Goal: Task Accomplishment & Management: Manage account settings

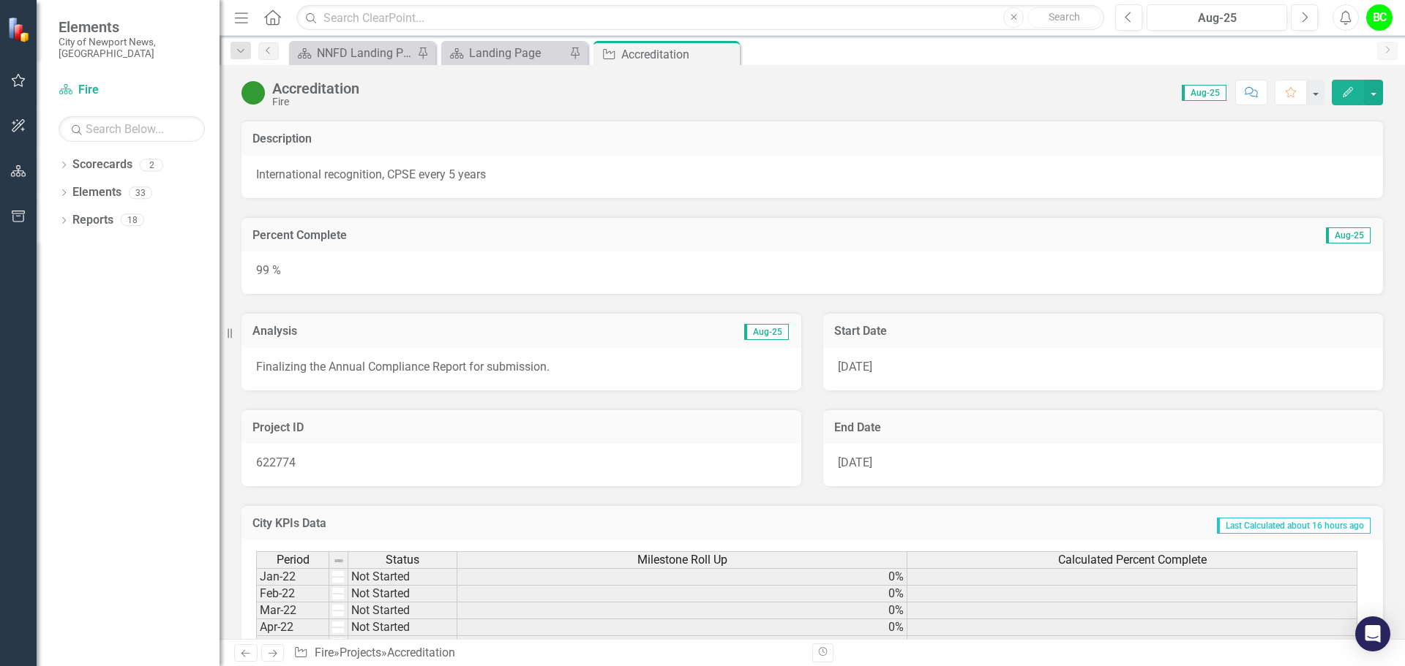
drag, startPoint x: 728, startPoint y: 55, endPoint x: 600, endPoint y: 50, distance: 128.1
click at [0, 0] on icon "Close" at bounding box center [0, 0] width 0 height 0
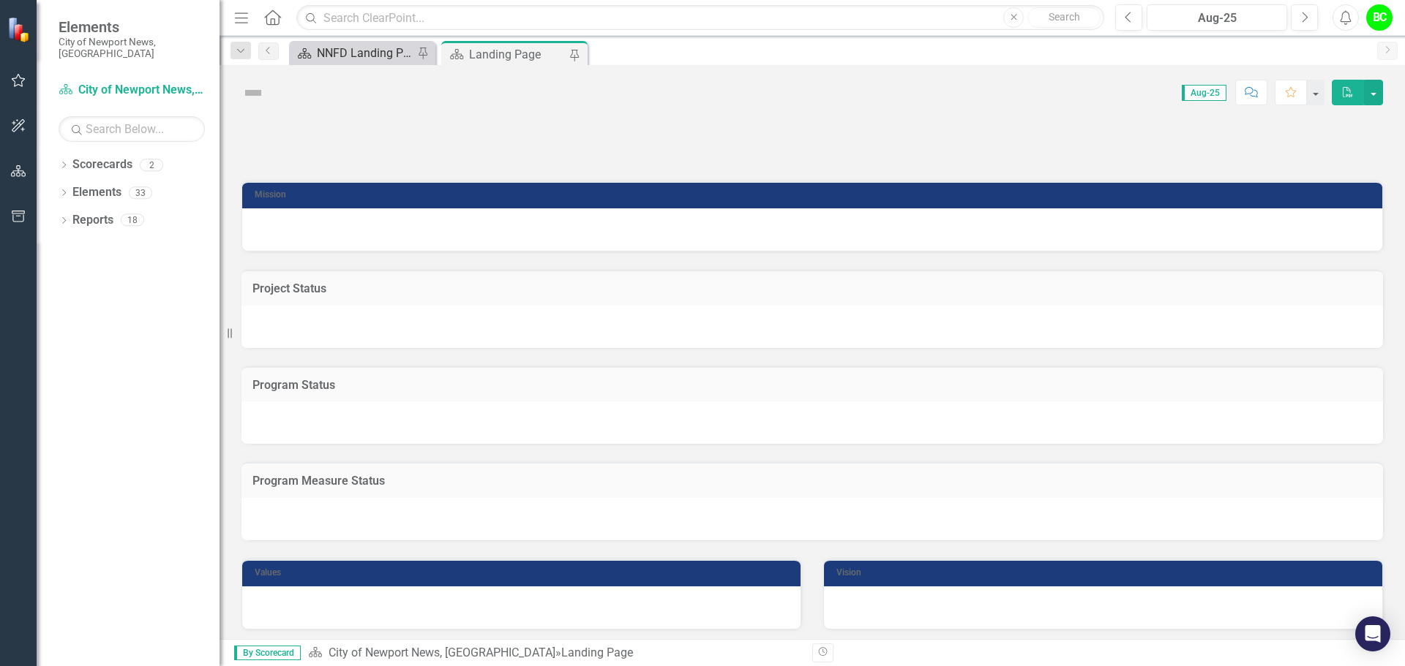
click at [386, 58] on div "NNFD Landing Page" at bounding box center [365, 53] width 97 height 18
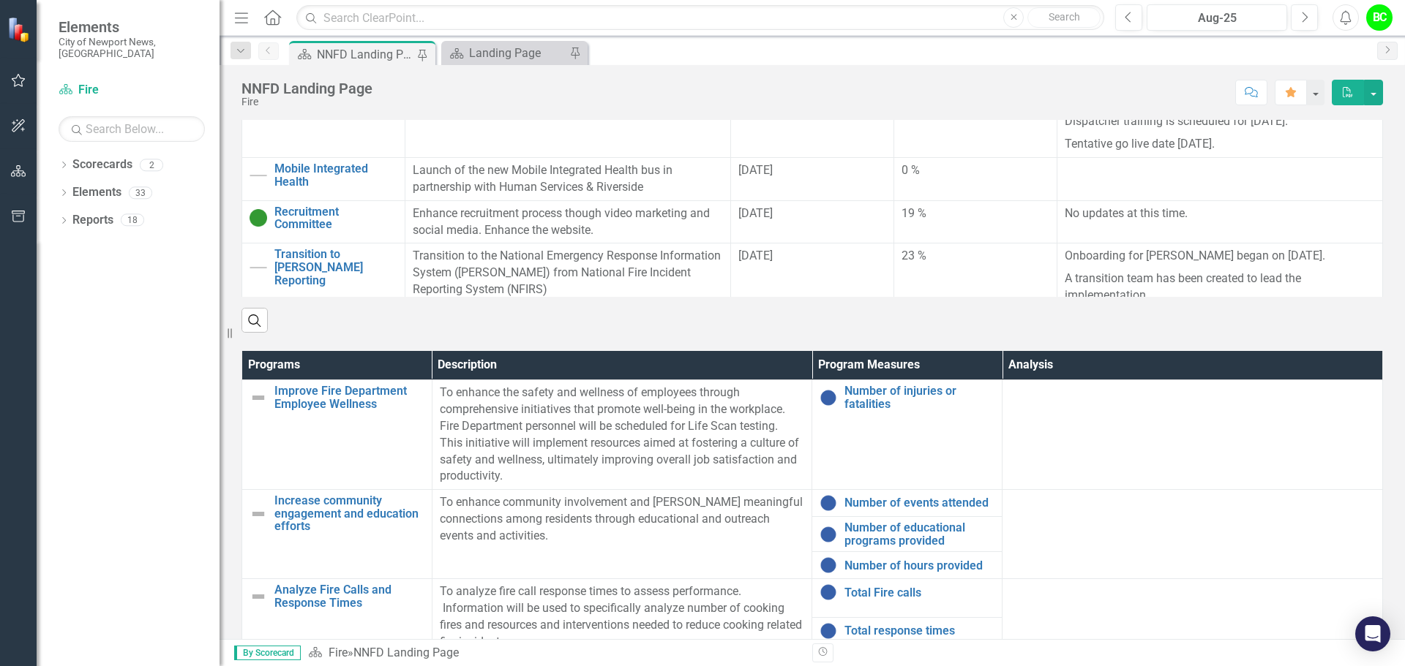
scroll to position [841, 0]
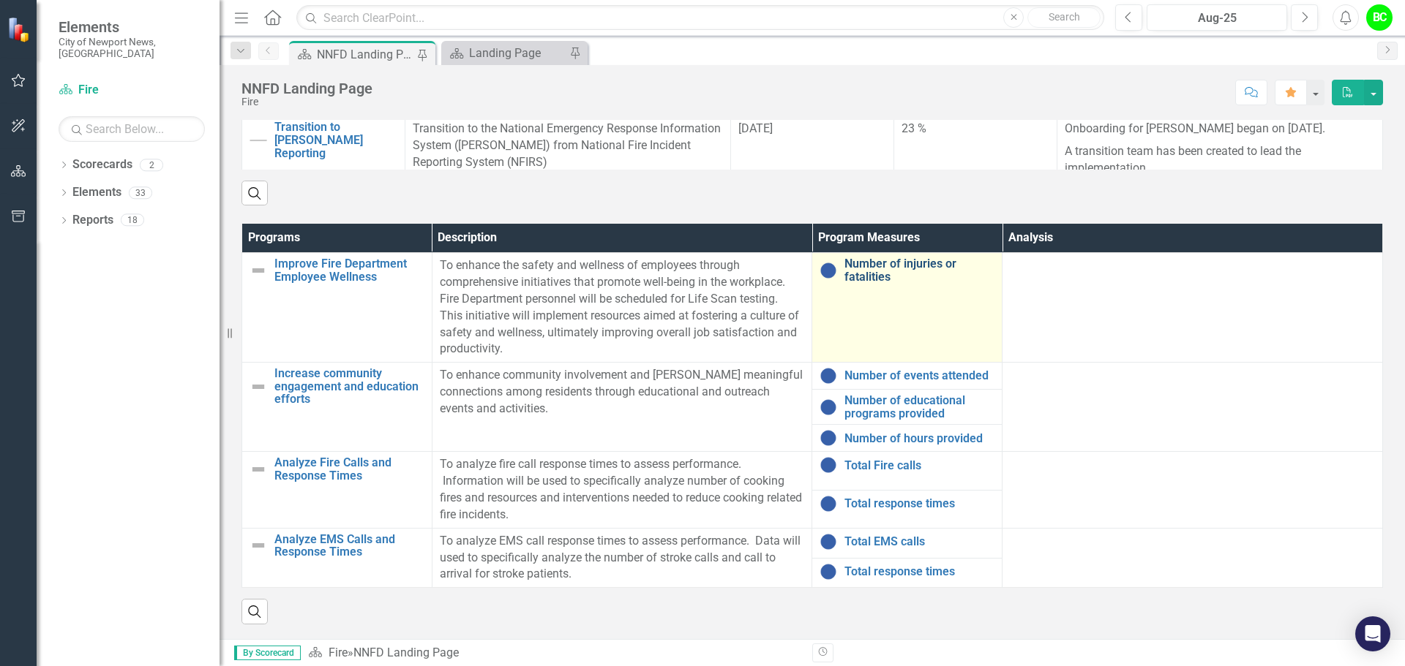
click at [881, 262] on link "Number of injuries or fatalities" at bounding box center [919, 270] width 150 height 26
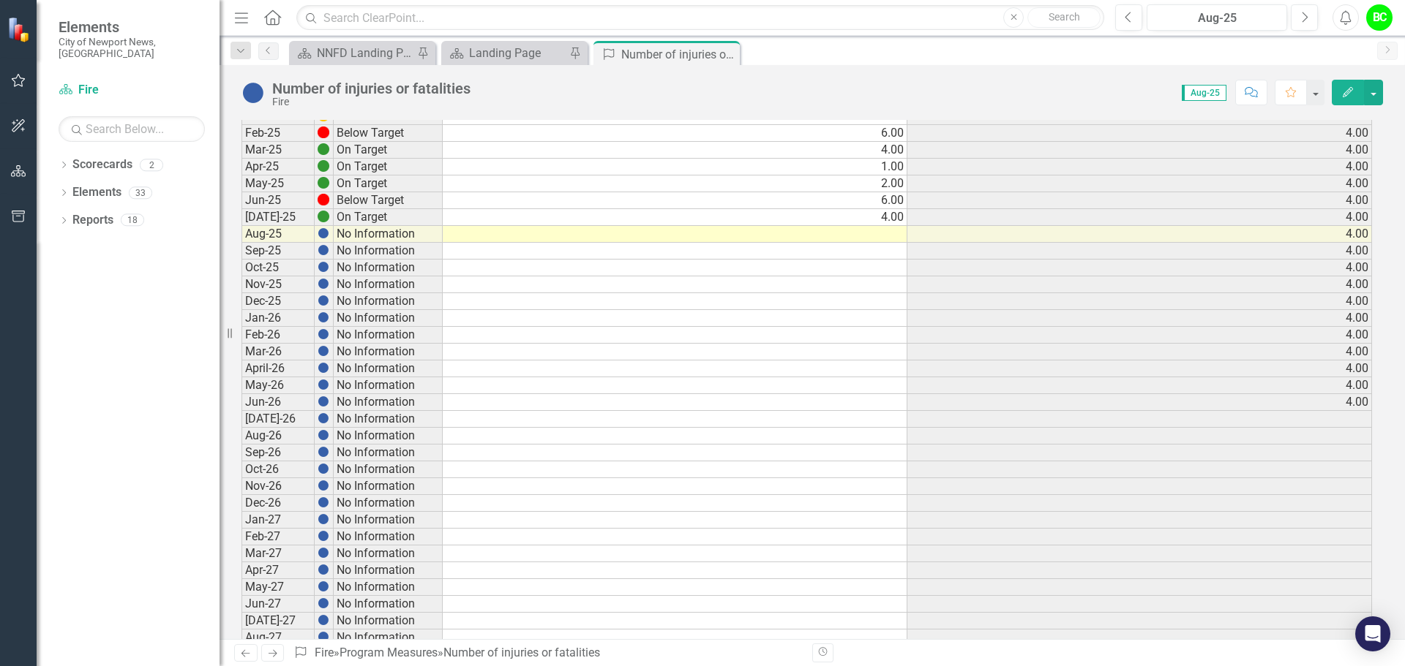
scroll to position [439, 0]
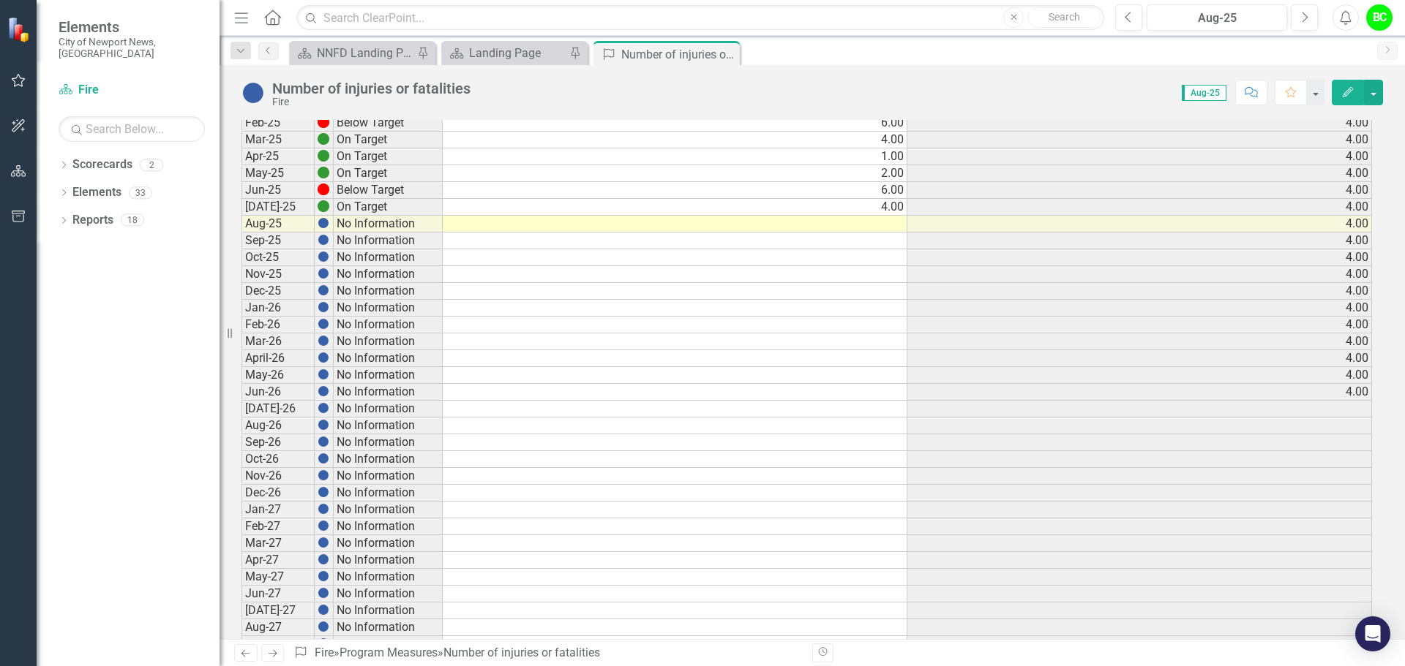
click at [881, 230] on td at bounding box center [675, 224] width 465 height 17
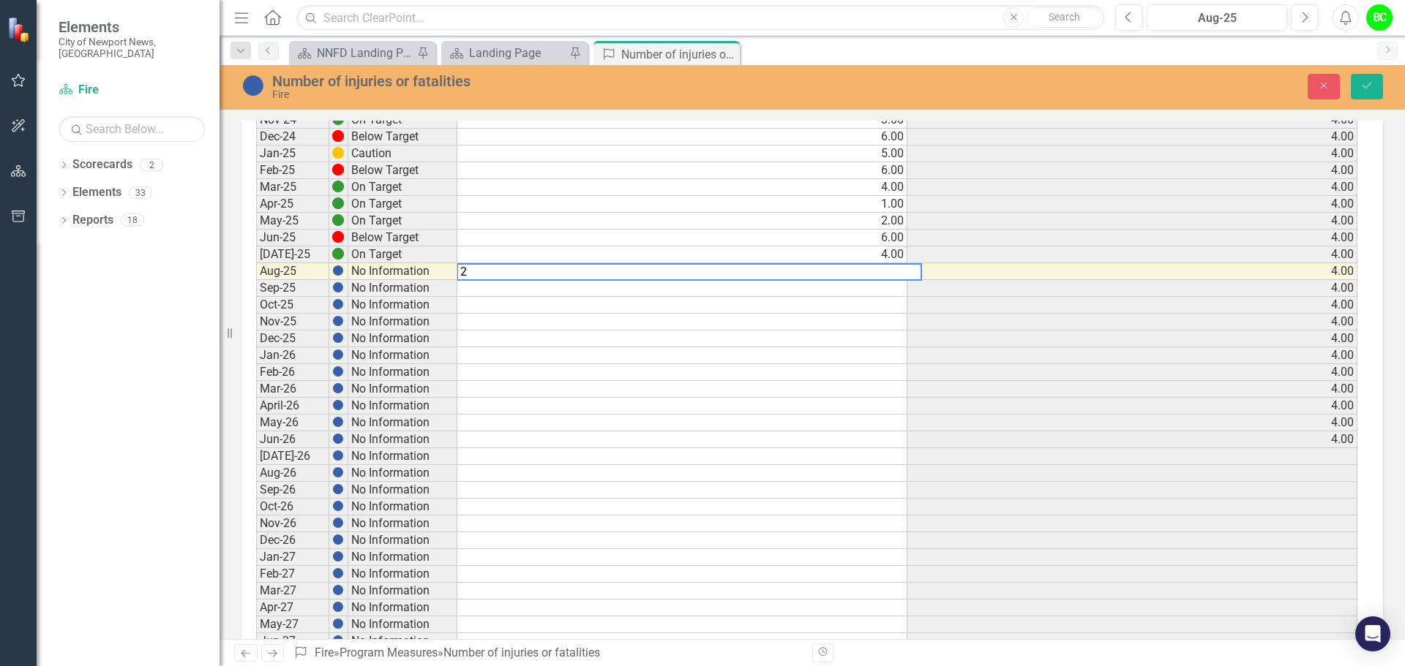
type textarea "2"
click at [1365, 85] on icon "Save" at bounding box center [1366, 85] width 13 height 10
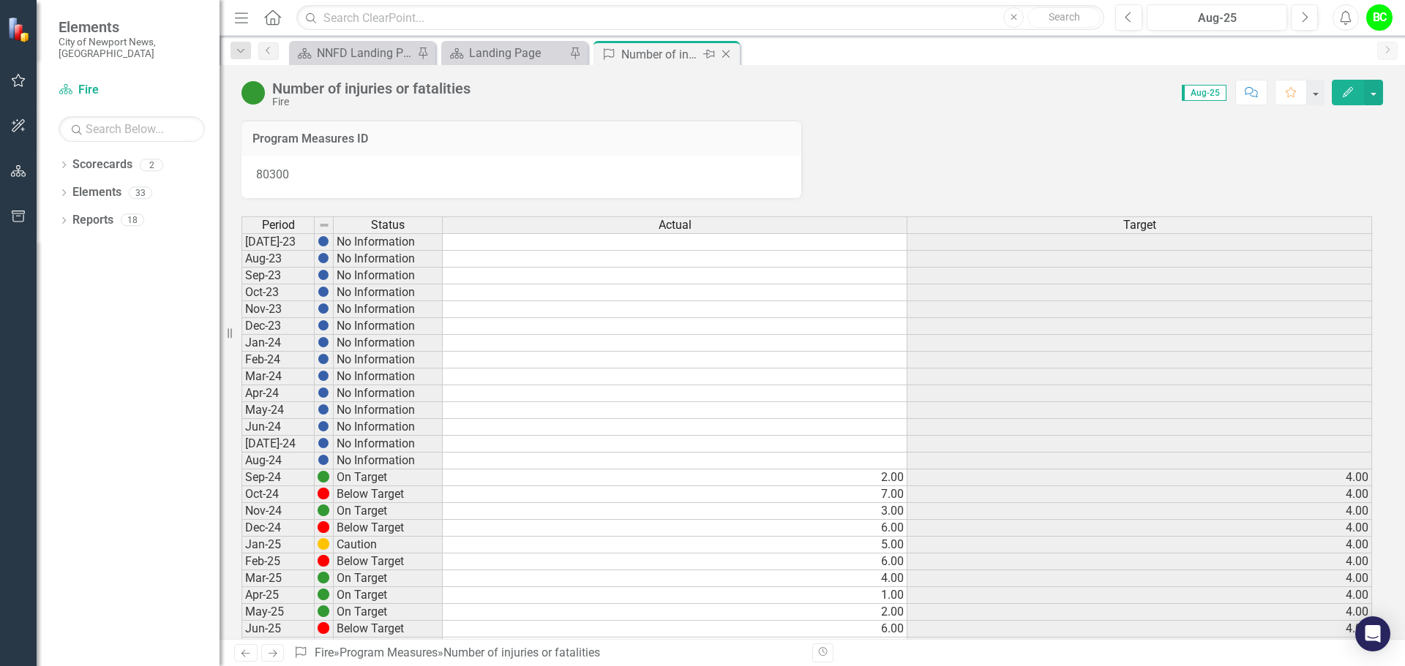
click at [723, 58] on icon "Close" at bounding box center [725, 54] width 15 height 12
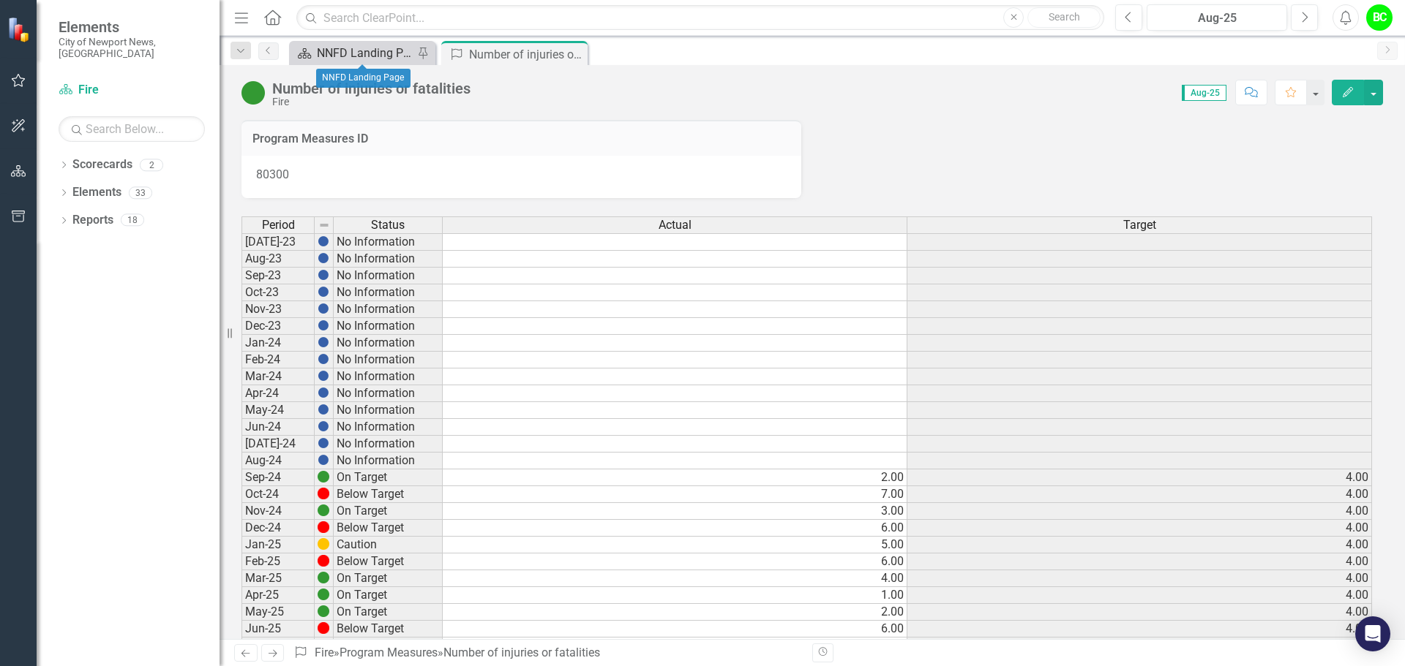
click at [350, 60] on div "NNFD Landing Page" at bounding box center [365, 53] width 97 height 18
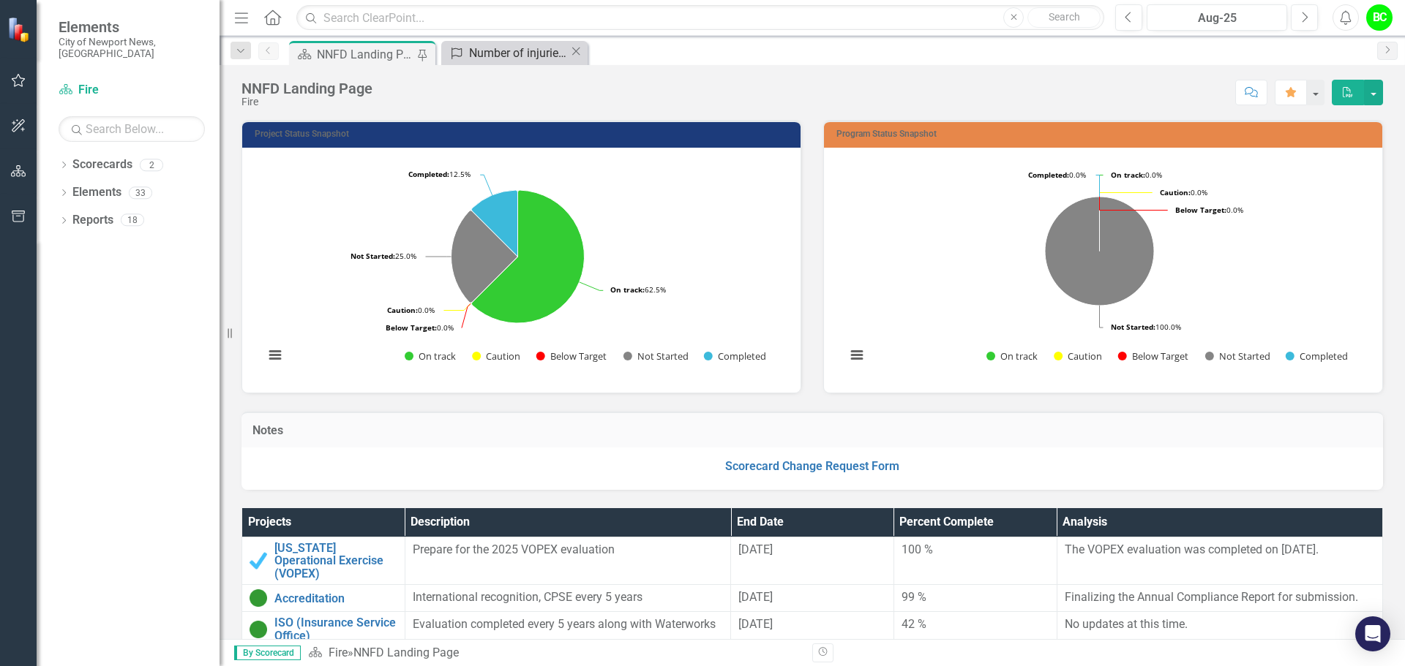
click at [538, 57] on div "Number of injuries or fatalities" at bounding box center [519, 53] width 100 height 18
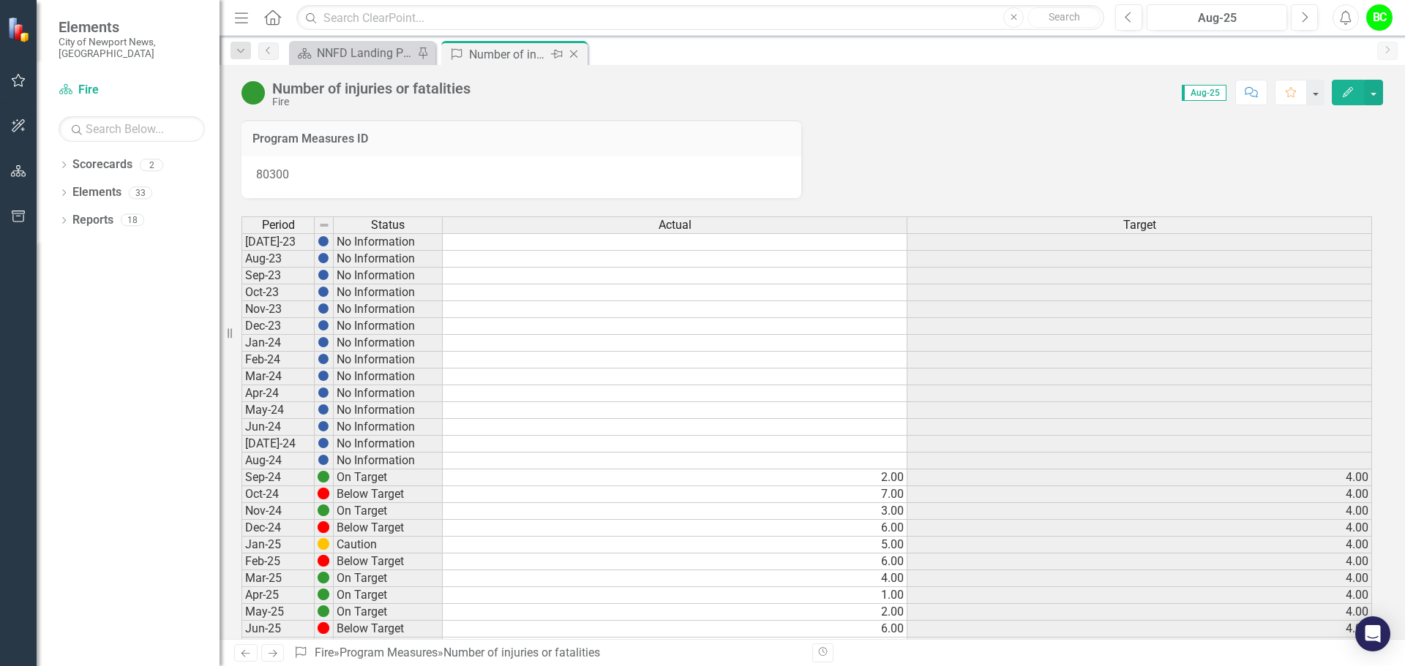
click at [574, 58] on icon "Close" at bounding box center [573, 54] width 15 height 12
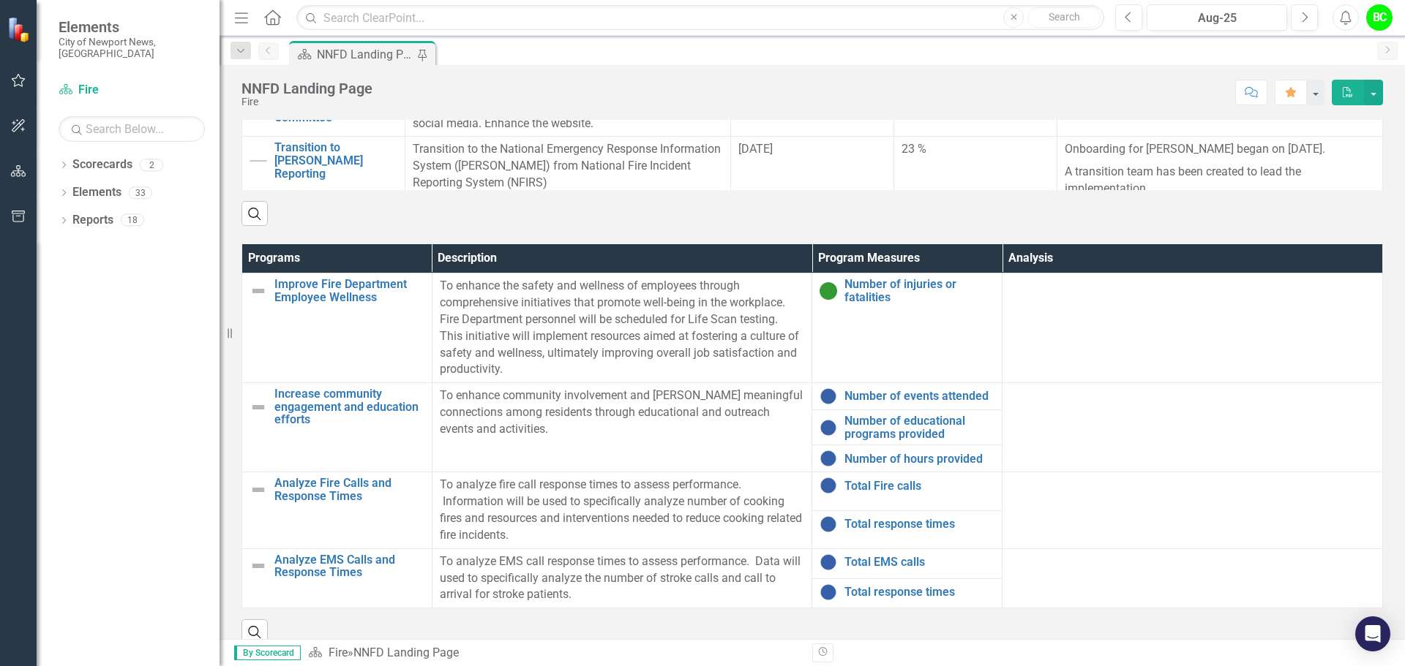
scroll to position [841, 0]
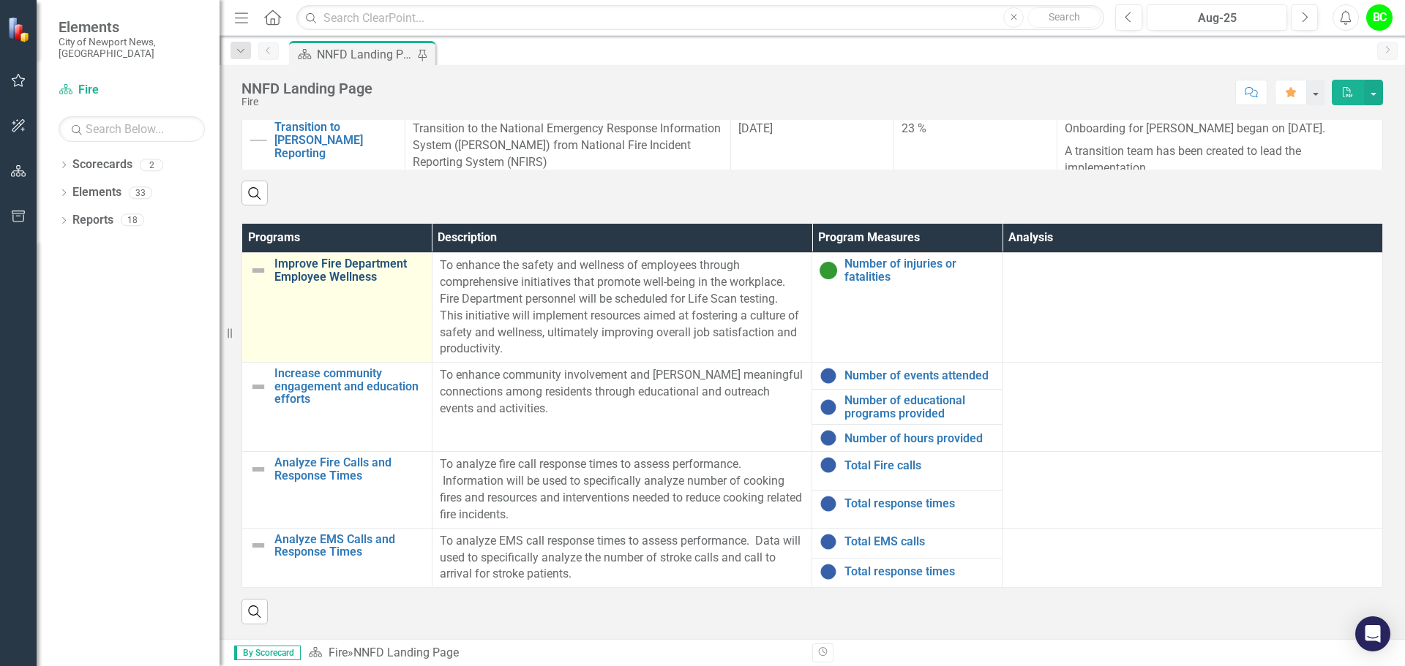
click at [283, 263] on link "Improve Fire Department Employee Wellness" at bounding box center [349, 270] width 150 height 26
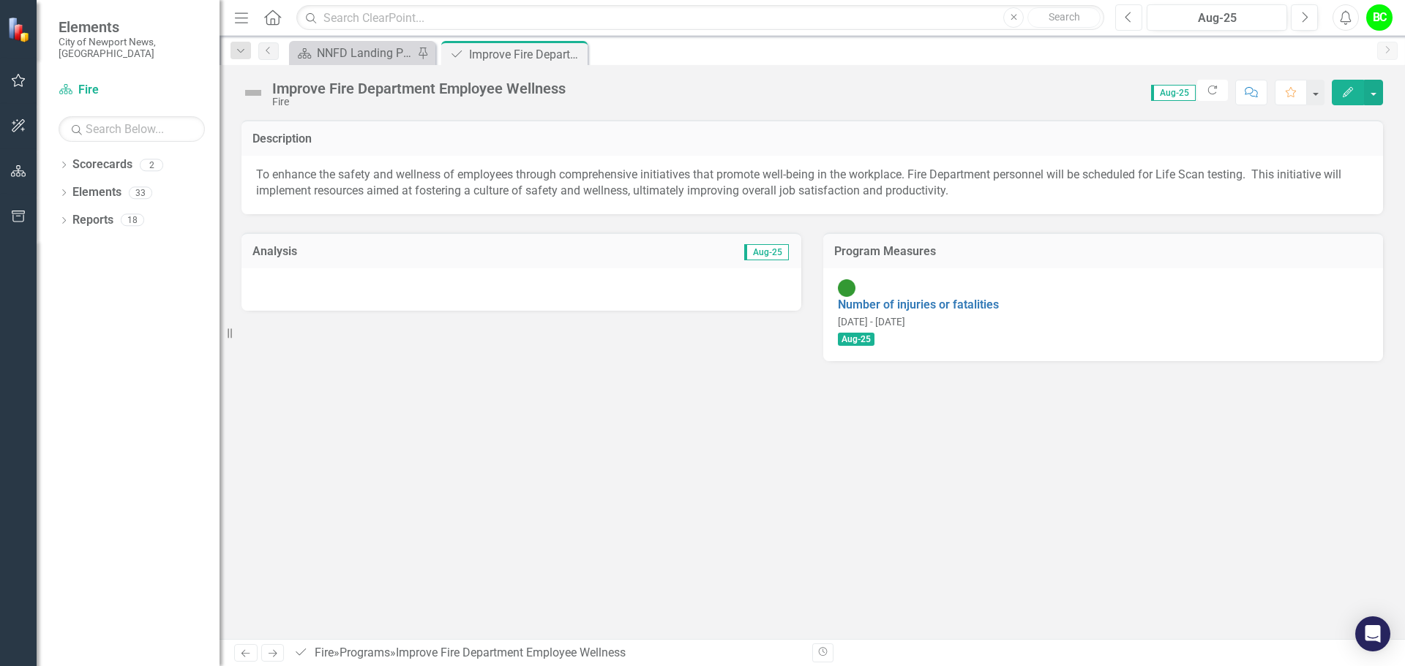
click at [1138, 24] on button "Previous" at bounding box center [1128, 17] width 27 height 26
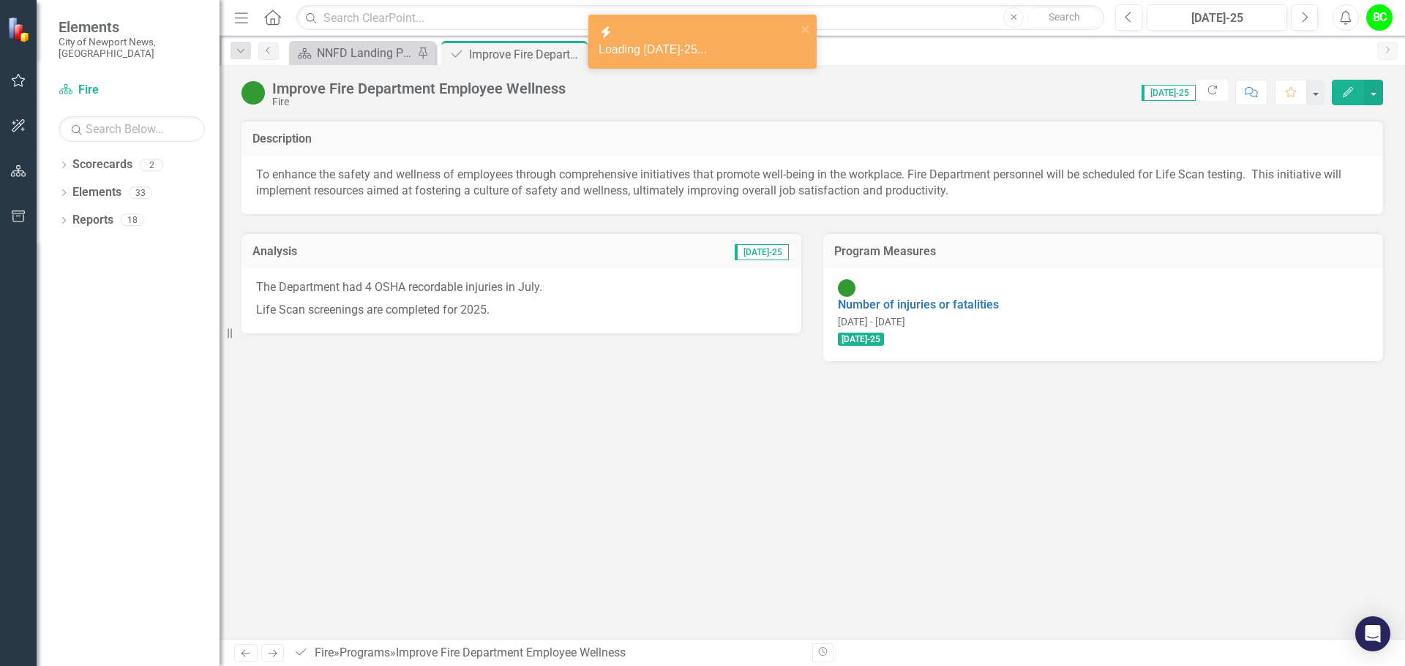
click at [516, 323] on div "The Department had 4 OSHA recordable injuries in July. Life Scan screenings are…" at bounding box center [521, 300] width 560 height 65
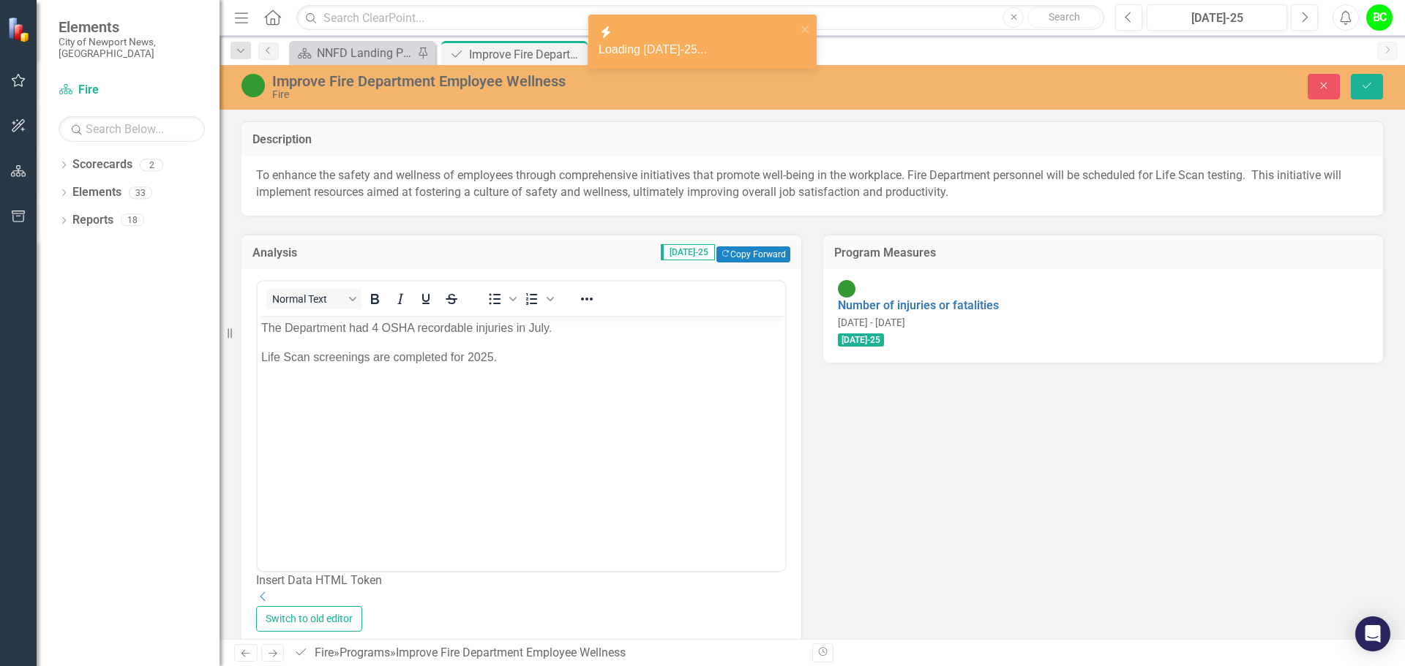
click at [513, 388] on body "The Department had 4 OSHA recordable injuries in July. Life Scan screenings are…" at bounding box center [520, 425] width 527 height 219
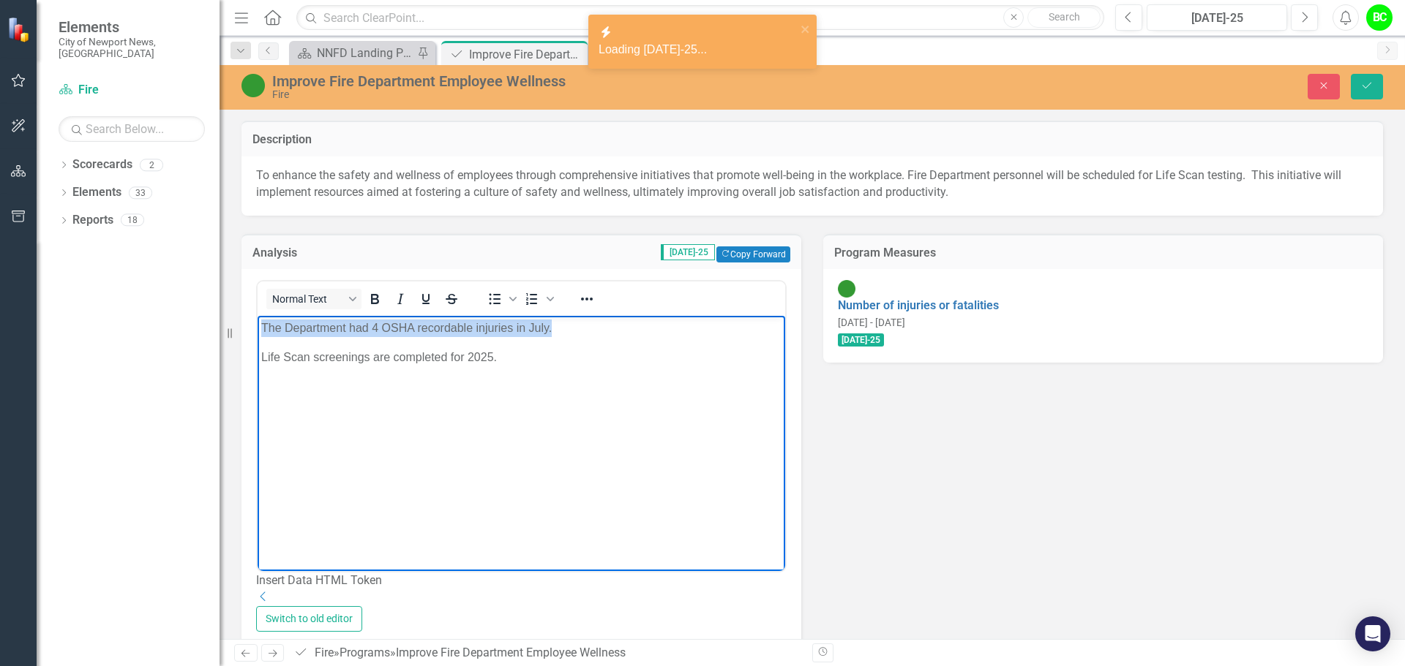
drag, startPoint x: 456, startPoint y: 317, endPoint x: 156, endPoint y: 318, distance: 300.7
click at [257, 318] on html "The Department had 4 OSHA recordable injuries in July. Life Scan screenings are…" at bounding box center [520, 425] width 527 height 219
copy p "The Department had 4 OSHA recordable injuries in July."
click at [1298, 18] on button "Next" at bounding box center [1303, 17] width 27 height 26
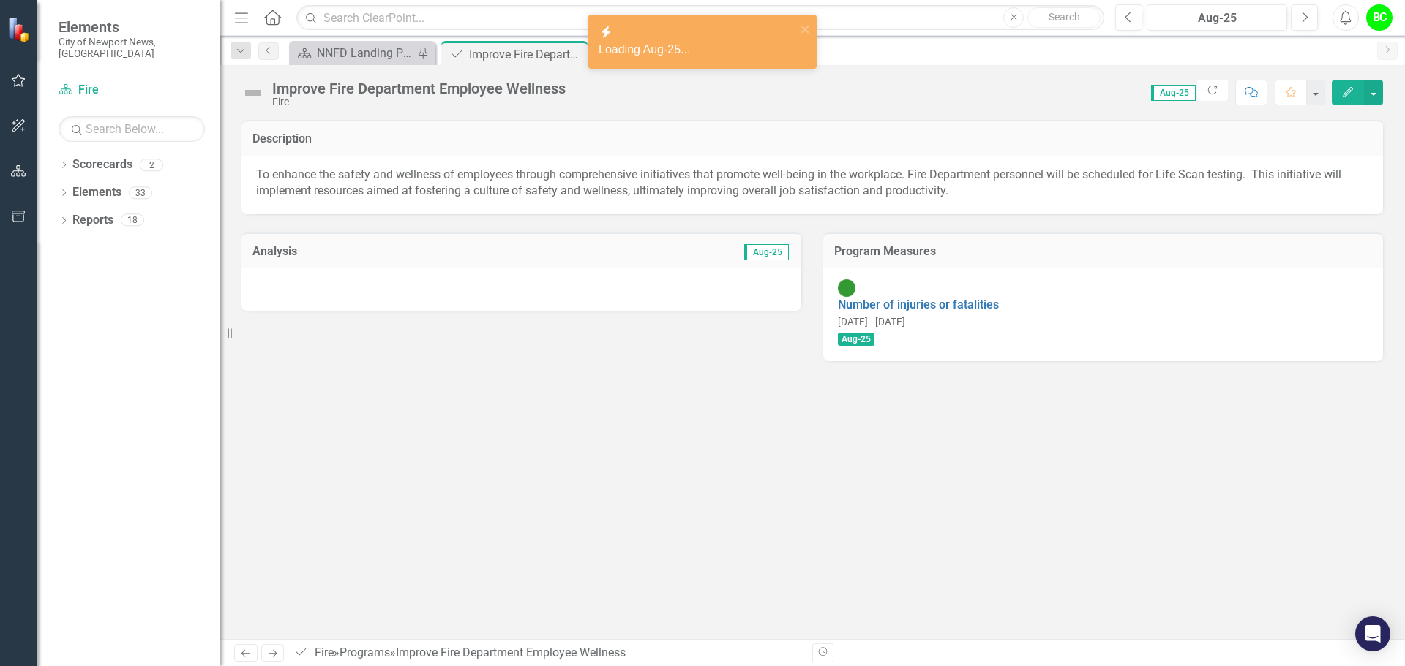
click at [466, 308] on div at bounding box center [521, 289] width 560 height 42
click at [466, 296] on div at bounding box center [521, 289] width 560 height 42
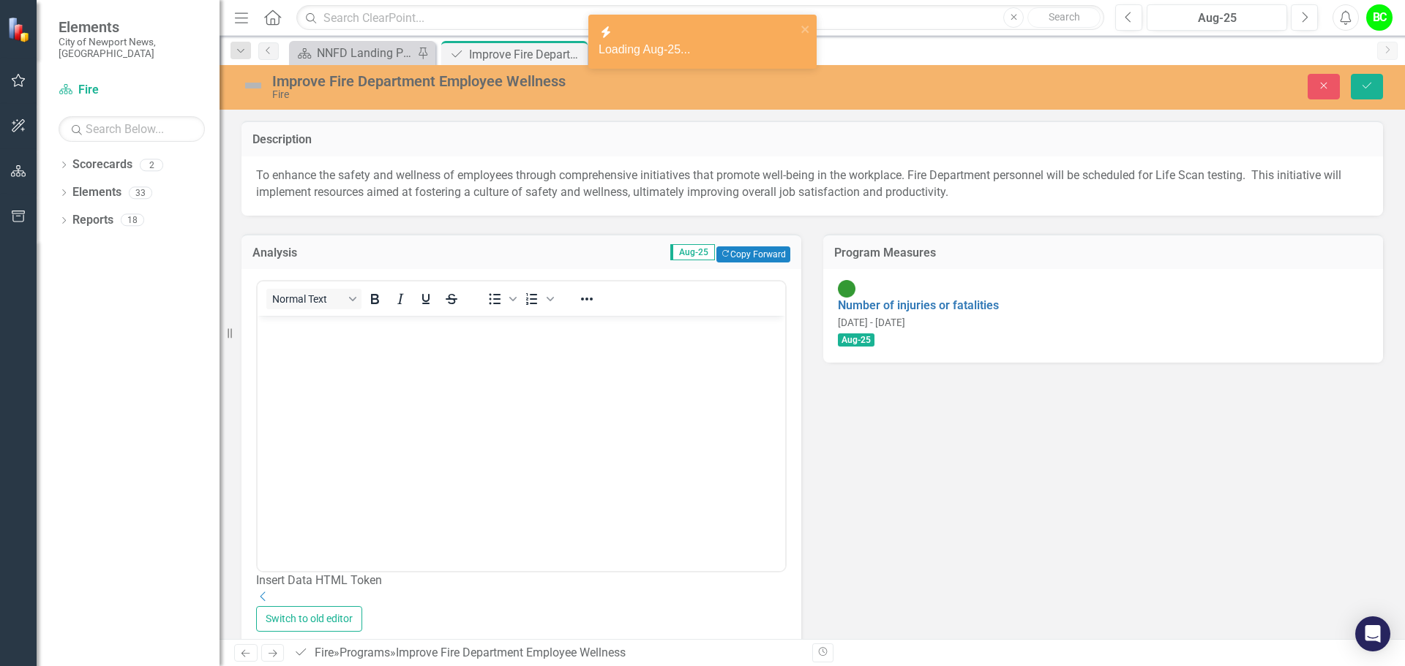
click at [473, 377] on body "Rich Text Area. Press ALT-0 for help." at bounding box center [520, 425] width 527 height 219
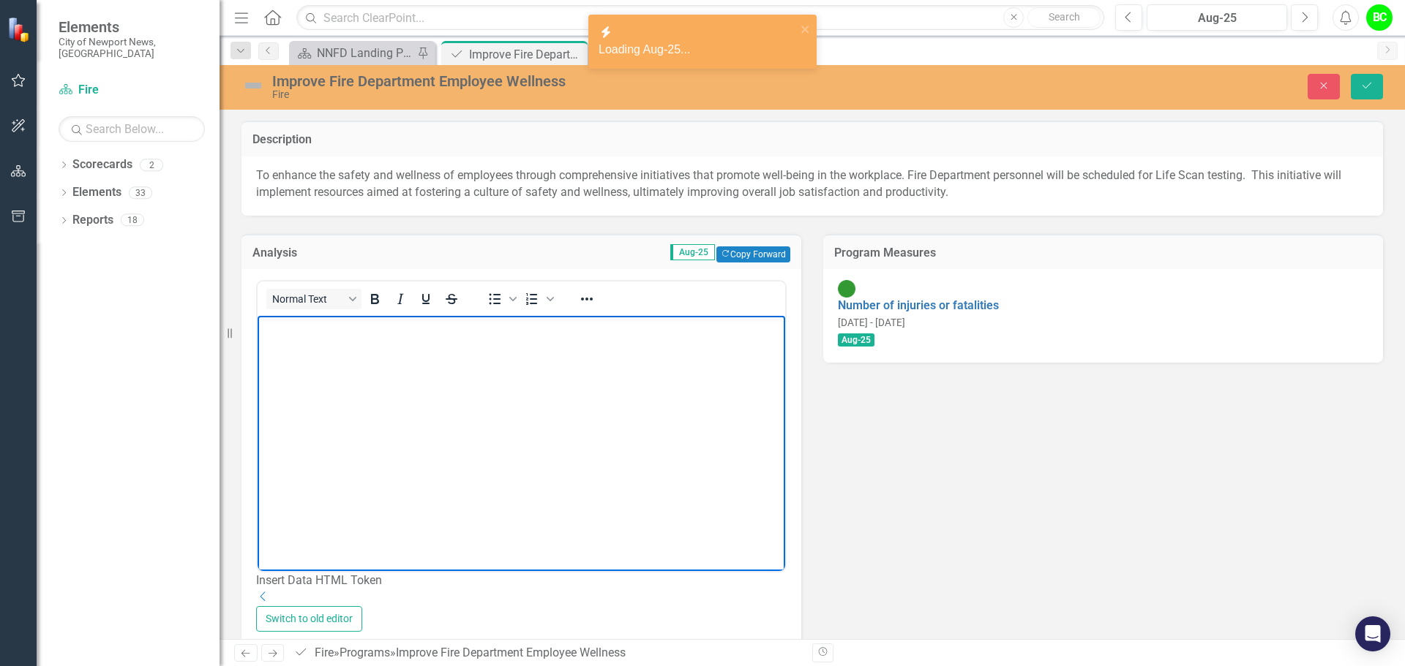
paste body "Rich Text Area. Press ALT-0 for help."
click at [385, 324] on p "The Department had 4 OSHA recordable injuries in July." at bounding box center [521, 329] width 520 height 18
click at [377, 324] on p "The Department had 4 OSHA recordable injuries in July." at bounding box center [521, 329] width 520 height 18
click at [376, 325] on p "The Department had 4 OSHA recordable injuries in July." at bounding box center [521, 329] width 520 height 18
click at [531, 328] on p "The Department had 2 OSHA recordable injuries in July." at bounding box center [521, 329] width 520 height 18
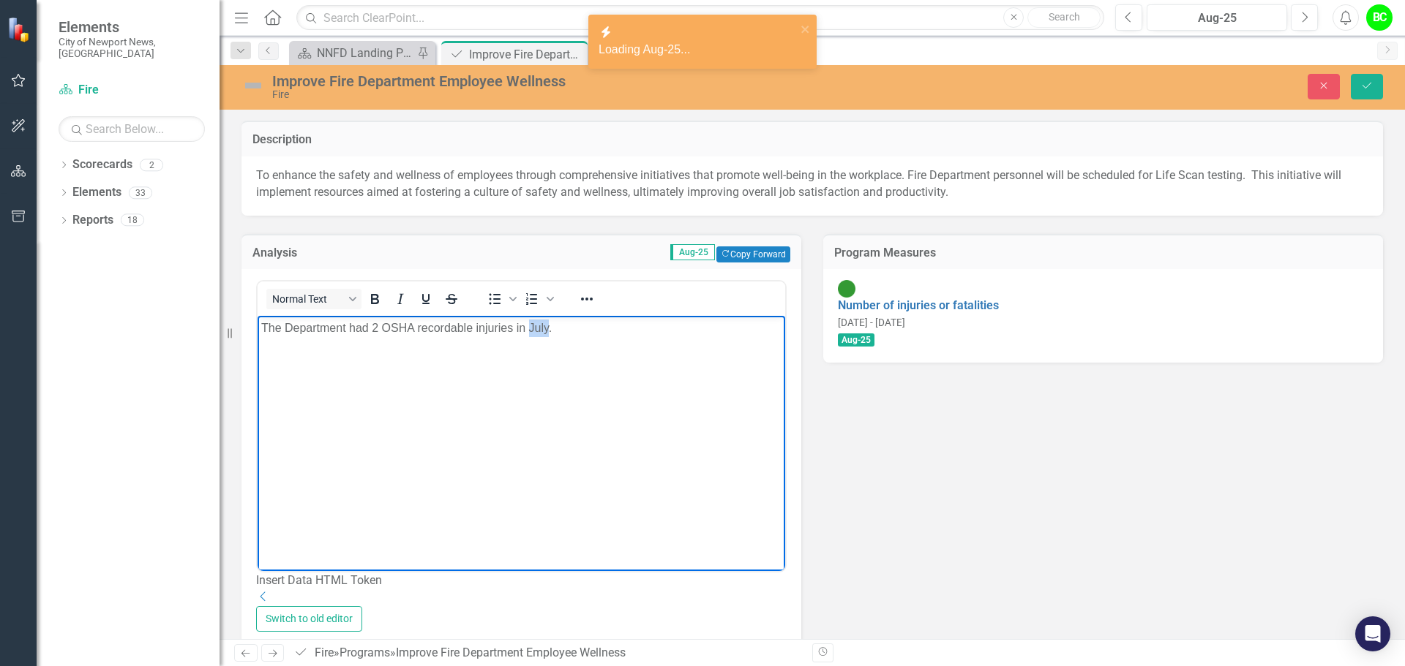
click at [531, 328] on p "The Department had 2 OSHA recordable injuries in July." at bounding box center [521, 329] width 520 height 18
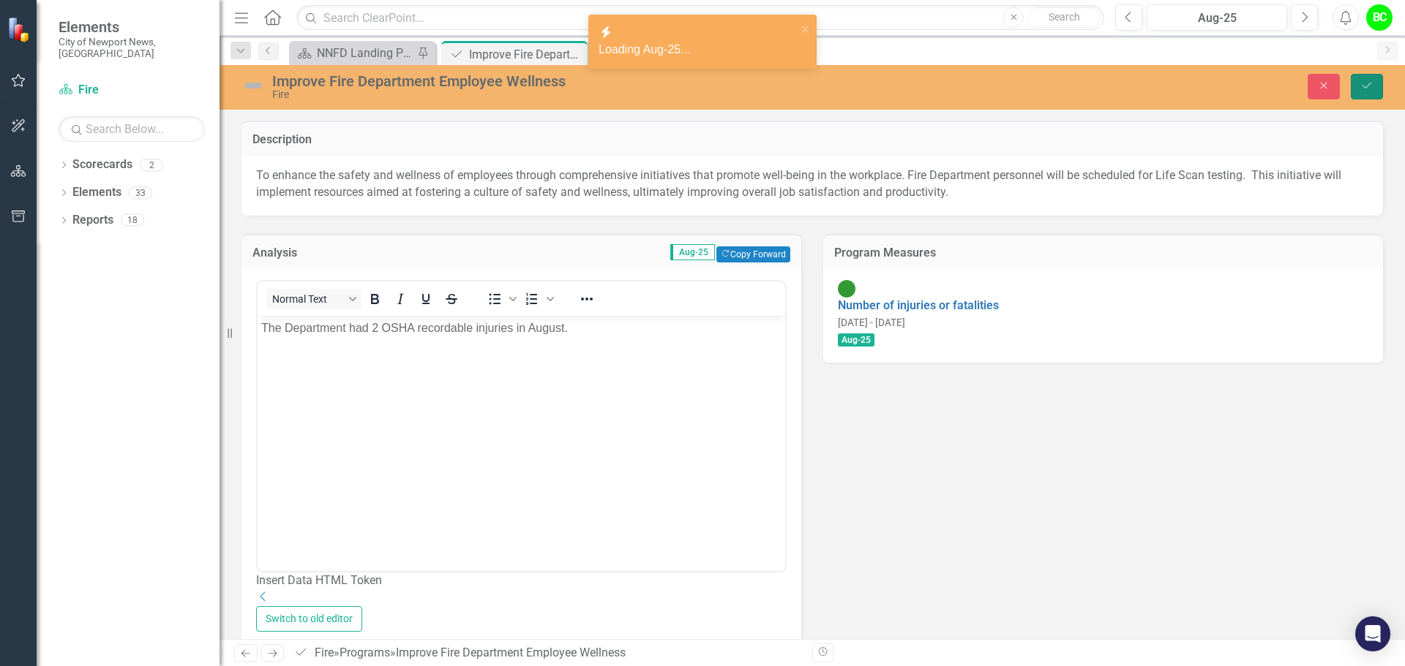
click at [1365, 89] on icon "submit" at bounding box center [1366, 86] width 9 height 6
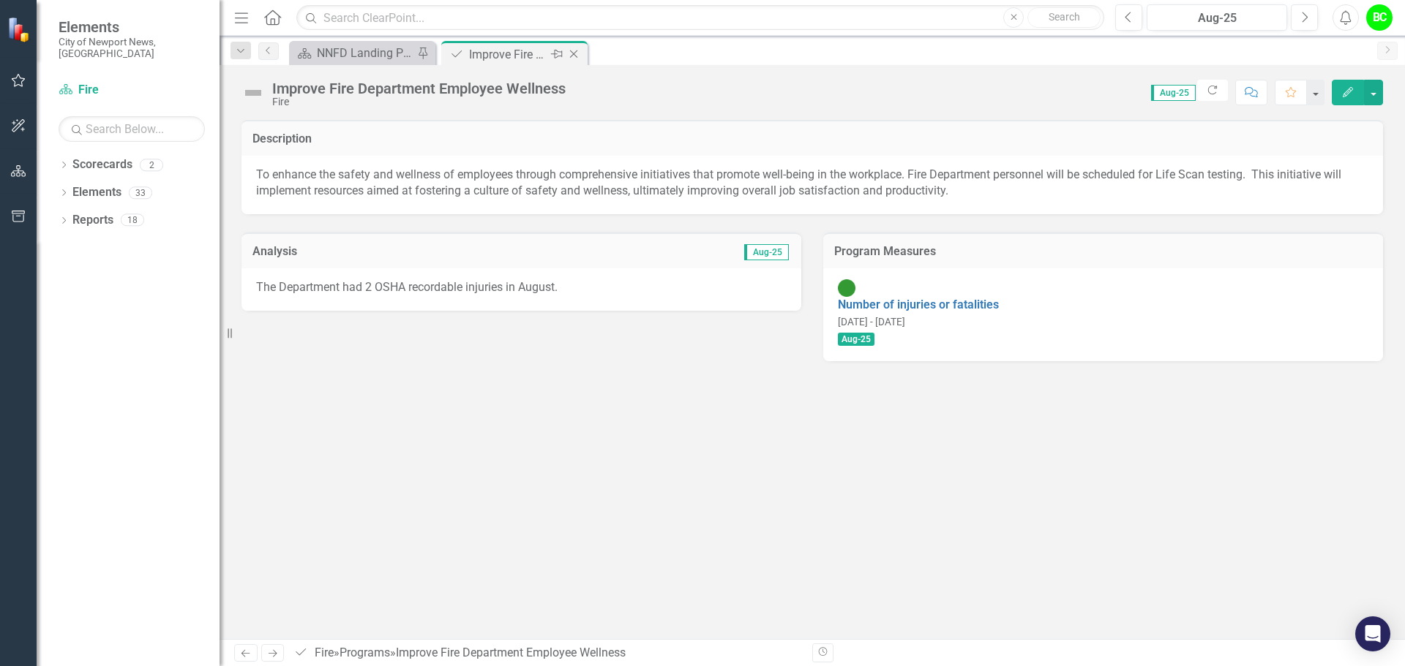
click at [571, 59] on icon "Close" at bounding box center [573, 54] width 15 height 12
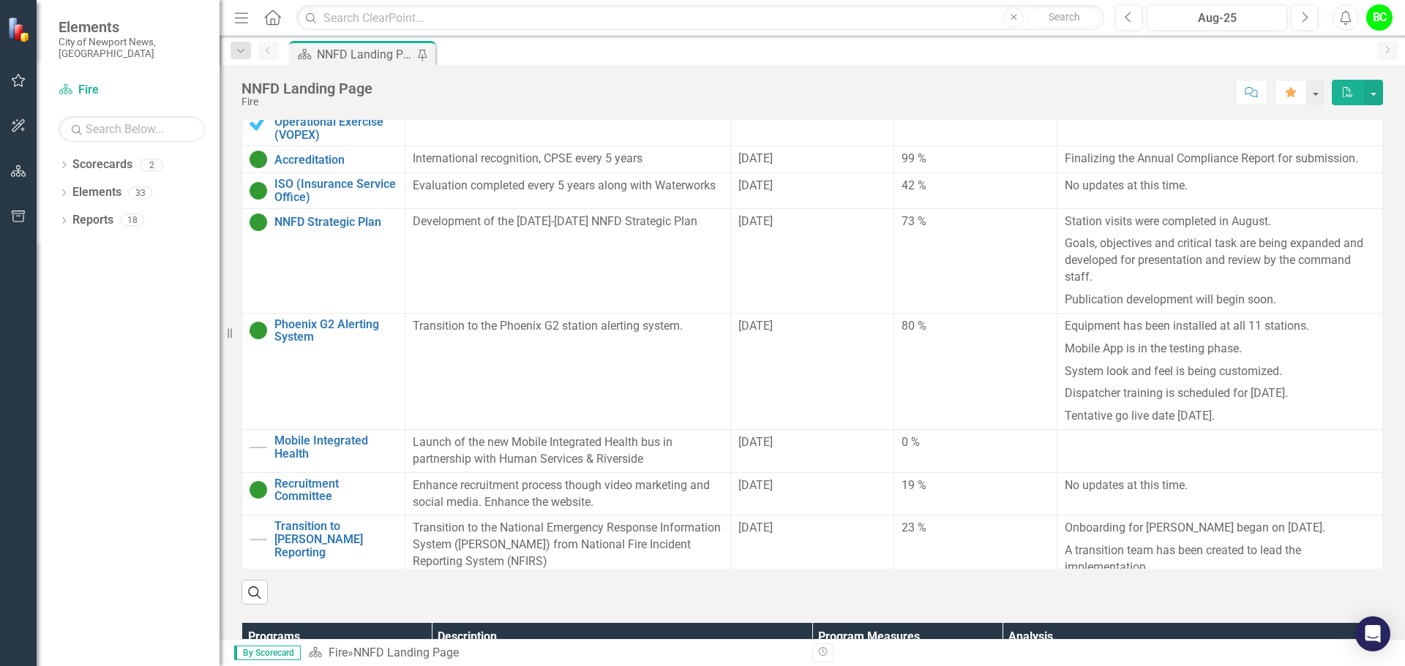
scroll to position [512, 0]
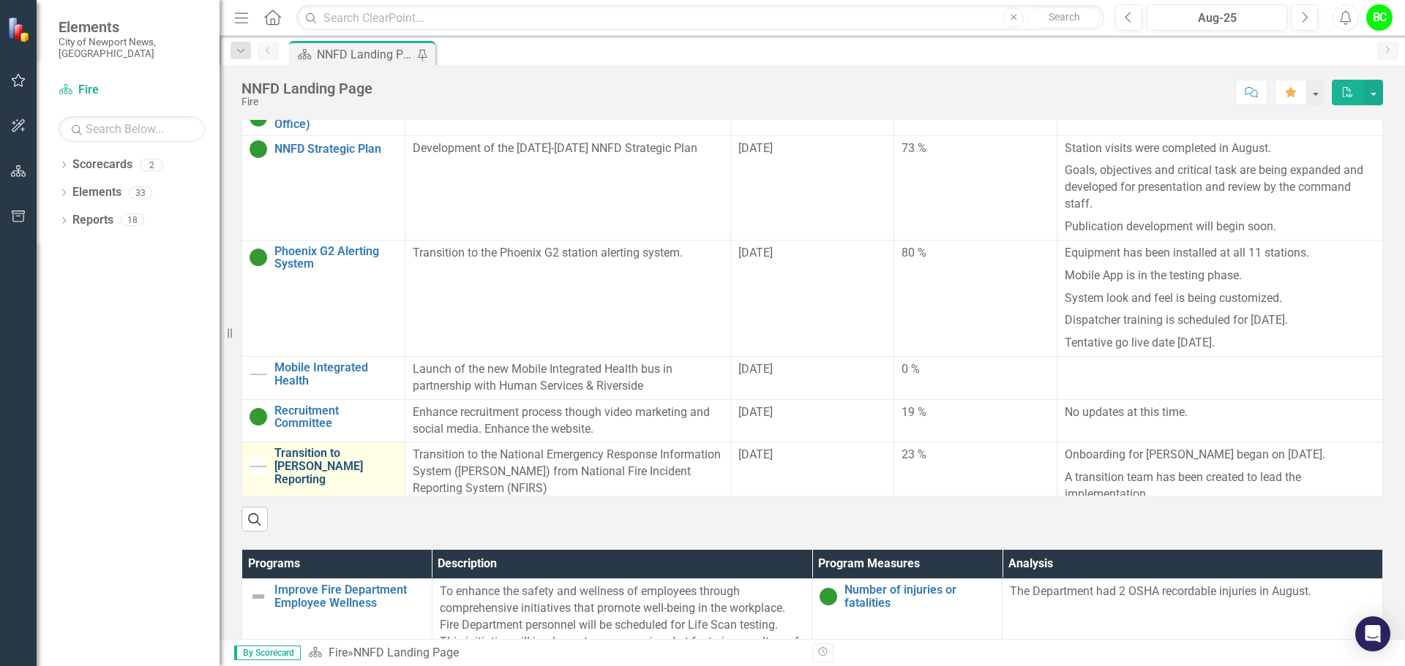
click at [320, 452] on link "Transition to [PERSON_NAME] Reporting" at bounding box center [335, 466] width 123 height 39
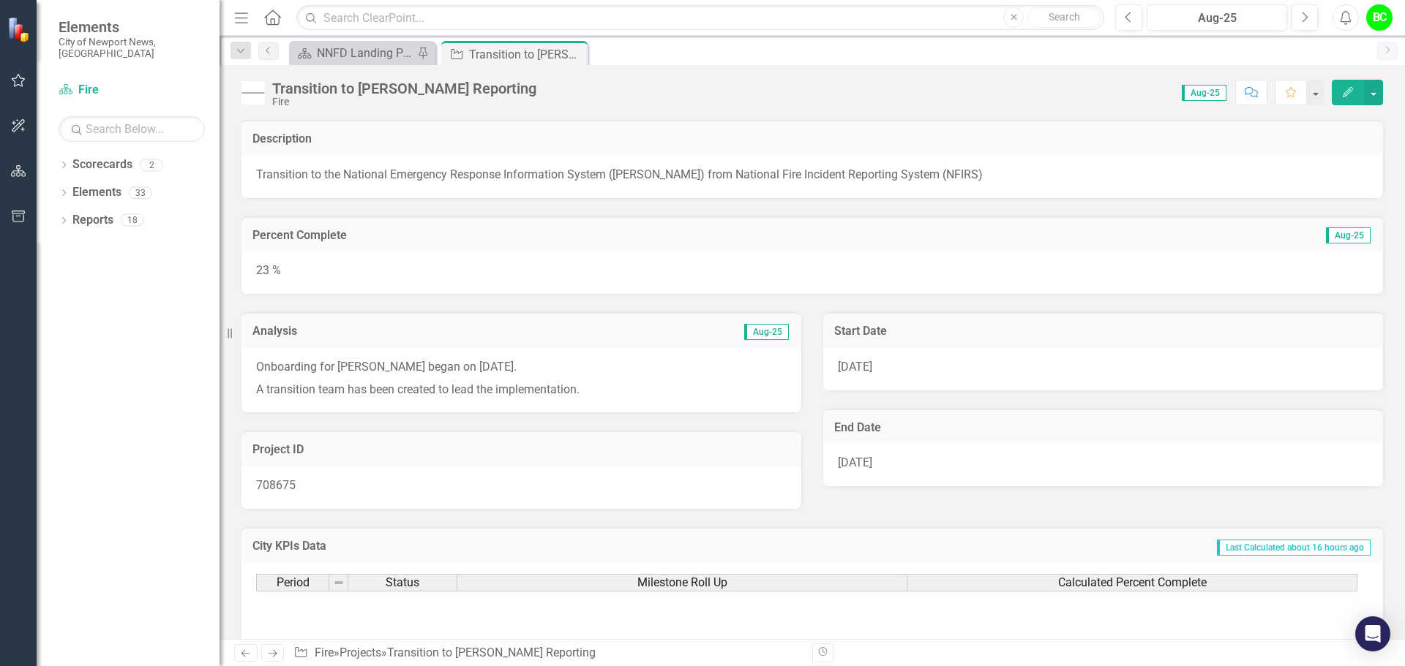
click at [261, 86] on img at bounding box center [252, 92] width 23 height 23
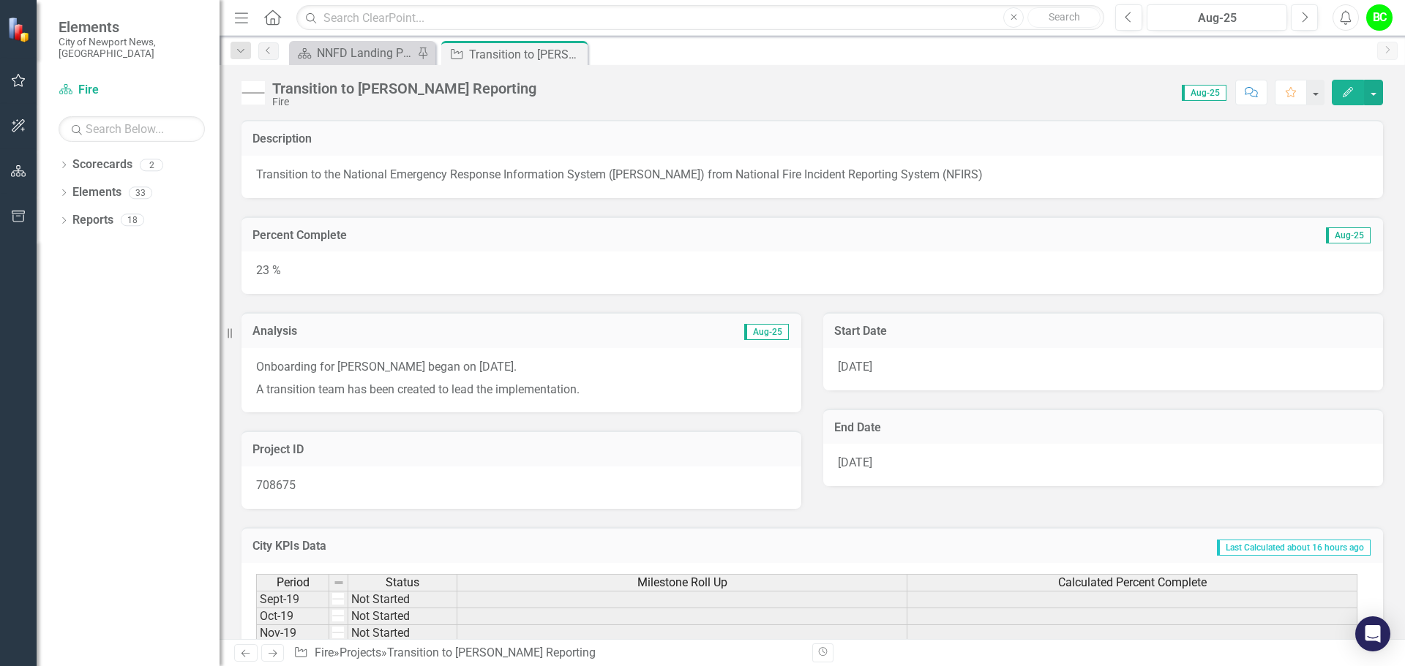
click at [1353, 94] on icon "Edit" at bounding box center [1347, 92] width 13 height 10
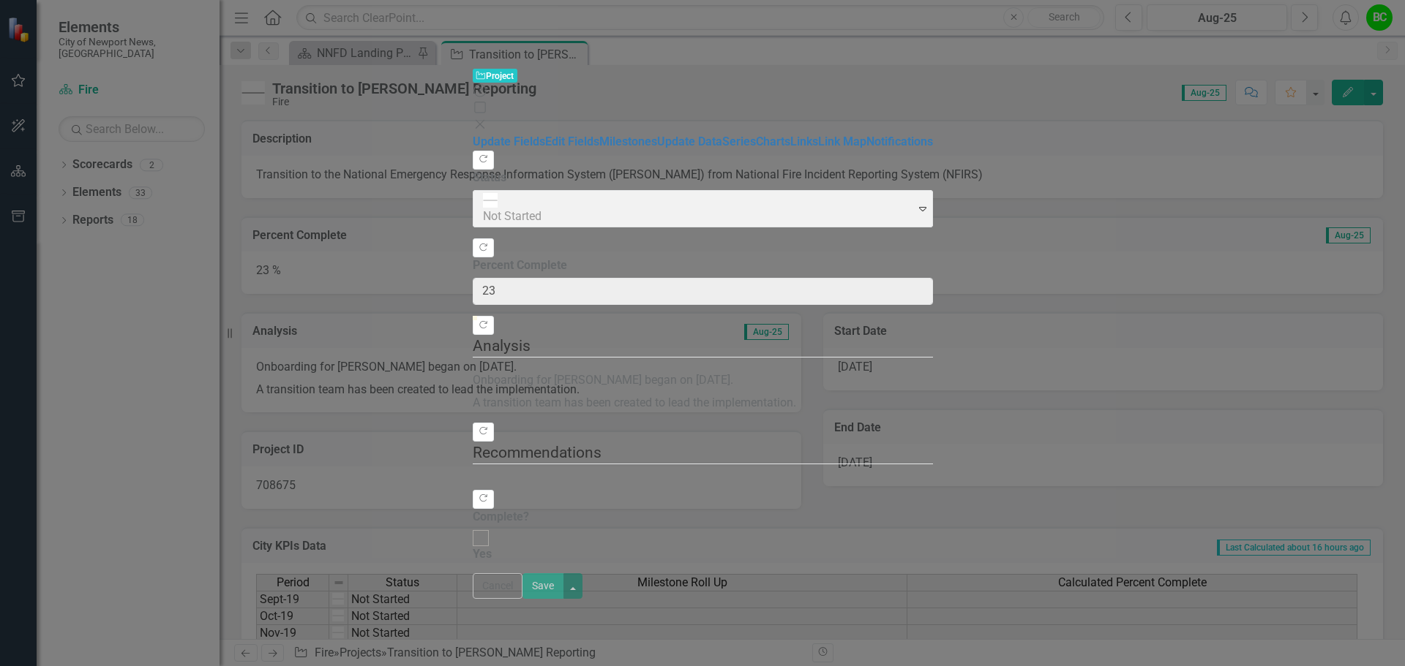
click at [526, 190] on span "Not Started Expand" at bounding box center [703, 209] width 460 height 38
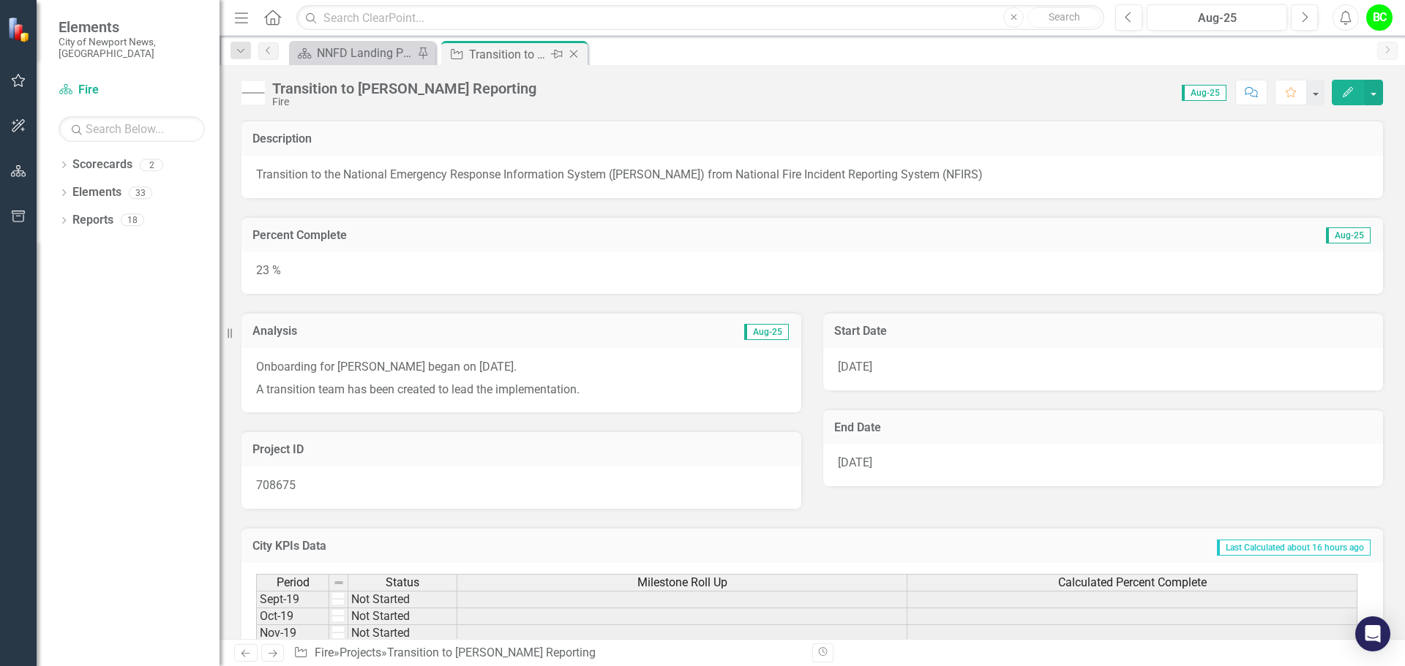
click at [577, 53] on icon "Close" at bounding box center [573, 54] width 15 height 12
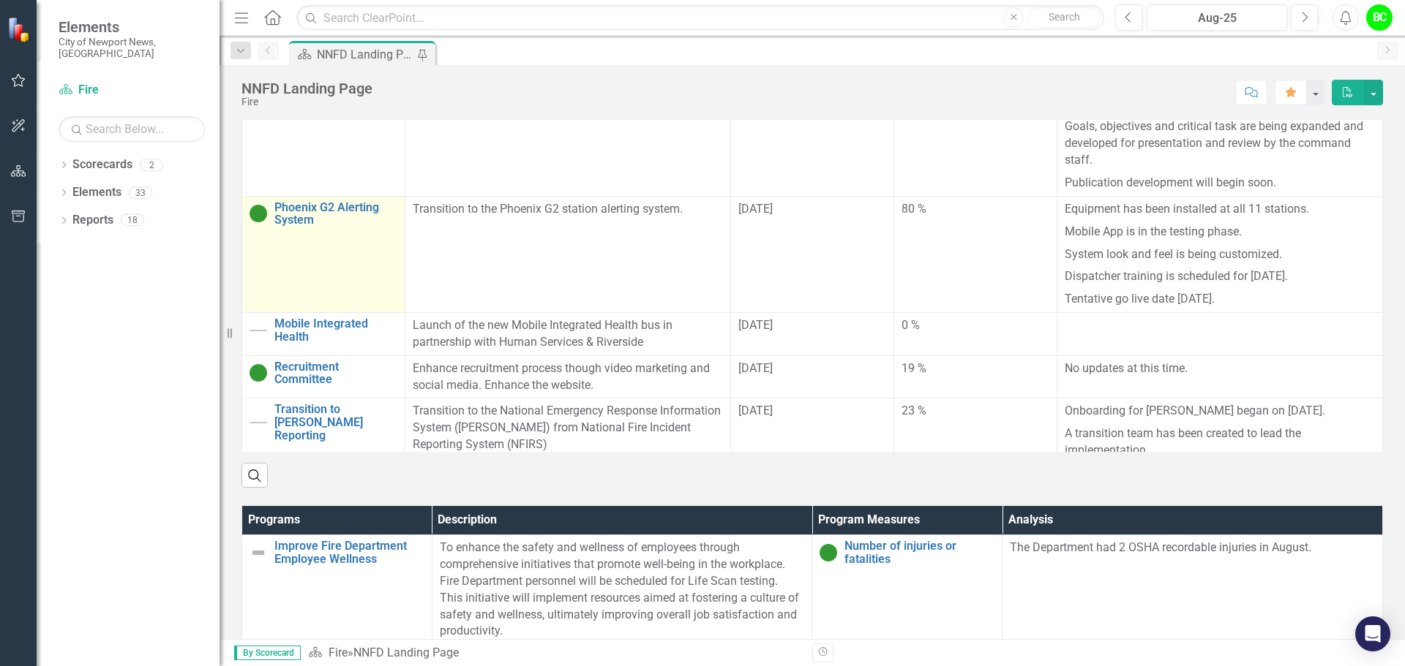
scroll to position [512, 0]
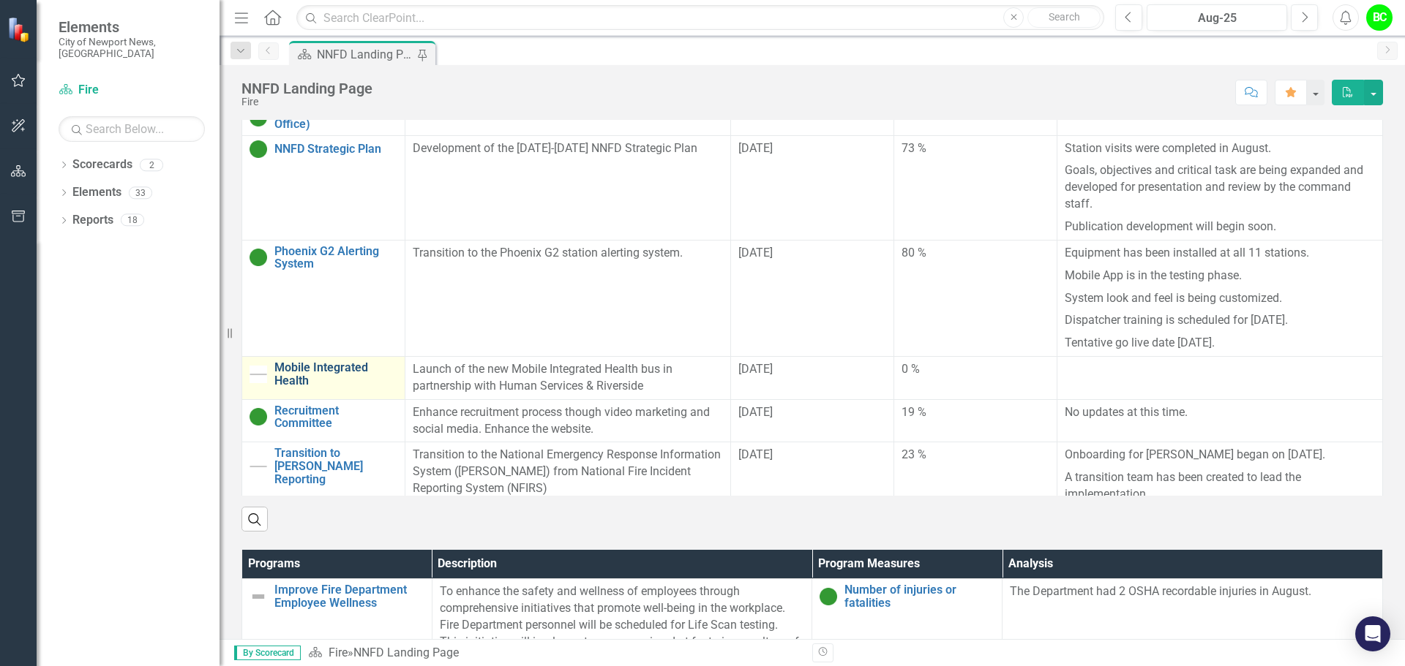
click at [280, 361] on link "Mobile Integrated Health" at bounding box center [335, 374] width 123 height 26
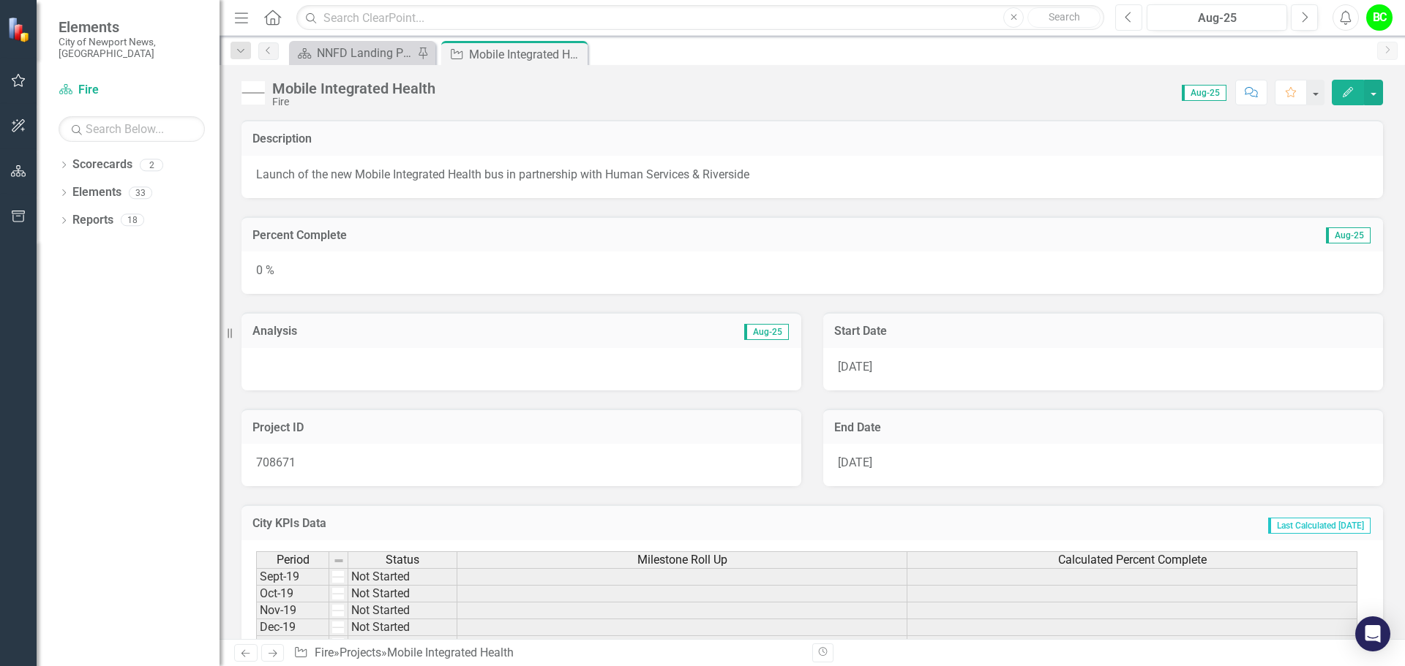
click at [1127, 25] on button "Previous" at bounding box center [1128, 17] width 27 height 26
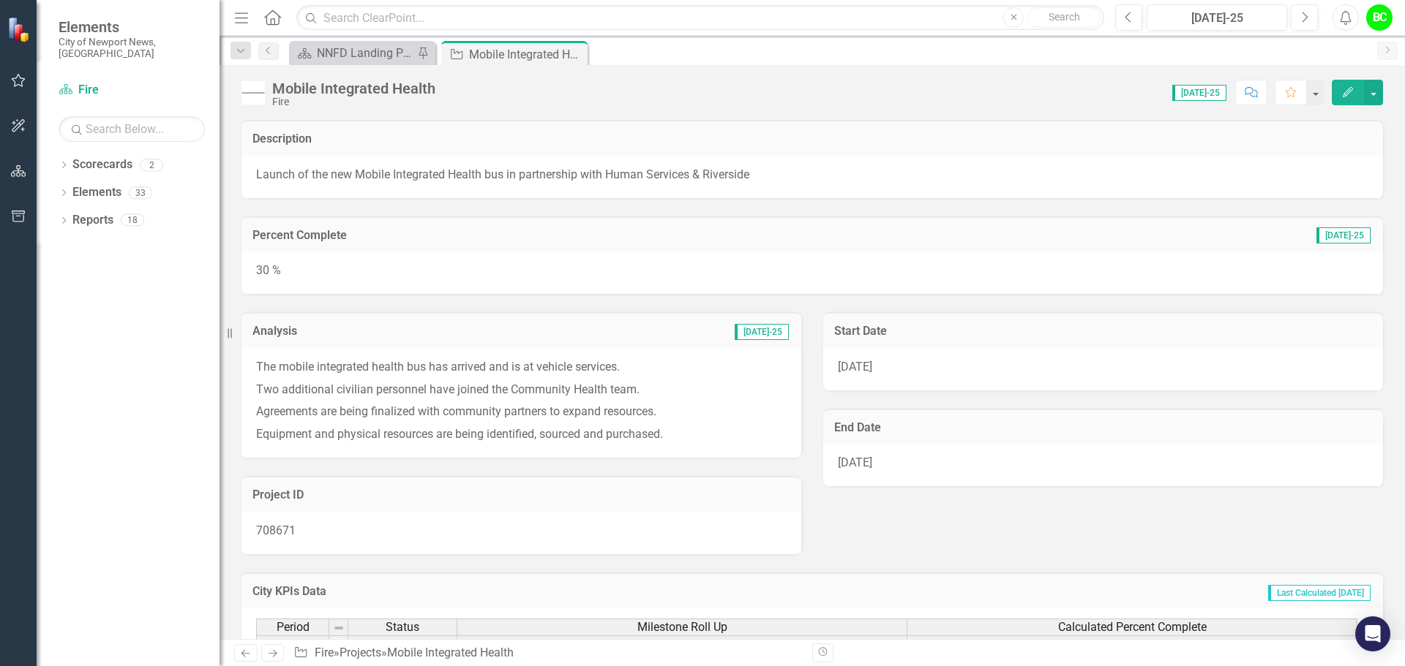
click at [366, 369] on p "The mobile integrated health bus has arrived and is at vehicle services." at bounding box center [521, 369] width 530 height 20
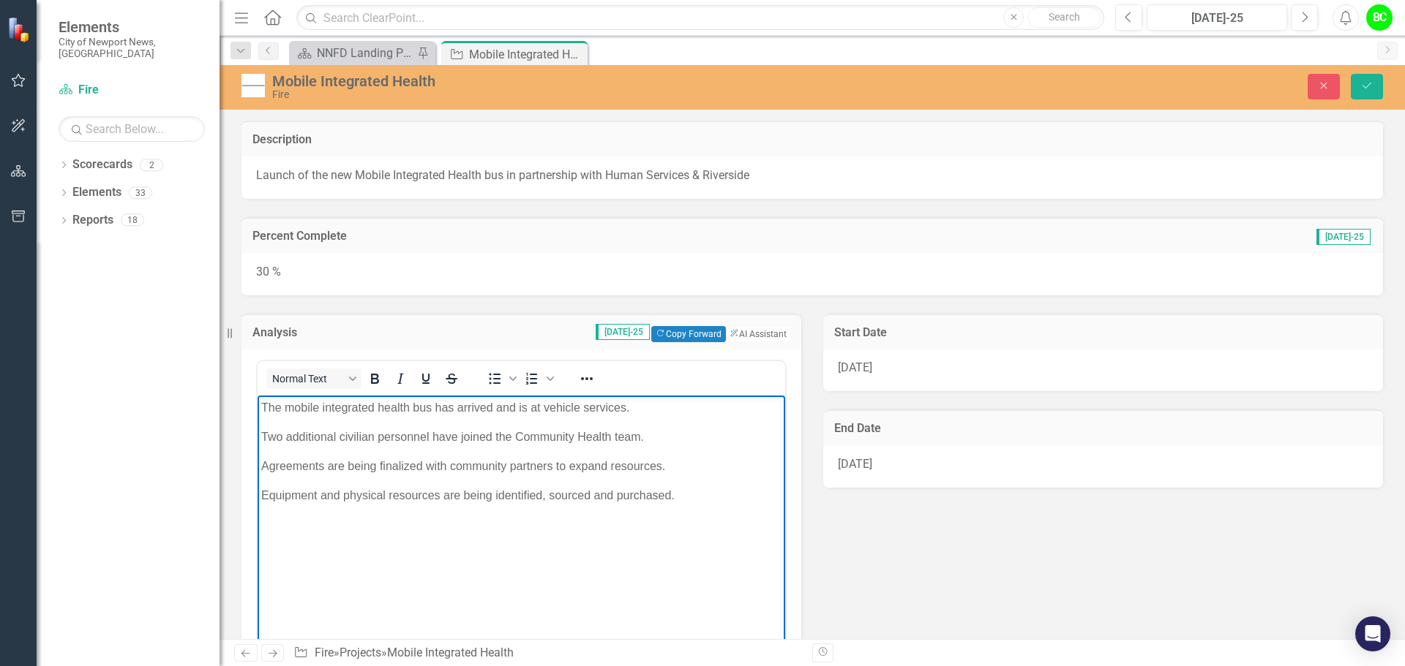
drag, startPoint x: 549, startPoint y: 465, endPoint x: 178, endPoint y: 391, distance: 378.7
click at [257, 396] on html "The mobile integrated health bus has arrived and is at vehicle services. Two ad…" at bounding box center [520, 505] width 527 height 219
copy body "The mobile integrated health bus has arrived and is at vehicle services. Two ad…"
click at [1311, 23] on button "Next" at bounding box center [1303, 17] width 27 height 26
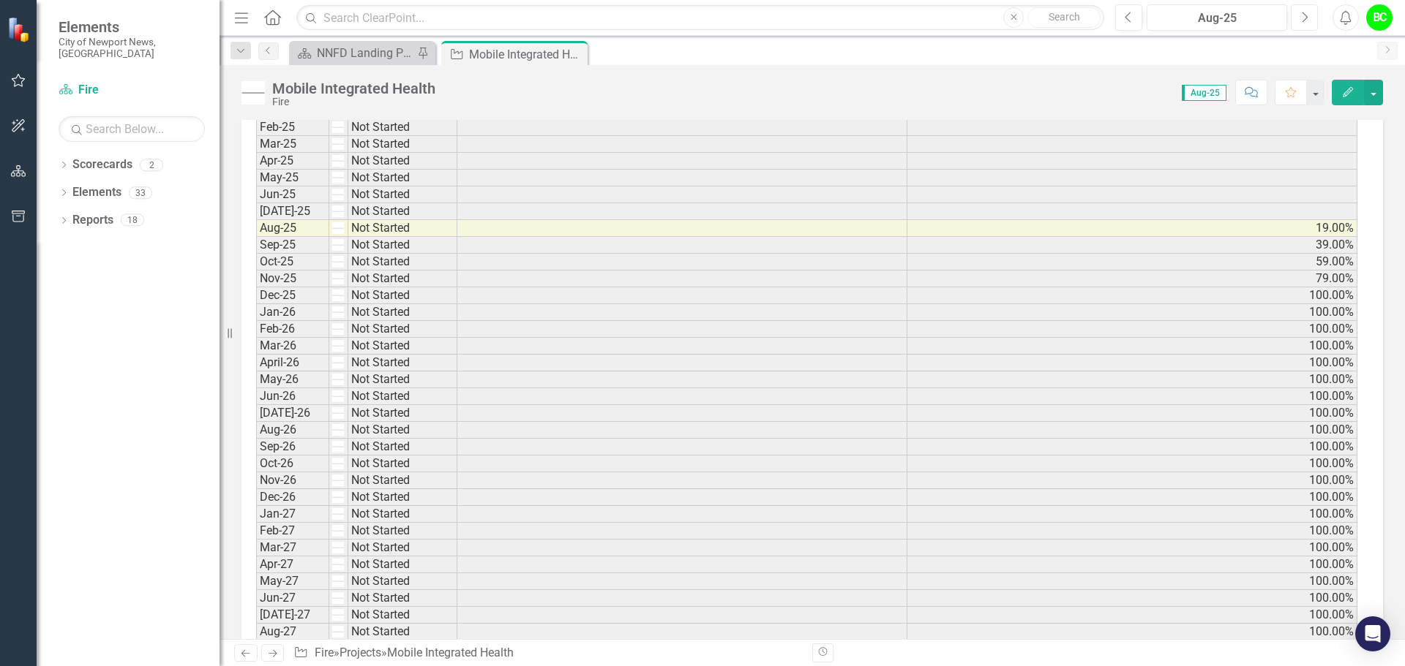
scroll to position [1536, 0]
click at [579, 257] on td at bounding box center [682, 252] width 450 height 17
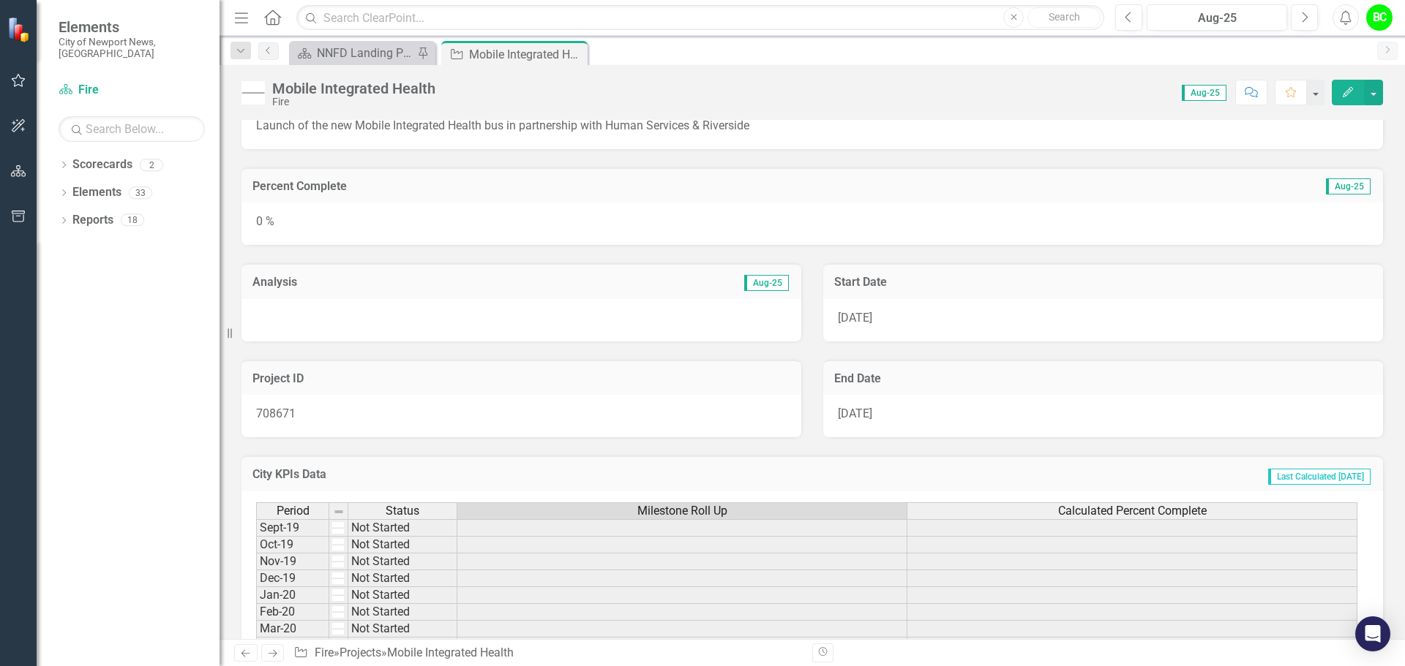
scroll to position [0, 0]
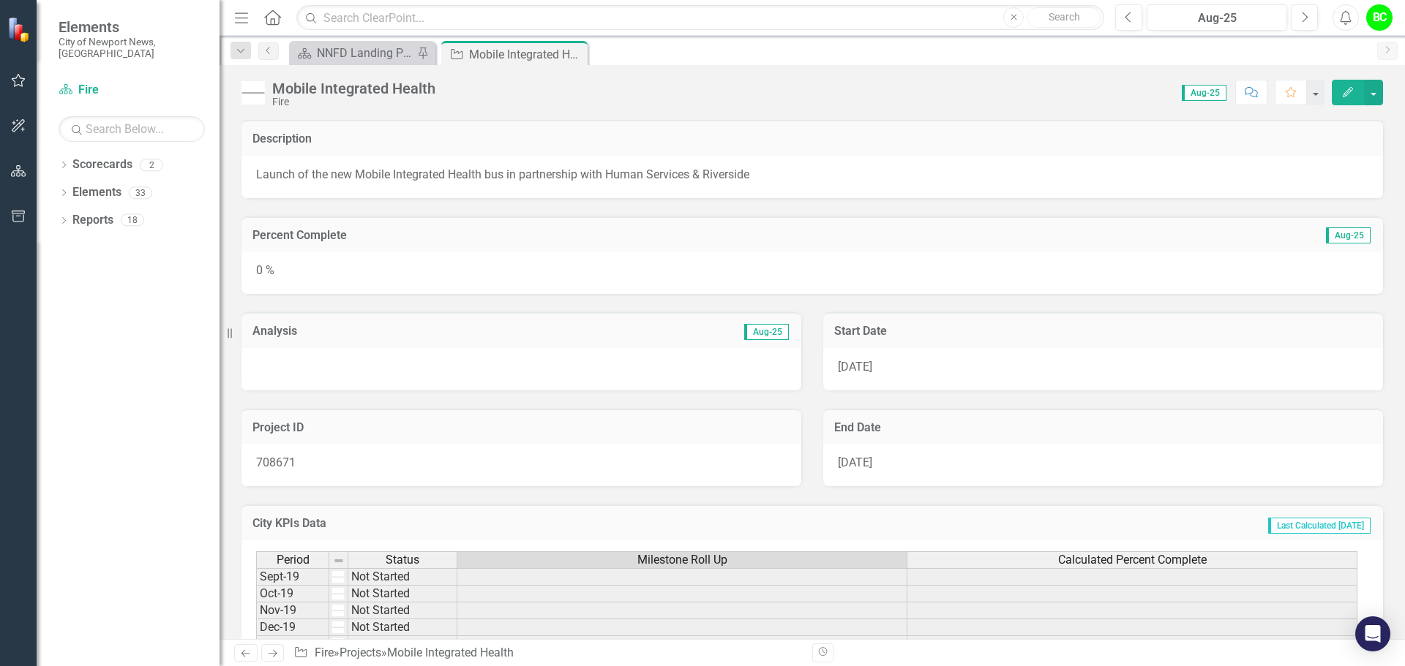
click at [565, 295] on div "Analysis Aug-25" at bounding box center [521, 342] width 582 height 97
click at [572, 280] on div "0 %" at bounding box center [811, 273] width 1141 height 42
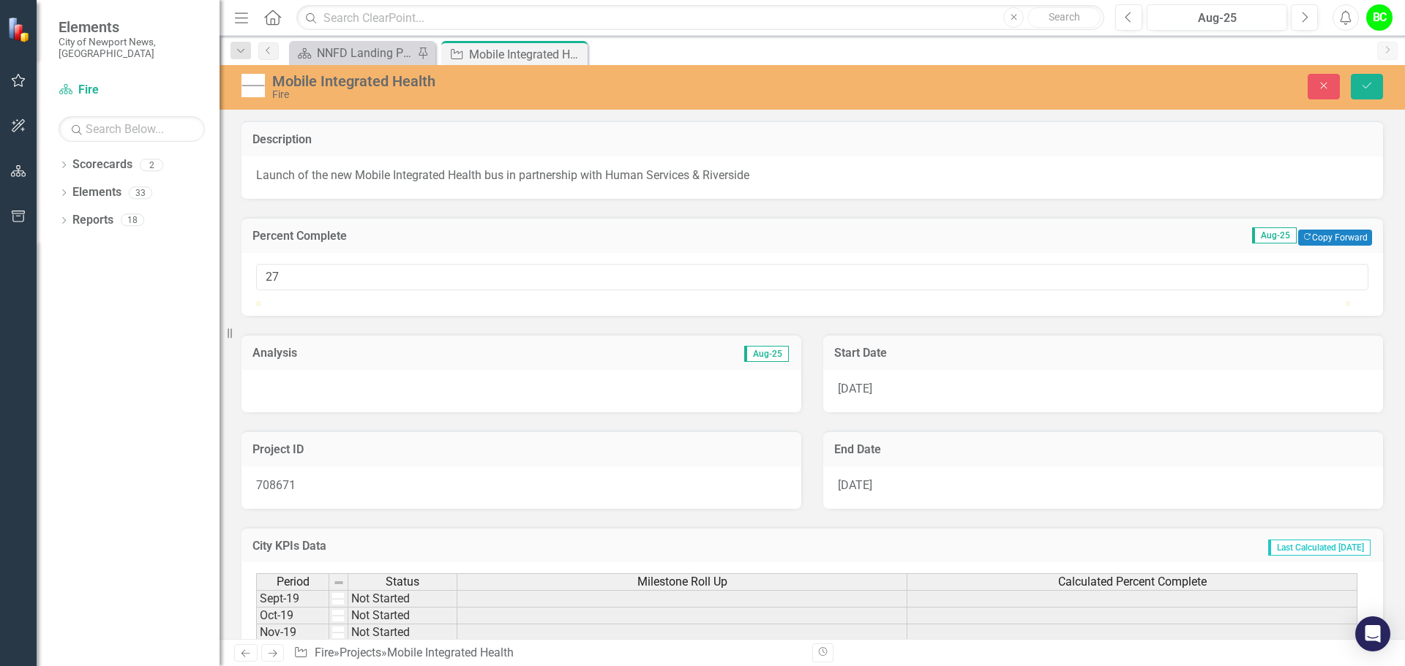
click at [552, 301] on div at bounding box center [812, 301] width 1112 height 0
type input "39"
drag, startPoint x: 552, startPoint y: 316, endPoint x: 684, endPoint y: 321, distance: 132.5
click at [681, 301] on div at bounding box center [681, 301] width 0 height 0
click at [1378, 89] on button "Save" at bounding box center [1366, 87] width 32 height 26
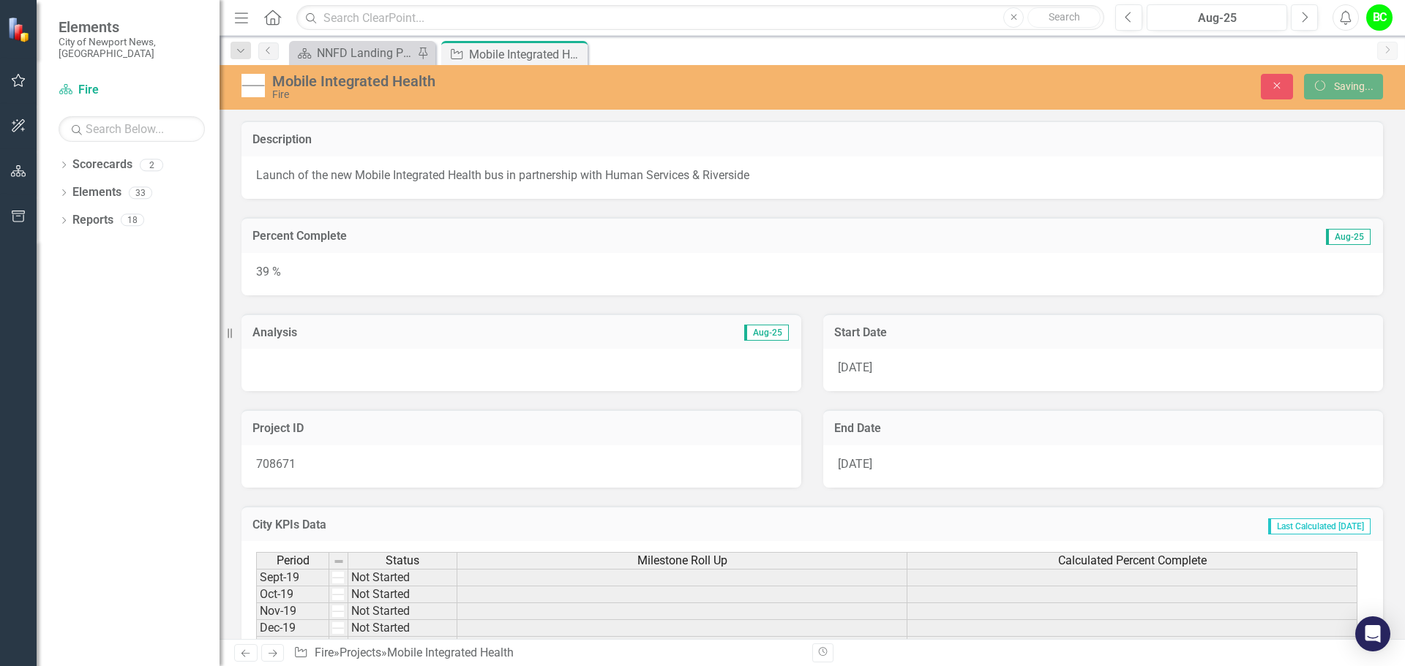
click at [356, 371] on div at bounding box center [521, 370] width 560 height 42
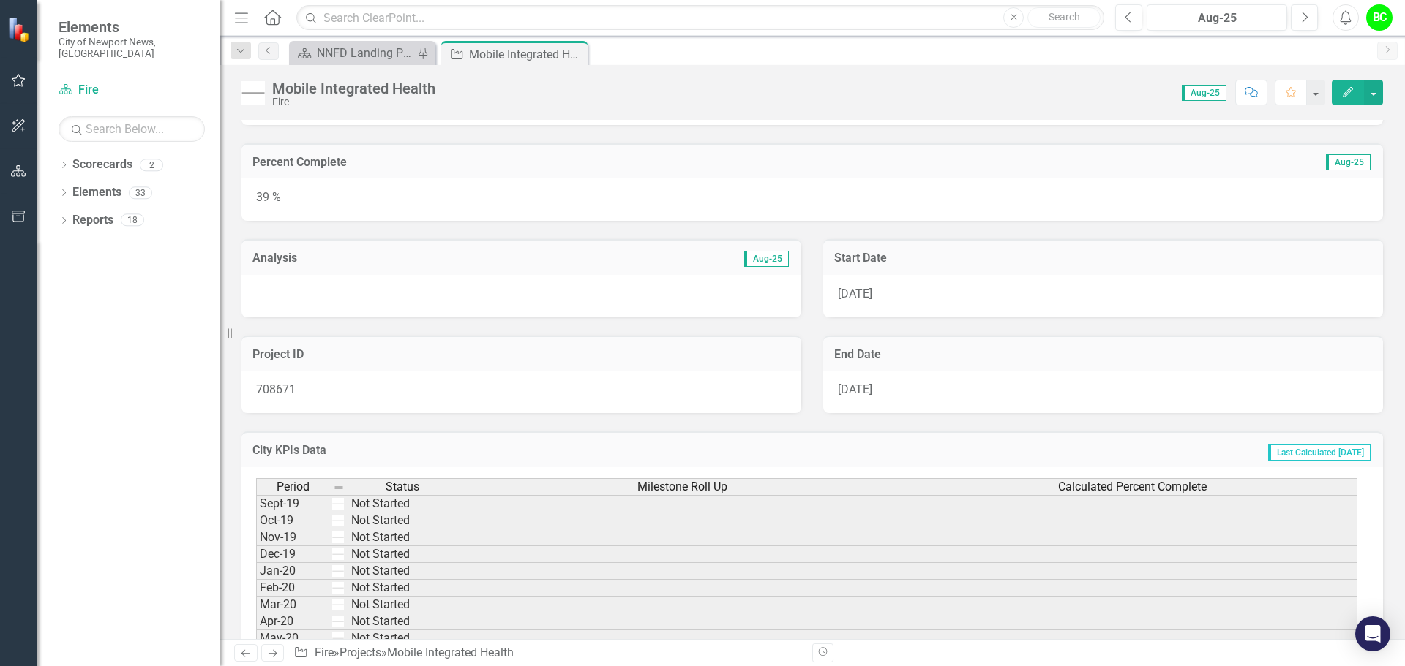
scroll to position [146, 0]
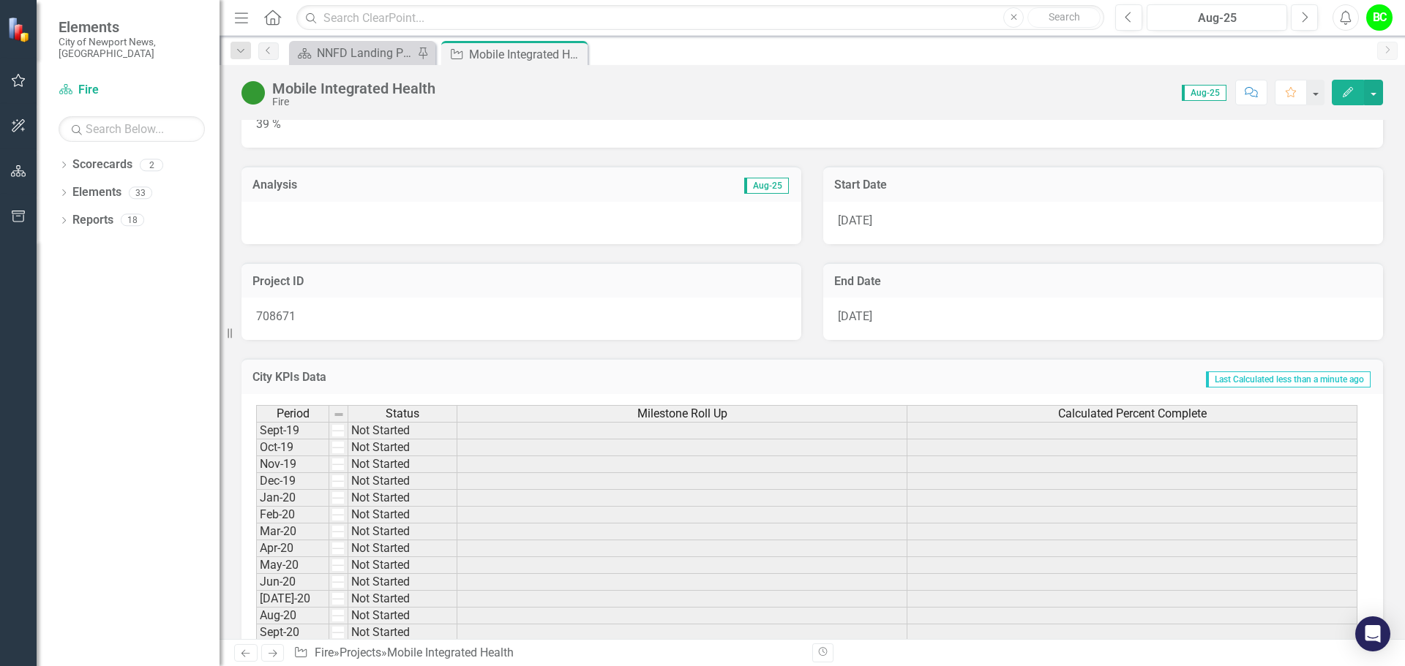
click at [513, 240] on div at bounding box center [521, 223] width 560 height 42
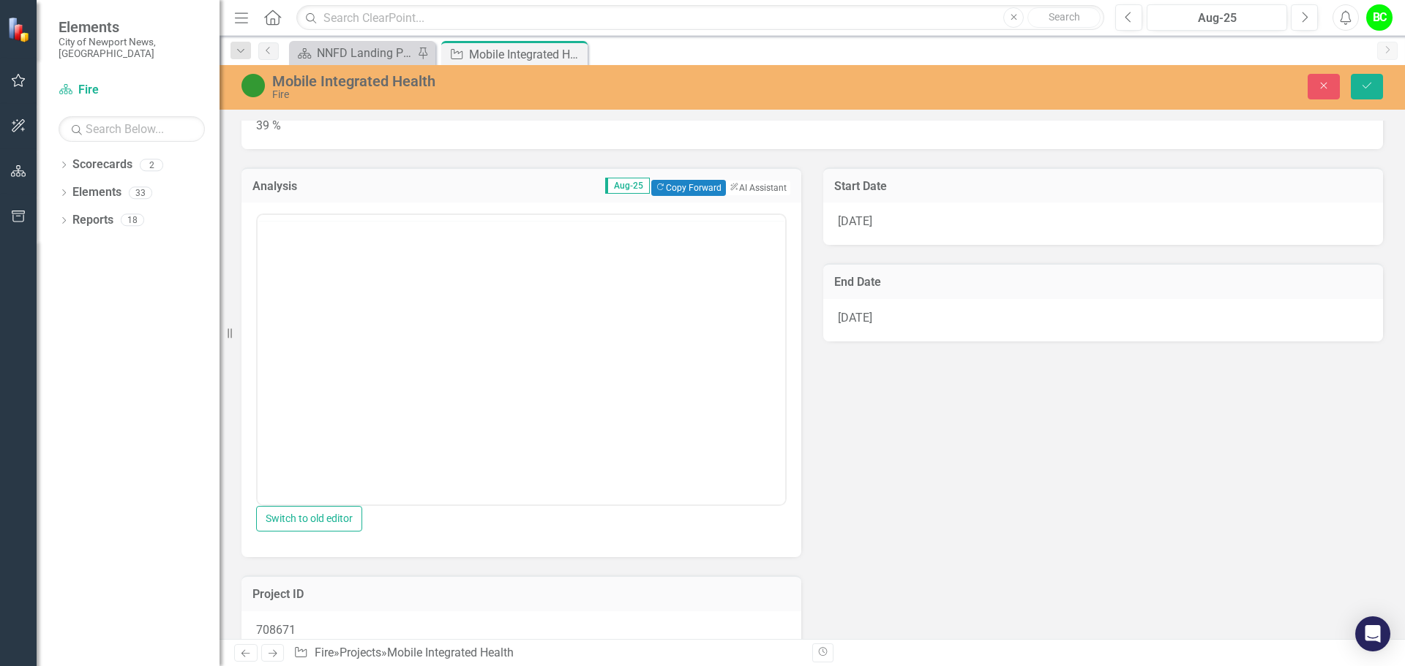
scroll to position [0, 0]
click at [505, 313] on body "Rich Text Area. Press ALT-0 for help." at bounding box center [520, 358] width 527 height 219
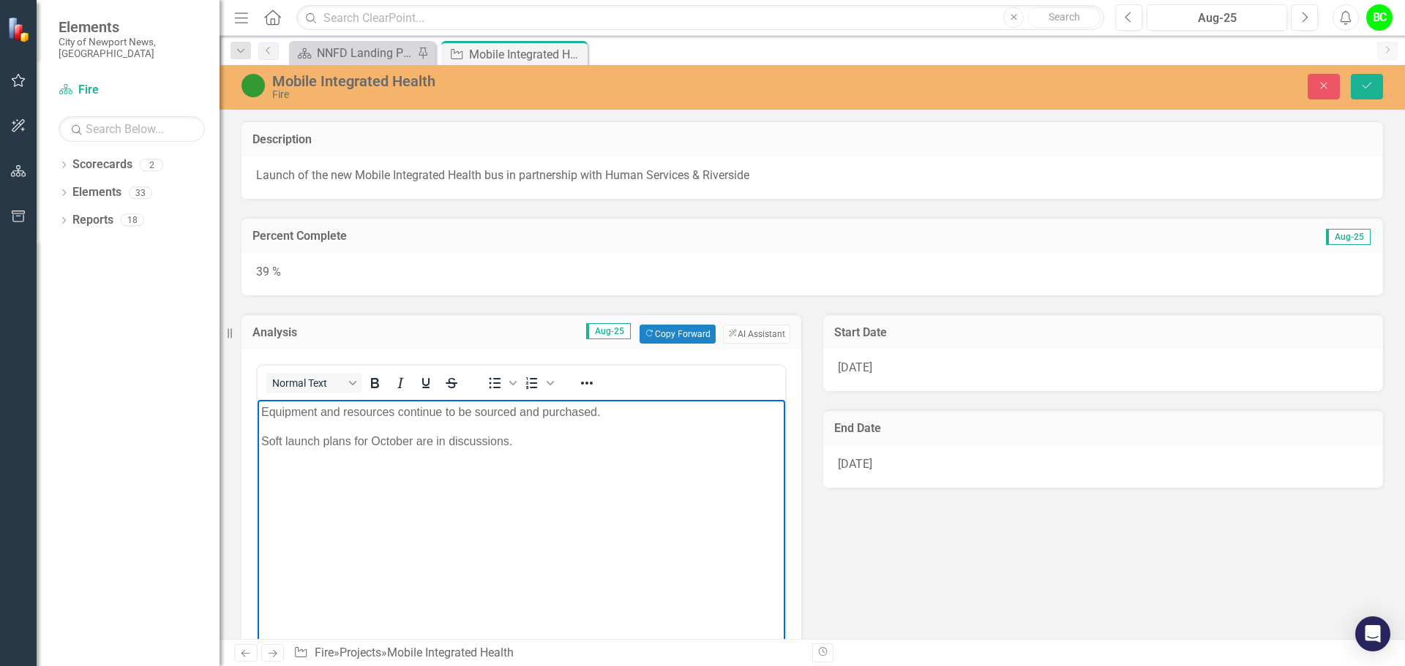
scroll to position [146, 0]
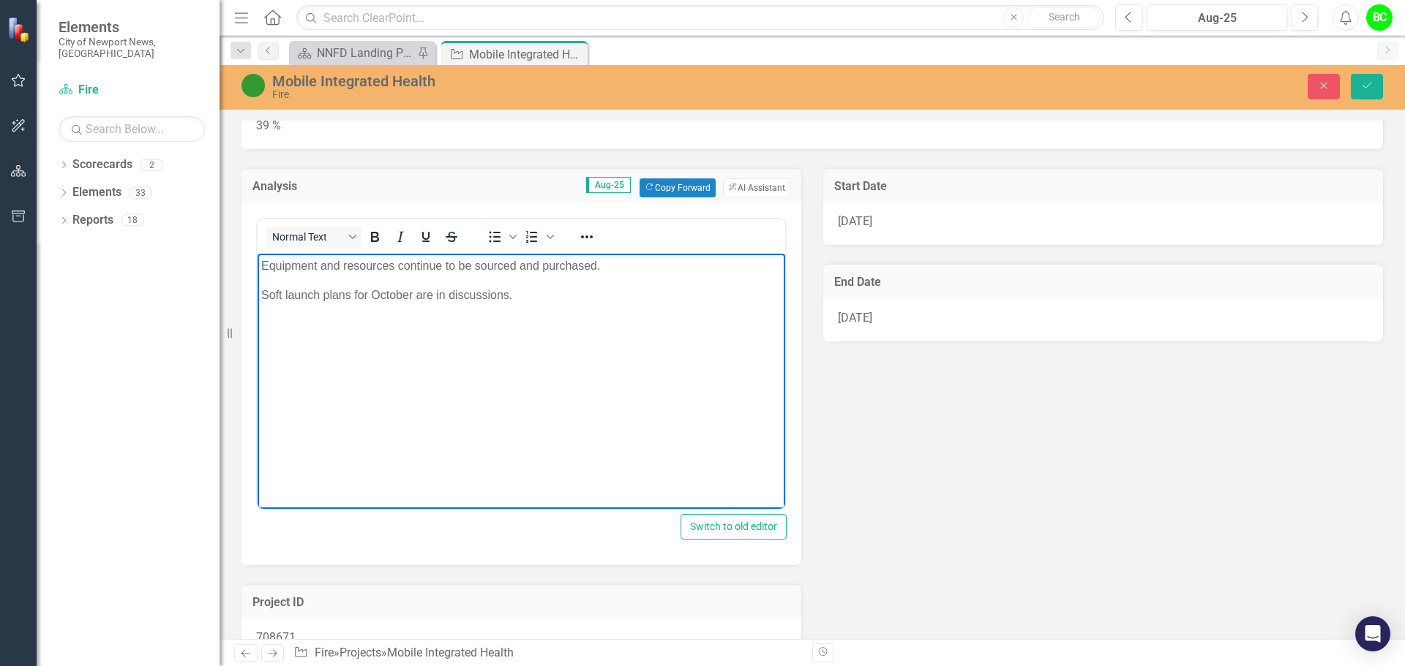
click at [261, 266] on p "Equipment and resources continue to be sourced and purchased." at bounding box center [521, 266] width 520 height 18
click at [267, 272] on p "Rich Text Area. Press ALT-0 for help." at bounding box center [521, 266] width 520 height 18
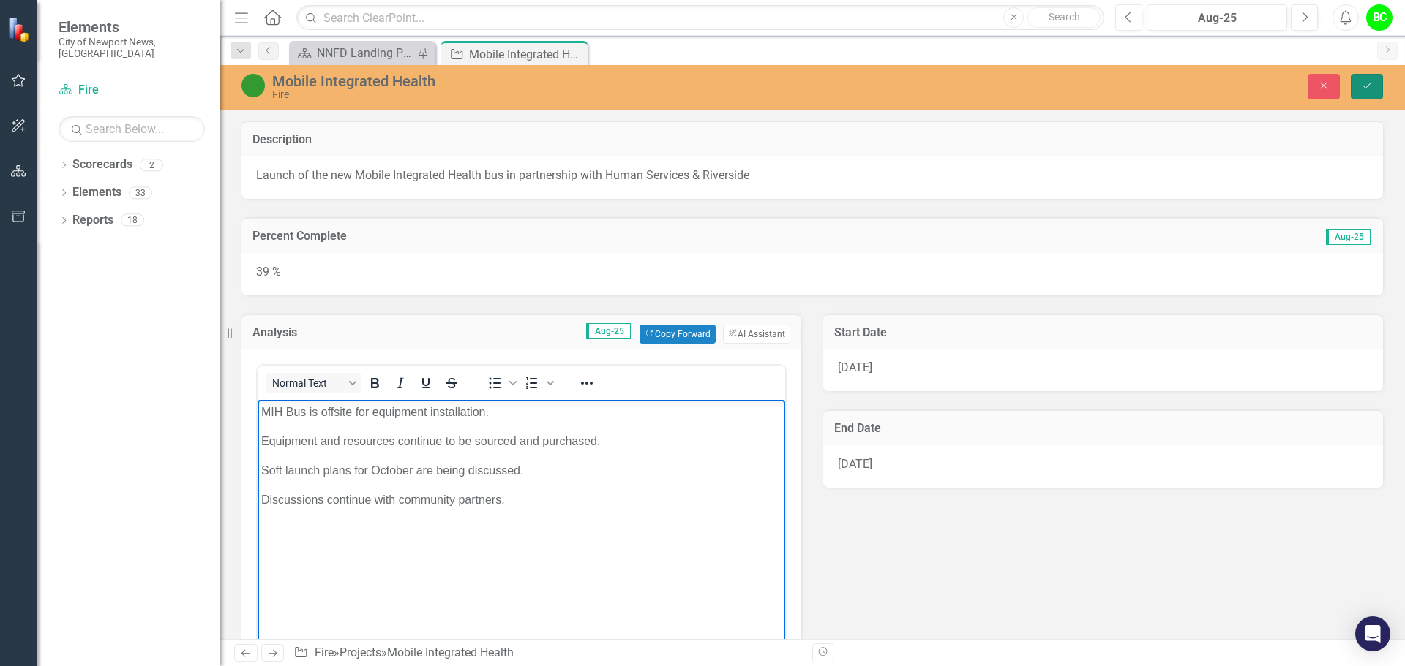
drag, startPoint x: 1370, startPoint y: 94, endPoint x: 513, endPoint y: 282, distance: 877.9
click at [1370, 94] on button "Save" at bounding box center [1366, 87] width 32 height 26
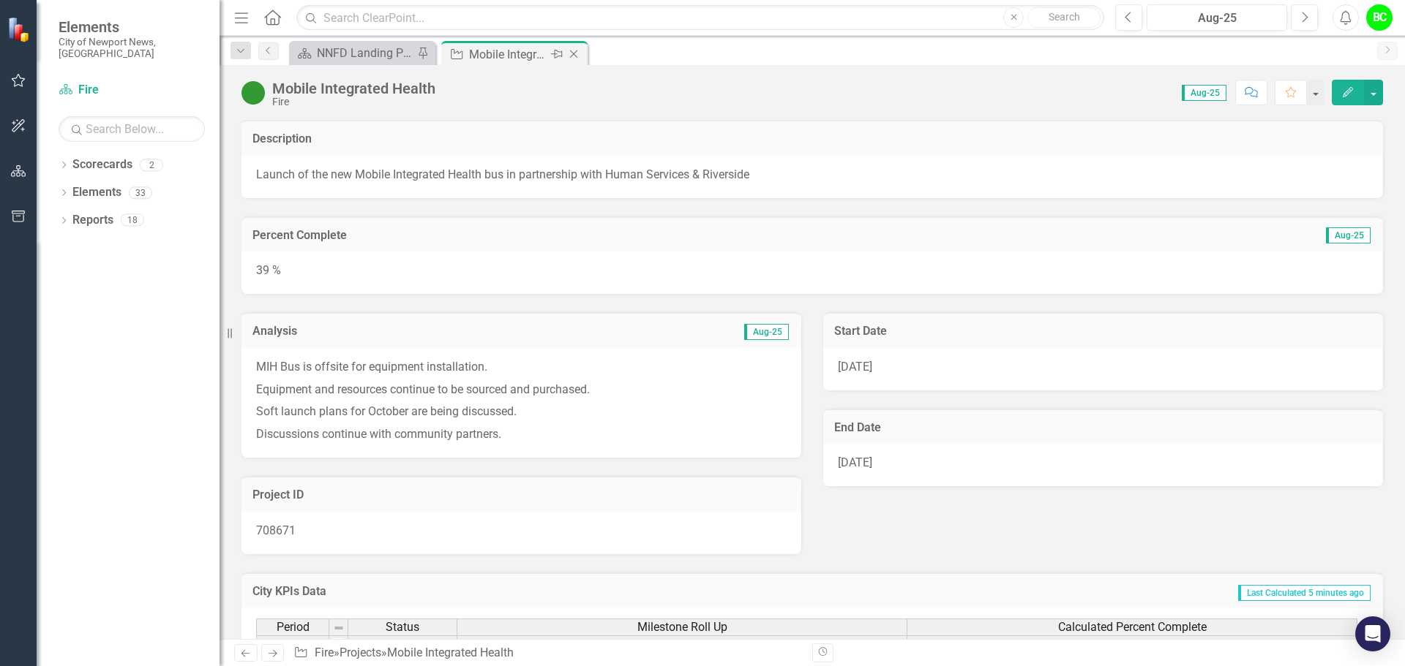
click at [575, 57] on icon "Close" at bounding box center [573, 54] width 15 height 12
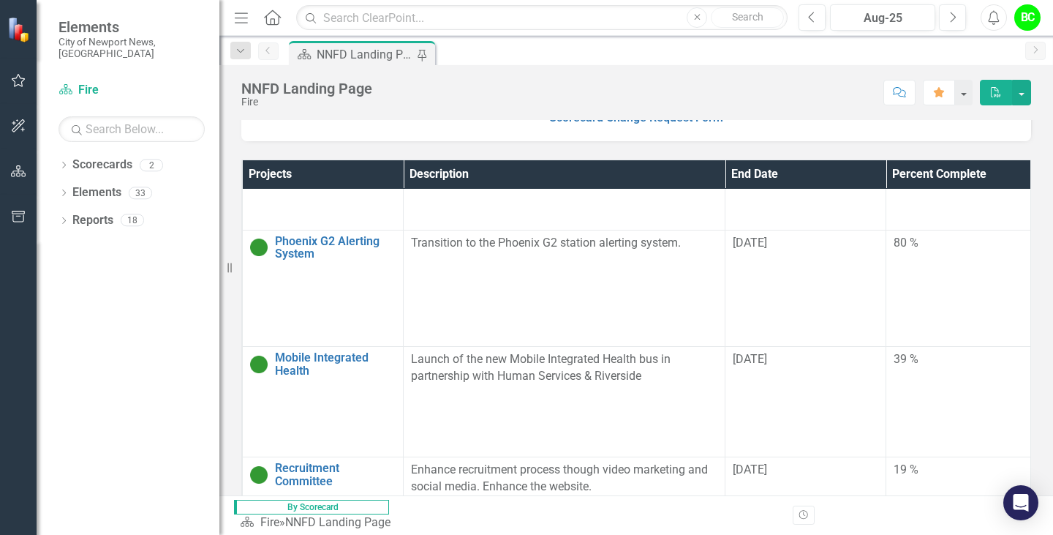
scroll to position [174, 0]
click at [232, 15] on icon "Menu" at bounding box center [241, 17] width 19 height 15
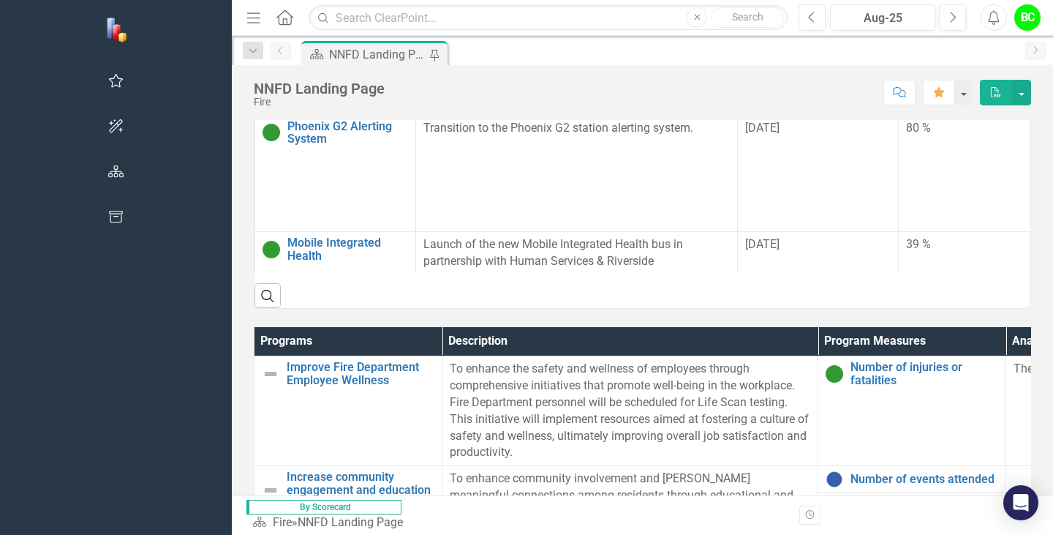
scroll to position [885, 0]
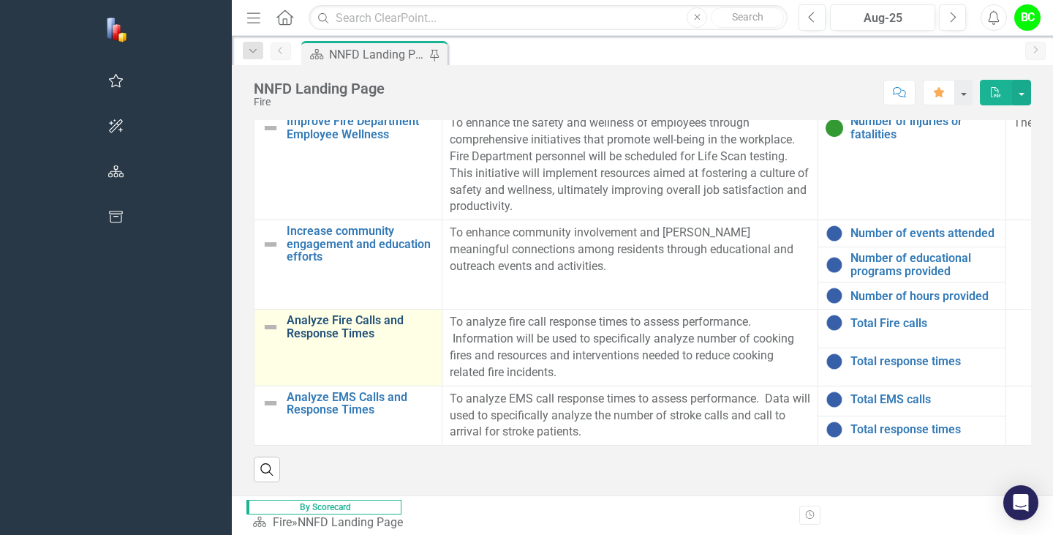
click at [287, 336] on link "Analyze Fire Calls and Response Times" at bounding box center [361, 327] width 148 height 26
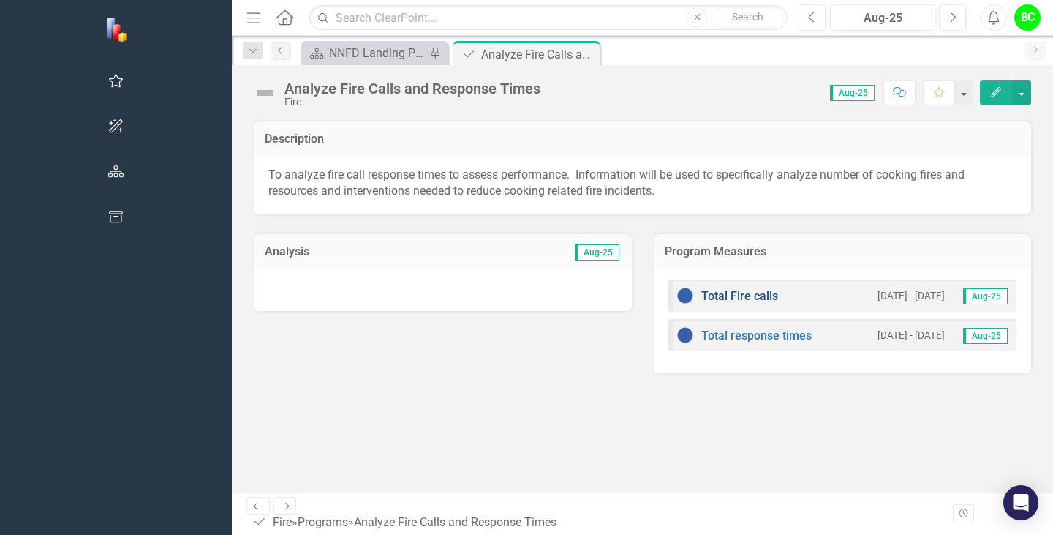
click at [702, 296] on link "Total Fire calls" at bounding box center [740, 296] width 77 height 14
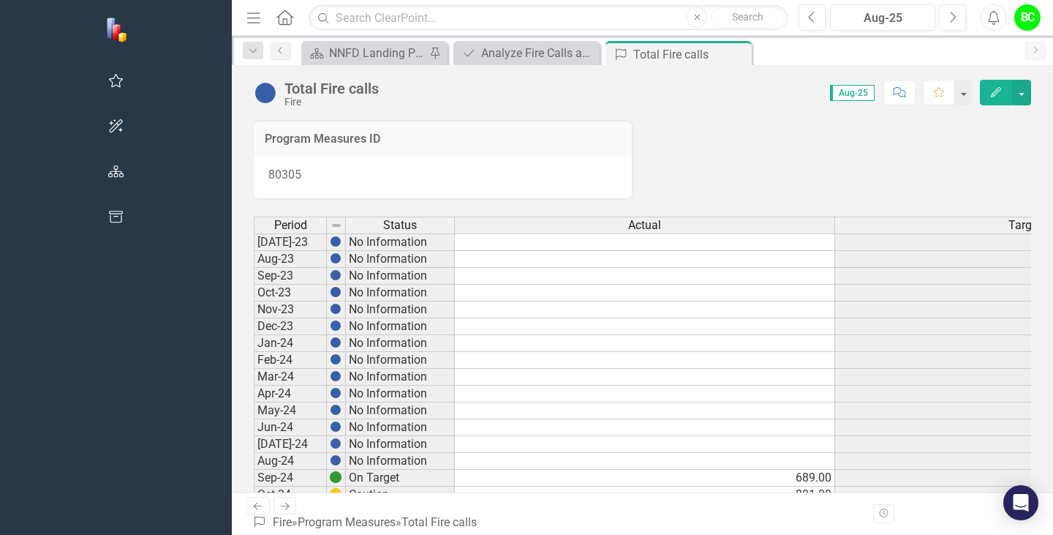
scroll to position [391, 0]
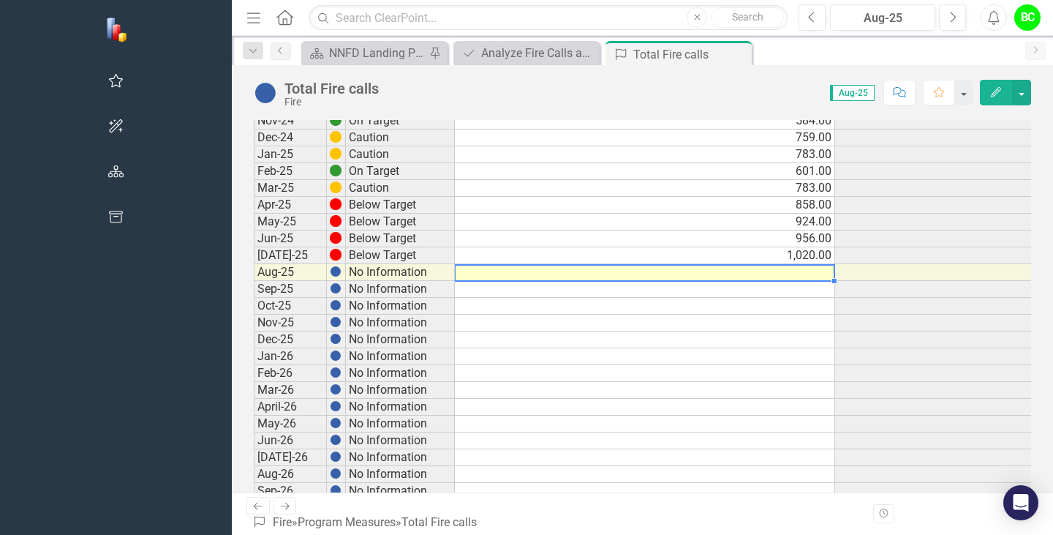
click at [614, 270] on td at bounding box center [645, 272] width 380 height 17
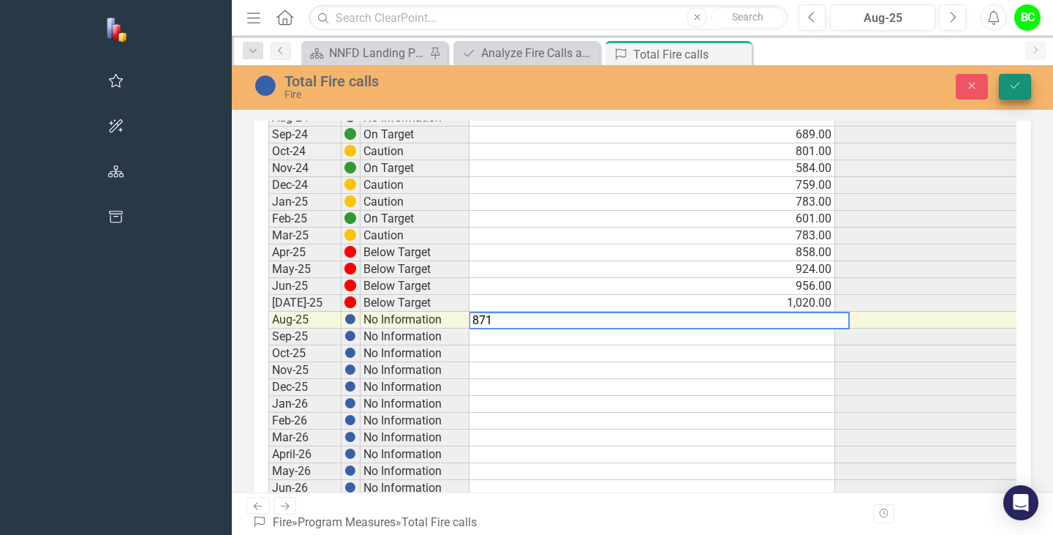
type textarea "871"
click at [1015, 86] on icon "Save" at bounding box center [1015, 85] width 13 height 10
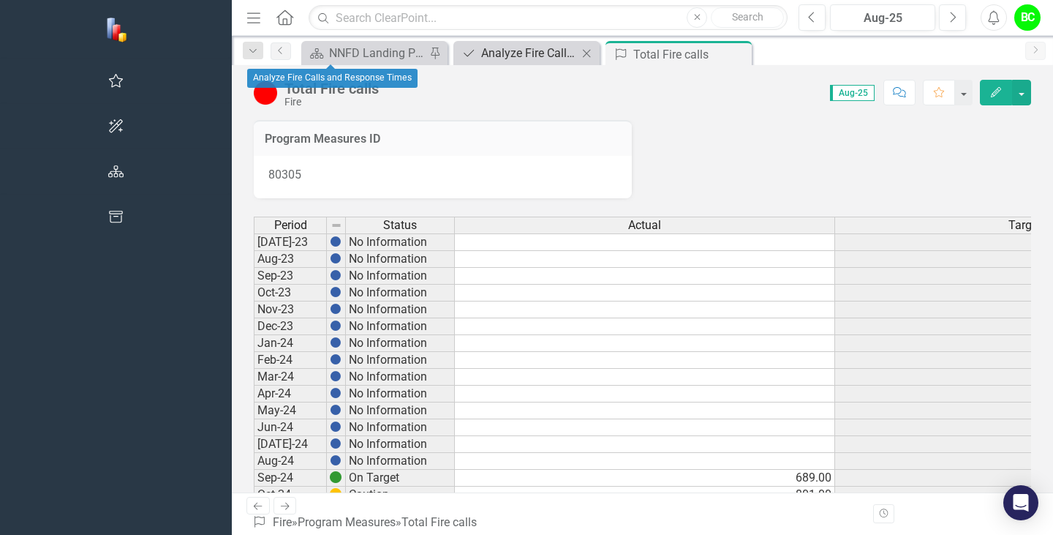
click at [481, 59] on div "Analyze Fire Calls and Response Times" at bounding box center [529, 53] width 97 height 18
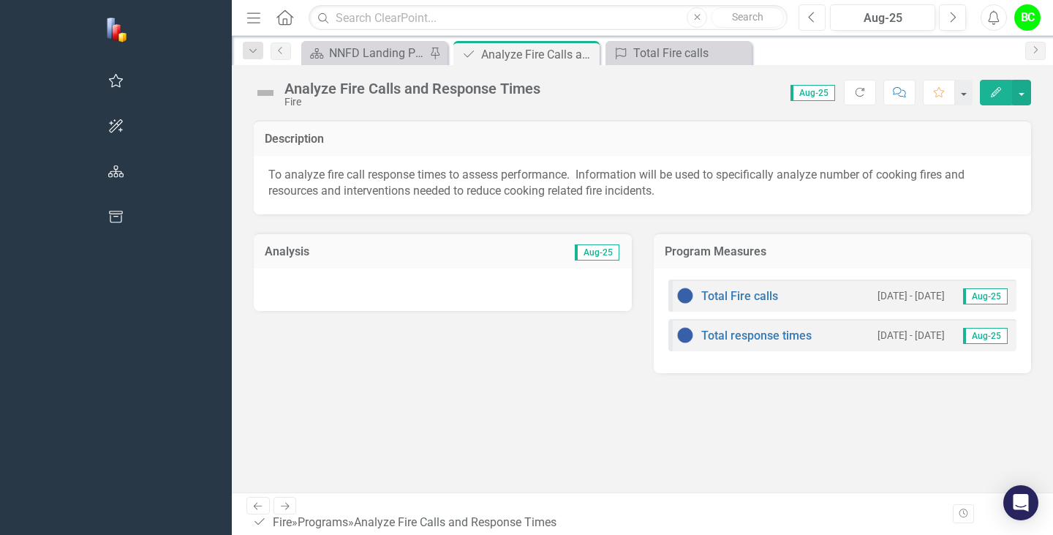
click at [814, 14] on icon "Previous" at bounding box center [812, 17] width 8 height 13
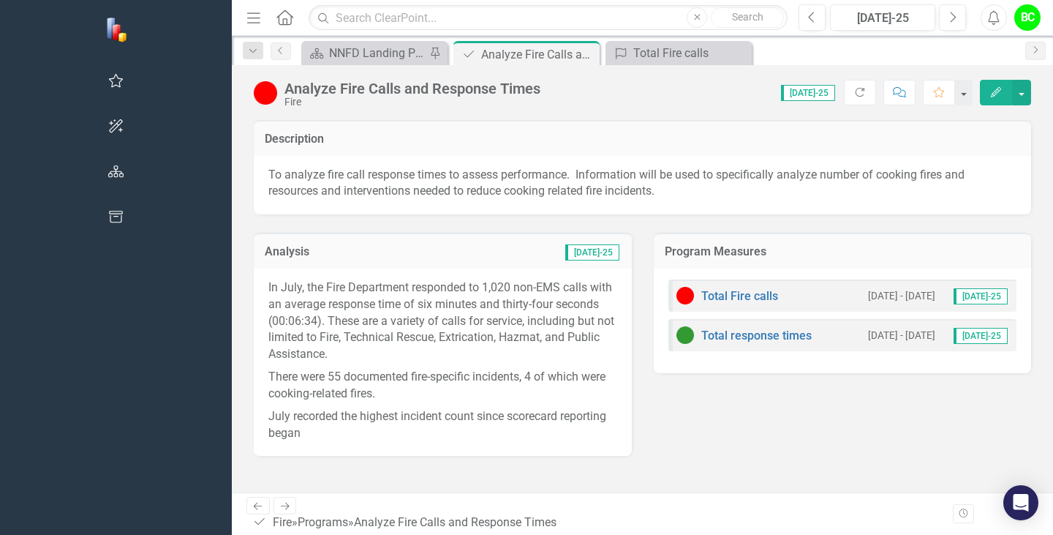
click at [415, 383] on p "There were 55 documented fire-specific incidents, 4 of which were cooking-relat…" at bounding box center [442, 386] width 349 height 40
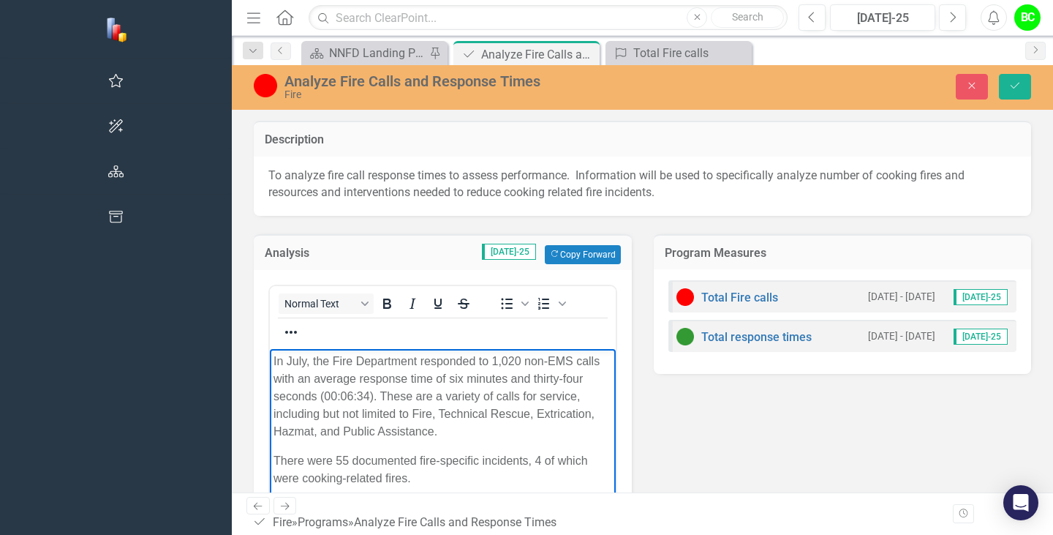
click at [612, 498] on p "July recorded the highest incident count since scorecard reporting began" at bounding box center [443, 515] width 339 height 35
drag, startPoint x: 418, startPoint y: 466, endPoint x: 270, endPoint y: 653, distance: 238.0
click at [270, 348] on html "In July, the Fire Department responded to 1,020 non-EMS calls with an average r…" at bounding box center [443, 457] width 346 height 219
copy body "In July, the Fire Department responded to 1,020 non-EMS calls with an average r…"
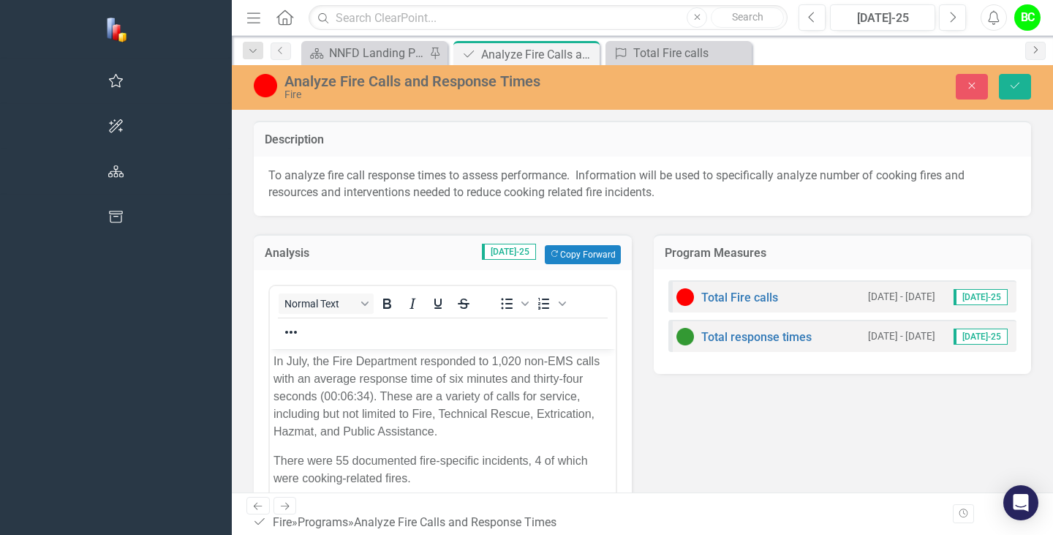
click at [1034, 53] on icon "Next" at bounding box center [1036, 49] width 12 height 9
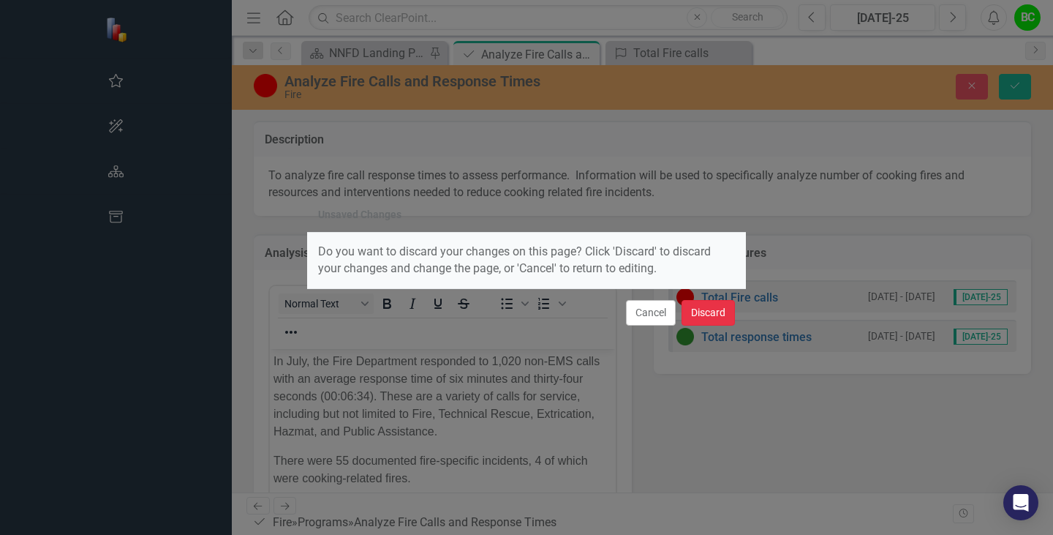
click at [712, 310] on button "Discard" at bounding box center [708, 313] width 53 height 26
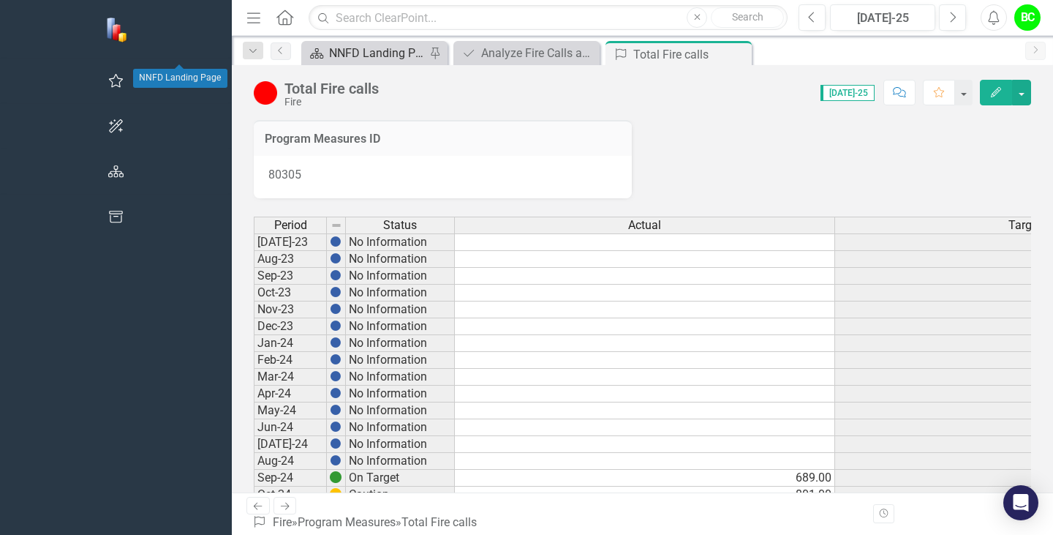
click at [329, 50] on div "NNFD Landing Page" at bounding box center [377, 53] width 97 height 18
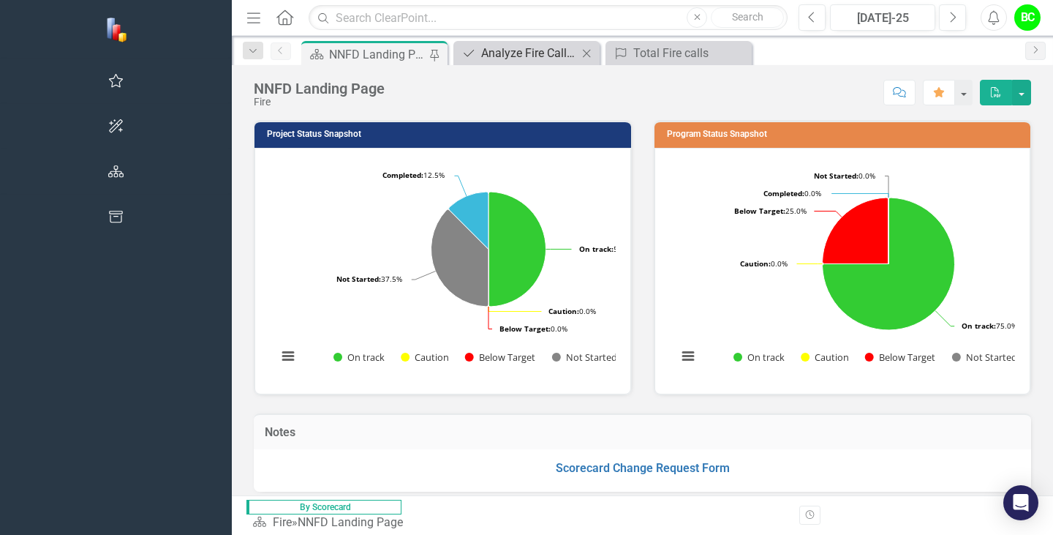
click at [481, 61] on div "Analyze Fire Calls and Response Times" at bounding box center [529, 53] width 97 height 18
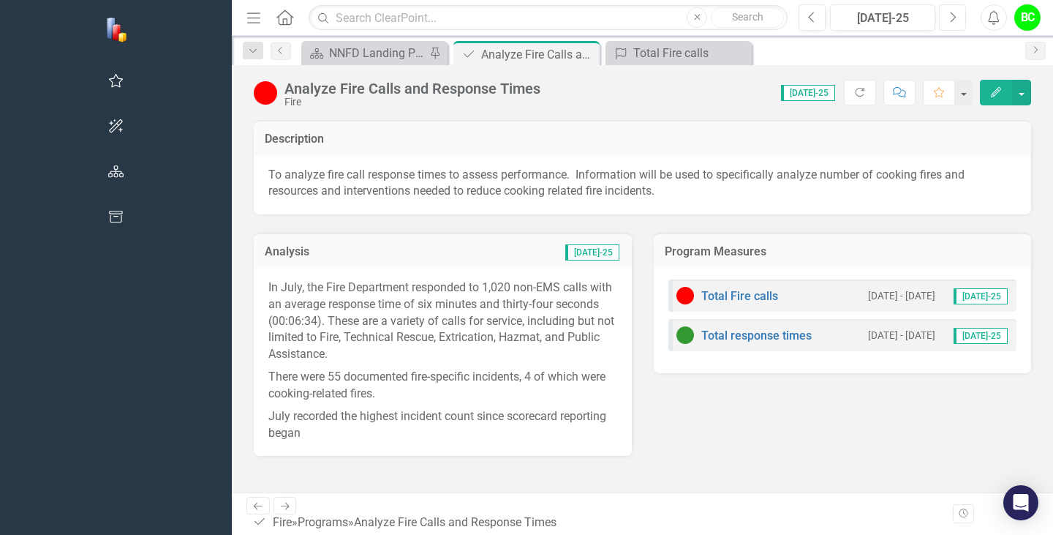
click at [952, 20] on icon "Next" at bounding box center [953, 17] width 8 height 13
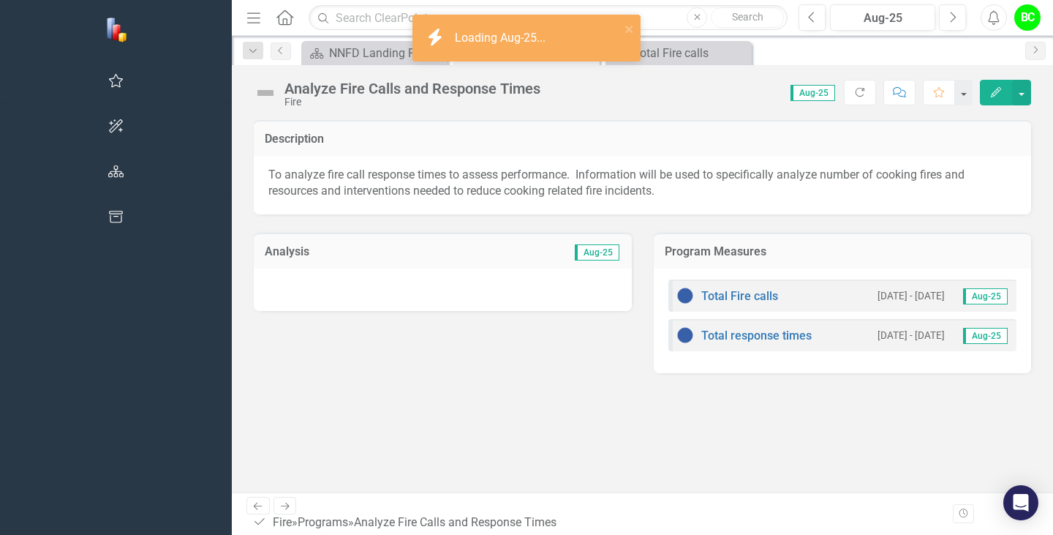
click at [346, 293] on div at bounding box center [443, 289] width 378 height 42
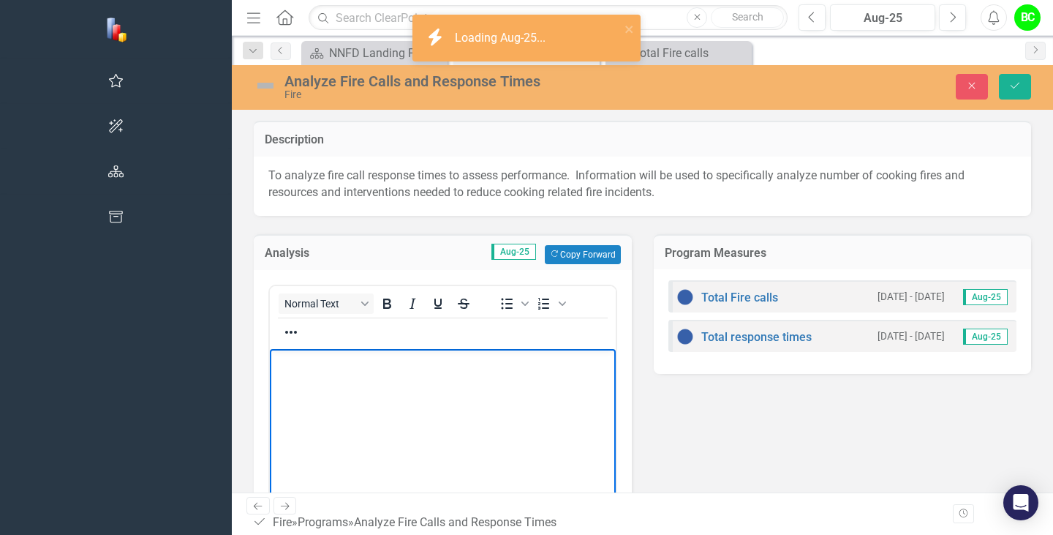
click at [497, 443] on body "Rich Text Area. Press ALT-0 for help." at bounding box center [443, 457] width 346 height 219
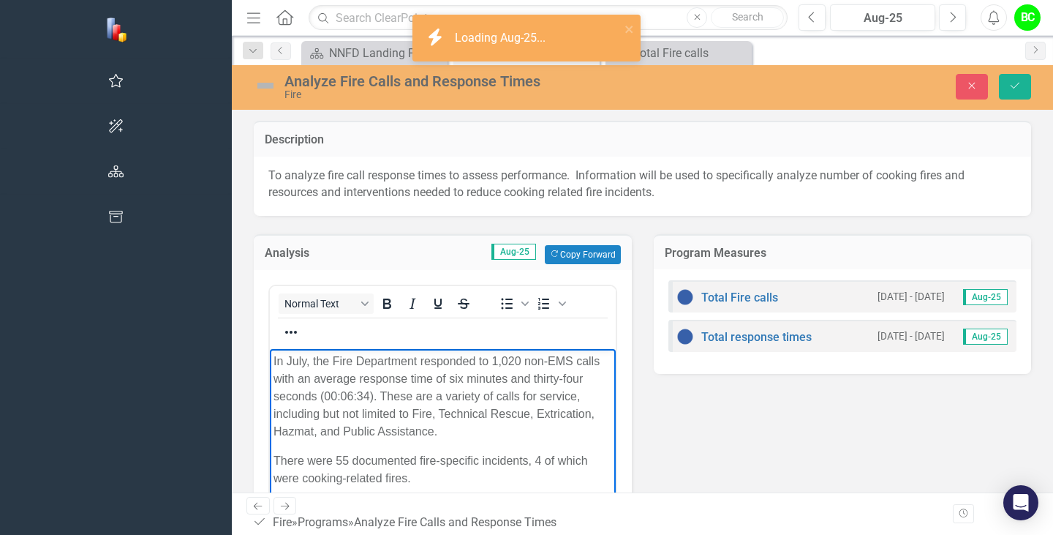
click at [501, 355] on p "In July, the Fire Department responded to 1,020 non-EMS calls with an average r…" at bounding box center [443, 396] width 339 height 88
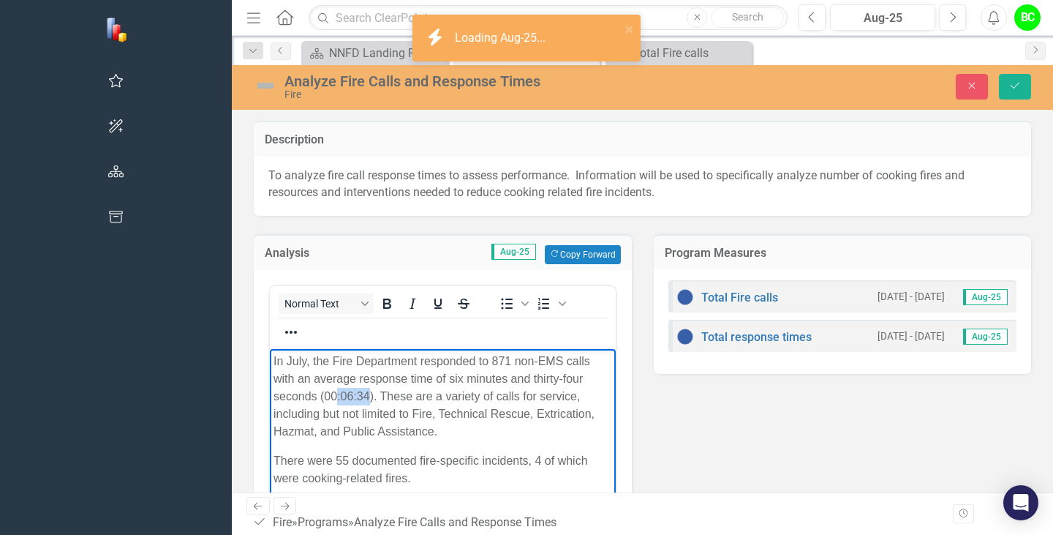
drag, startPoint x: 596, startPoint y: 377, endPoint x: 565, endPoint y: 374, distance: 31.6
click at [565, 374] on p "In July, the Fire Department responded to 871 non-EMS calls with an average res…" at bounding box center [443, 396] width 339 height 88
drag, startPoint x: 579, startPoint y: 377, endPoint x: 569, endPoint y: 378, distance: 9.6
click at [569, 378] on p "In July, the Fire Department responded to 871 non-EMS calls with an average res…" at bounding box center [443, 396] width 339 height 88
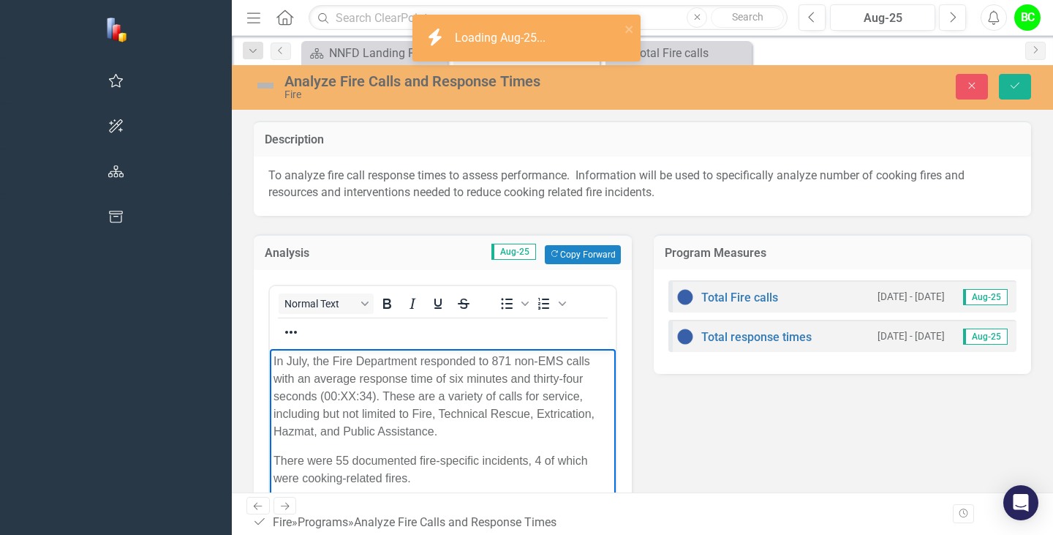
click at [594, 377] on p "In July, the Fire Department responded to 871 non-EMS calls with an average res…" at bounding box center [443, 396] width 339 height 88
click at [340, 451] on p "There were 55 documented fire-specific incidents, 4 of which were cooking-relat…" at bounding box center [443, 468] width 339 height 35
click at [540, 451] on p "There were 40 documented fire-specific incidents, 4 of which were cooking-relat…" at bounding box center [443, 468] width 339 height 35
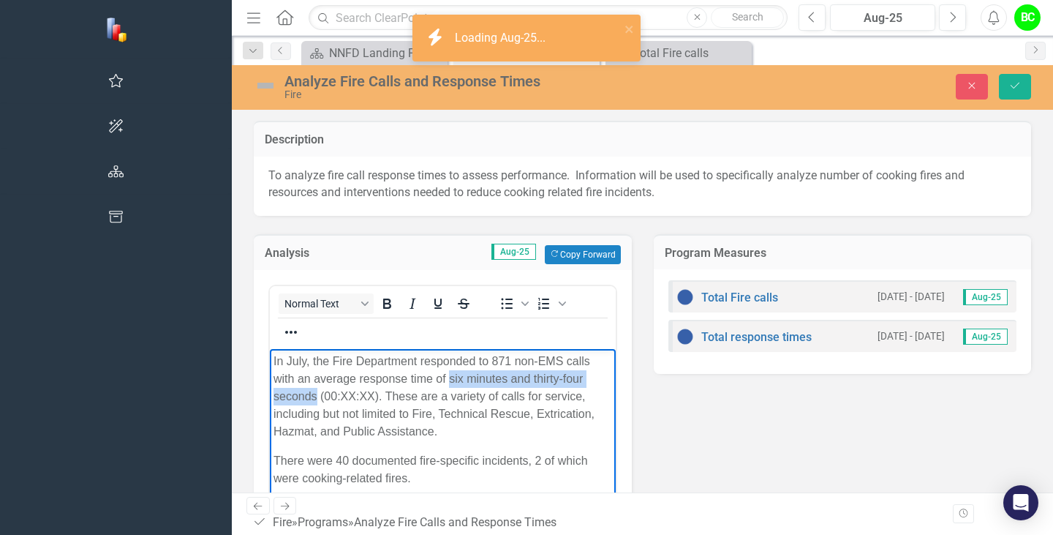
drag, startPoint x: 364, startPoint y: 378, endPoint x: 543, endPoint y: 378, distance: 179.2
click at [543, 378] on p "In July, the Fire Department responded to 871 non-EMS calls with an average res…" at bounding box center [443, 396] width 339 height 88
click at [522, 489] on body "In July, the Fire Department responded to 871 non-EMS calls with an average res…" at bounding box center [443, 457] width 346 height 219
click at [293, 356] on p "In July, the Fire Department responded to 871 non-EMS calls with an average res…" at bounding box center [443, 396] width 339 height 88
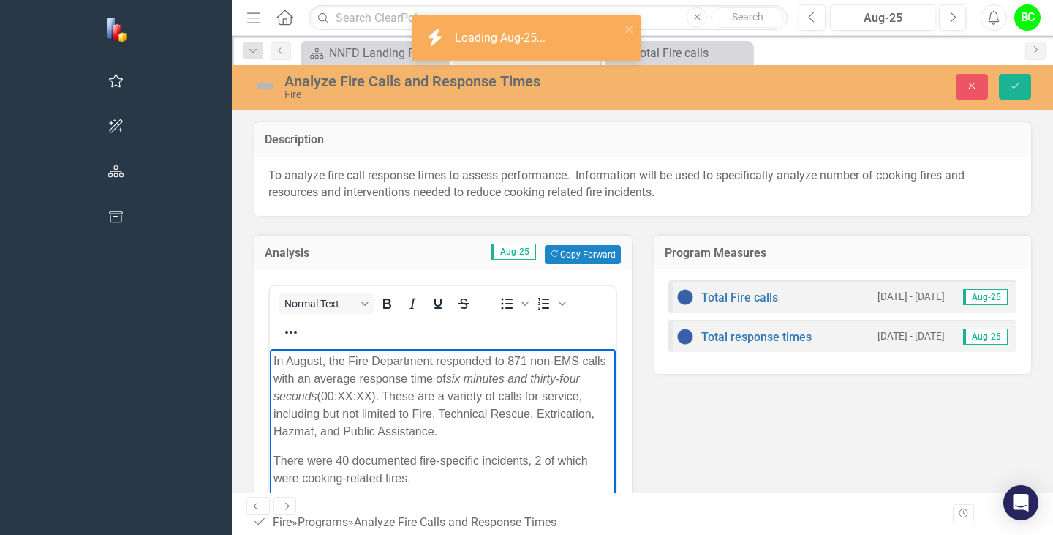
click at [346, 430] on body "In August, the Fire Department responded to 871 non-EMS calls with an average r…" at bounding box center [443, 457] width 346 height 219
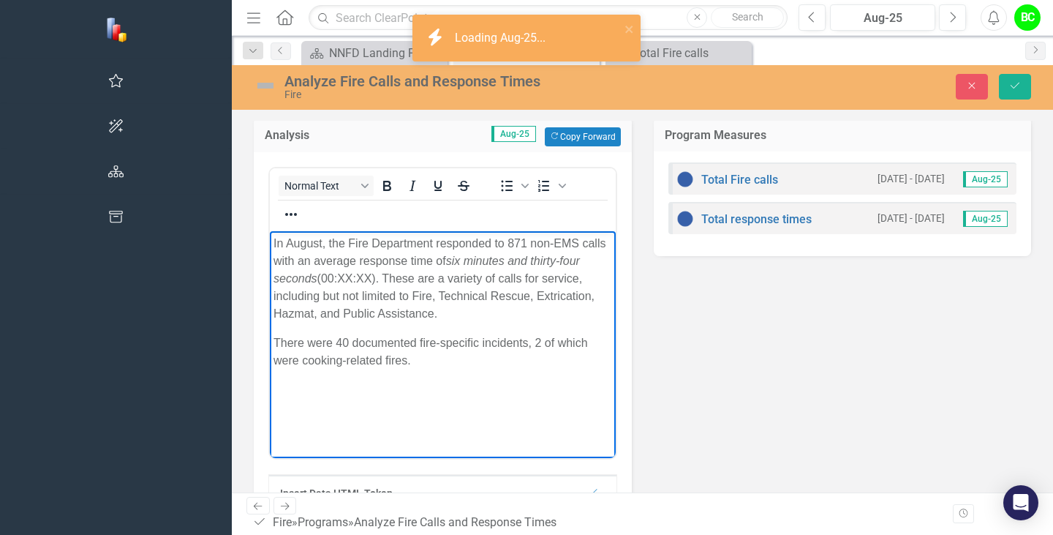
scroll to position [124, 0]
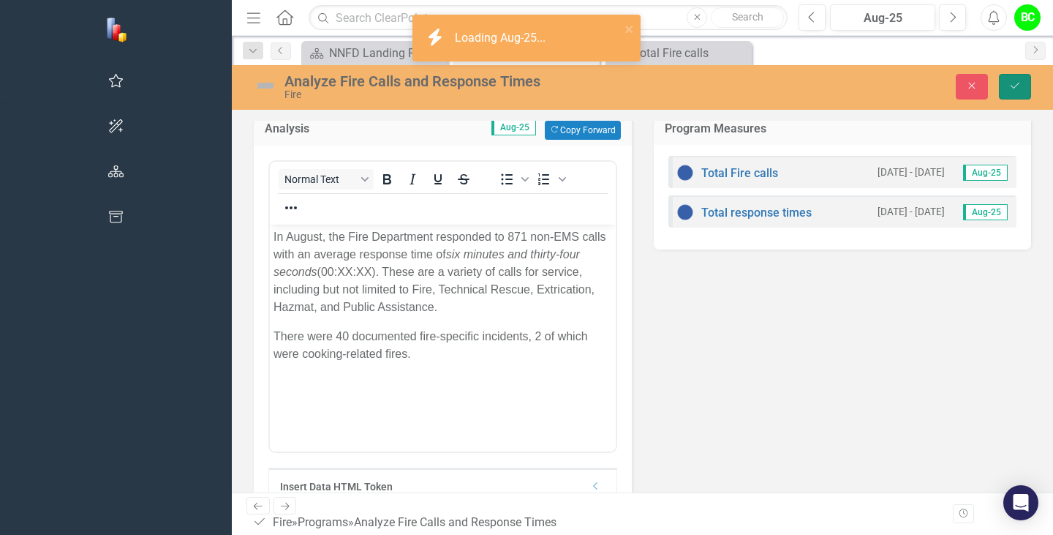
click at [1028, 80] on button "Save" at bounding box center [1015, 87] width 32 height 26
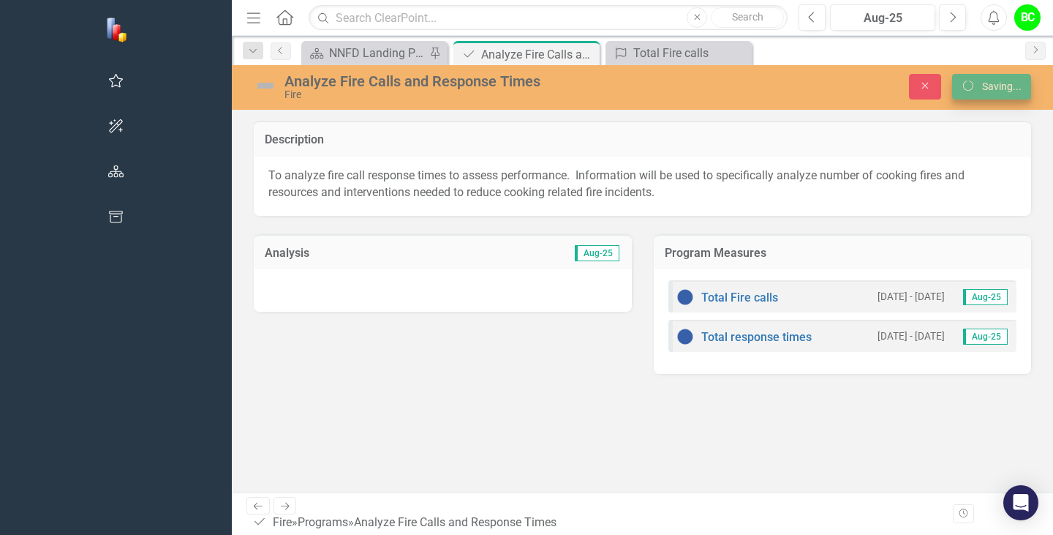
scroll to position [0, 0]
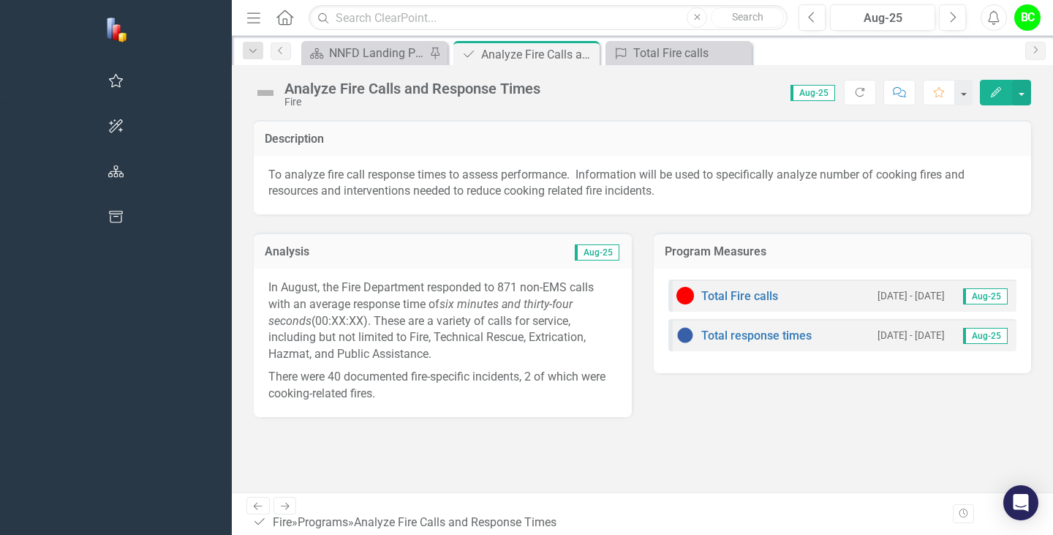
click at [277, 326] on p "In August, the Fire Department responded to 871 non-EMS calls with an average r…" at bounding box center [442, 322] width 349 height 86
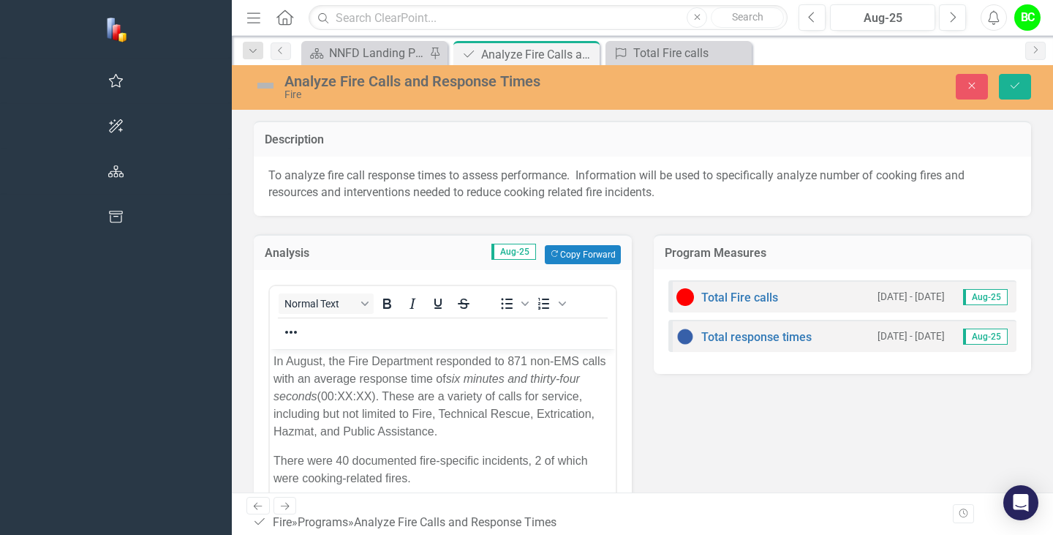
click at [581, 381] on p "In August, the Fire Department responded to 871 non-EMS calls with an average r…" at bounding box center [443, 396] width 339 height 88
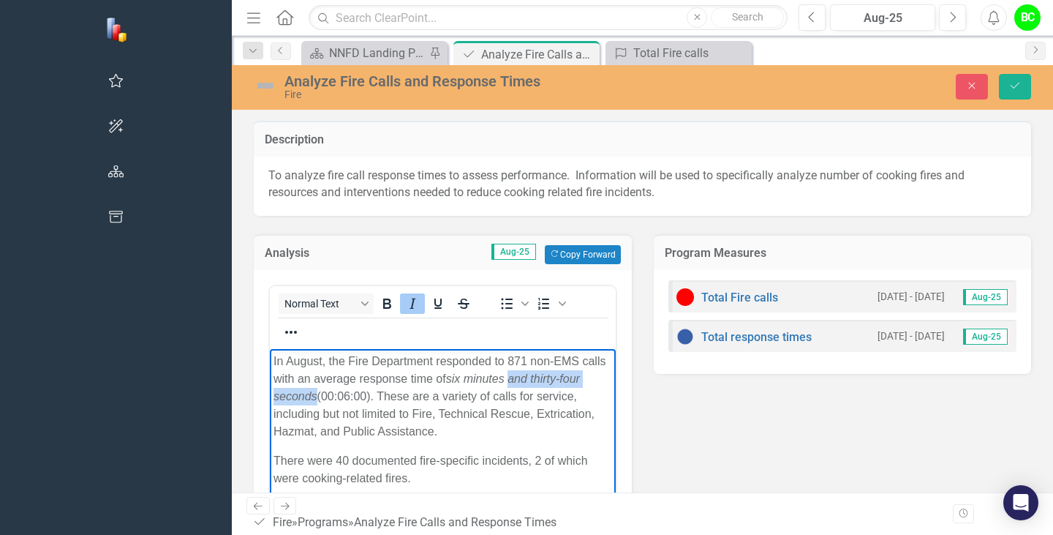
drag, startPoint x: 545, startPoint y: 379, endPoint x: 426, endPoint y: 378, distance: 118.5
click at [426, 378] on p "In August, the Fire Department responded to 871 non-EMS calls with an average r…" at bounding box center [443, 396] width 339 height 88
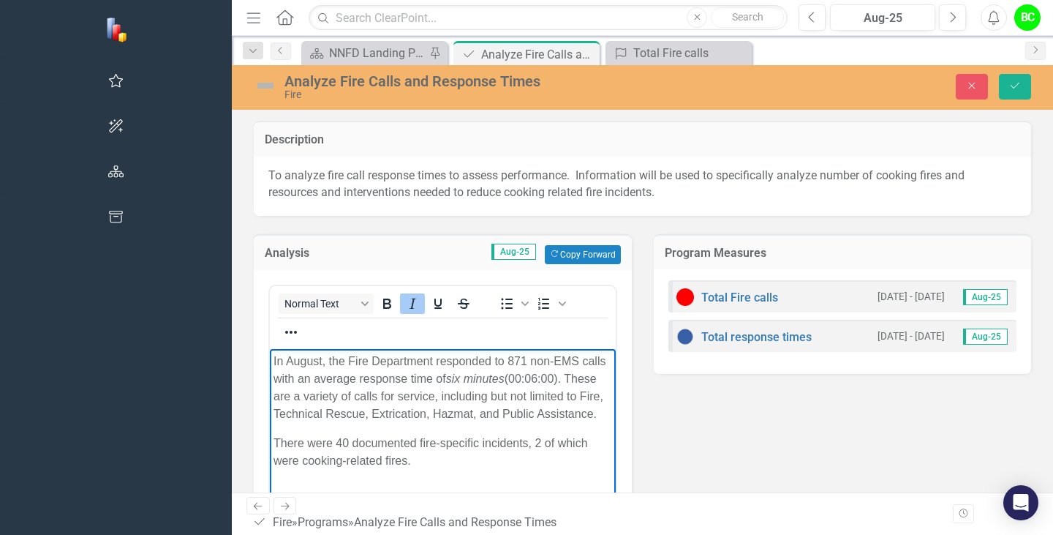
drag, startPoint x: 426, startPoint y: 378, endPoint x: 366, endPoint y: 377, distance: 60.7
click at [366, 377] on p "In August, the Fire Department responded to 871 non-EMS calls with an average r…" at bounding box center [443, 387] width 339 height 70
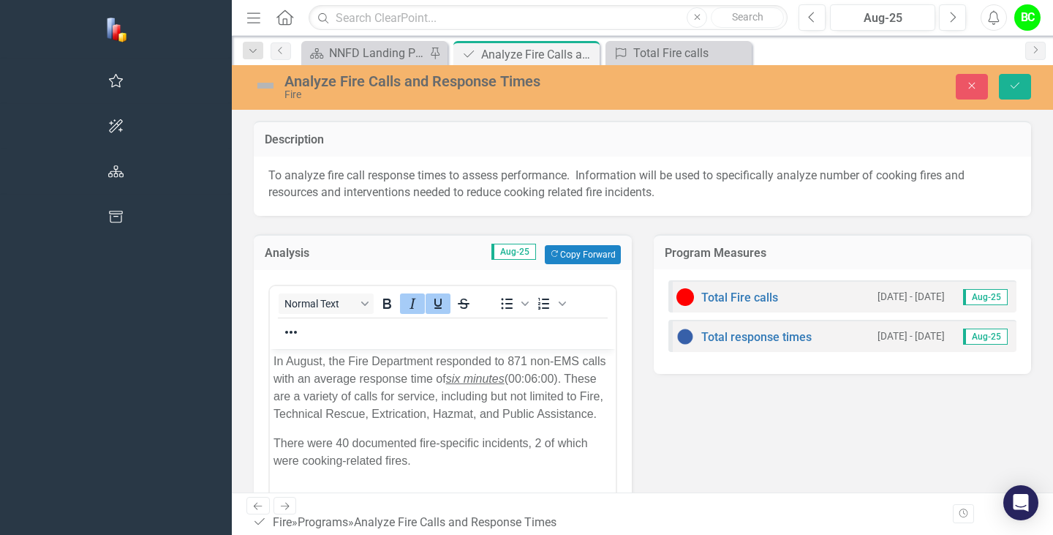
click at [270, 290] on div "Normal Text" at bounding box center [378, 303] width 216 height 29
click at [404, 297] on icon "Italic" at bounding box center [413, 304] width 18 height 18
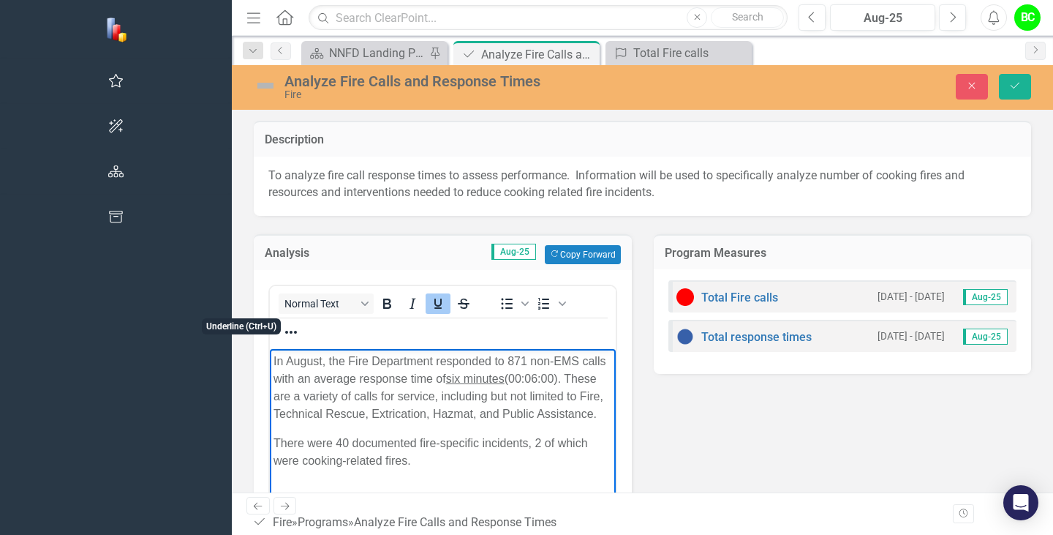
click at [435, 303] on icon "Underline" at bounding box center [438, 303] width 7 height 10
click at [438, 389] on p "In August, the Fire Department responded to 871 non-EMS calls with an average r…" at bounding box center [443, 387] width 339 height 70
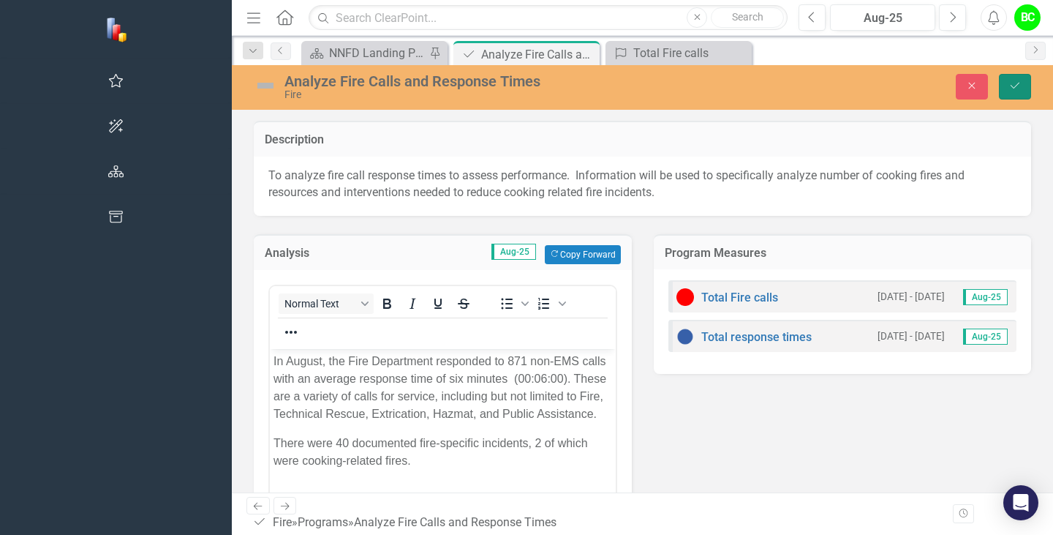
click at [1011, 94] on button "Save" at bounding box center [1015, 87] width 32 height 26
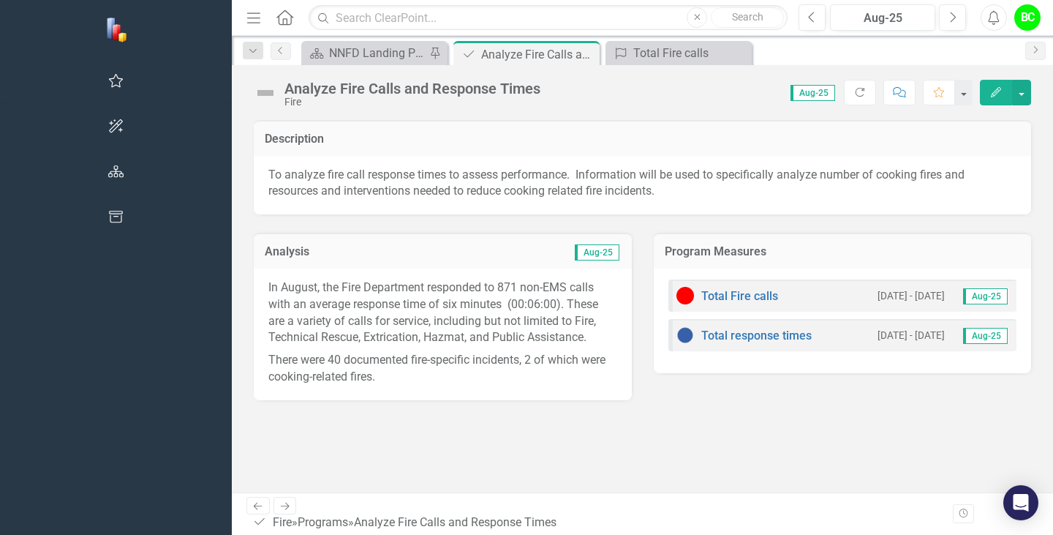
click at [723, 339] on div "Total response times 10/1/24 - 10/31/24 Aug-25" at bounding box center [843, 335] width 349 height 32
click at [702, 338] on link "Total response times" at bounding box center [757, 335] width 110 height 14
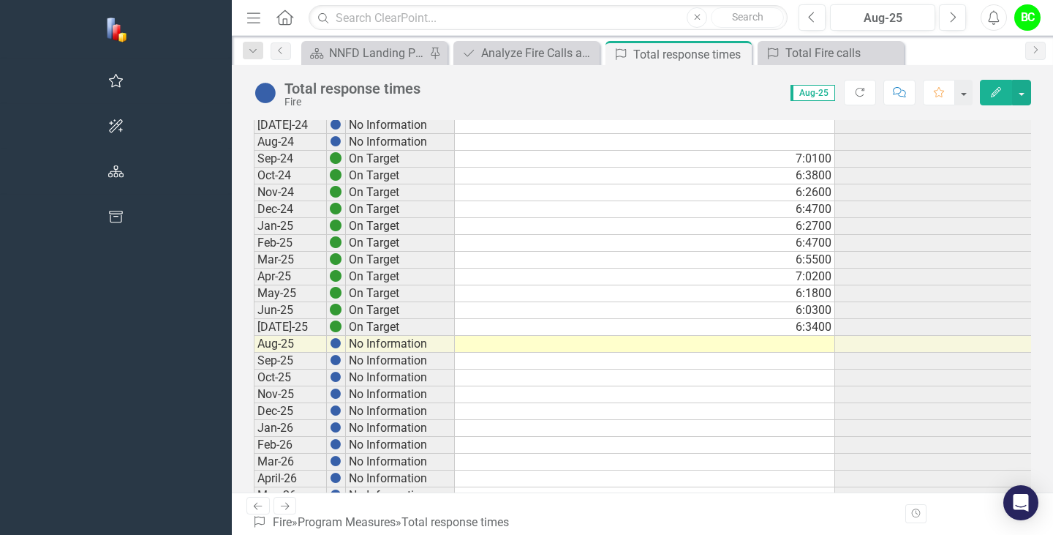
scroll to position [322, 0]
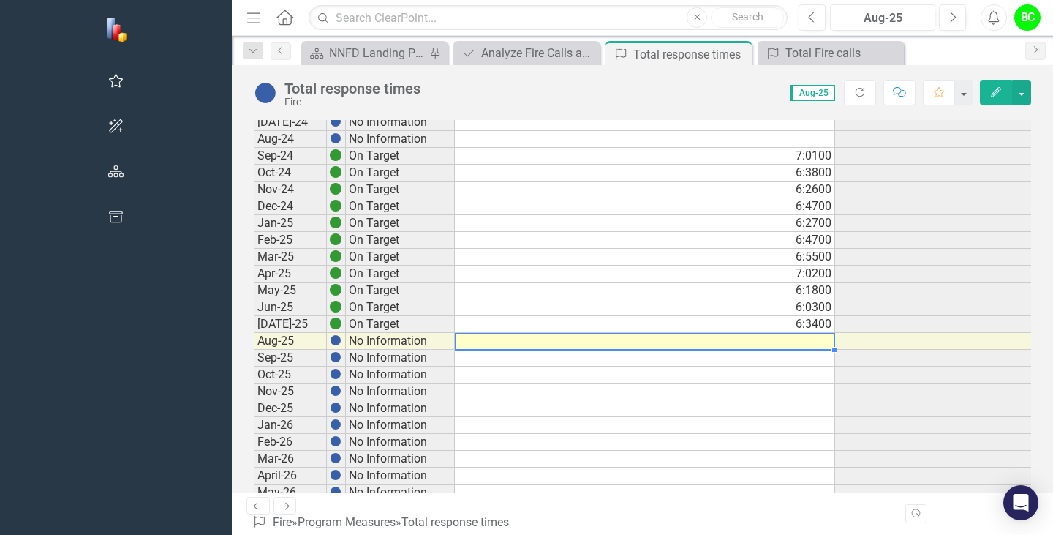
click at [635, 338] on td at bounding box center [645, 341] width 380 height 17
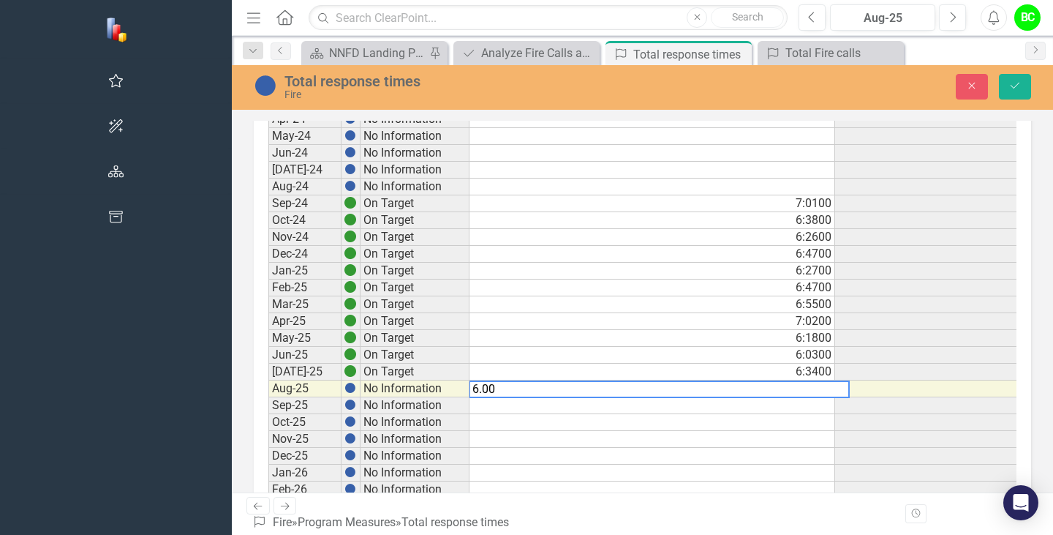
type textarea "6.00"
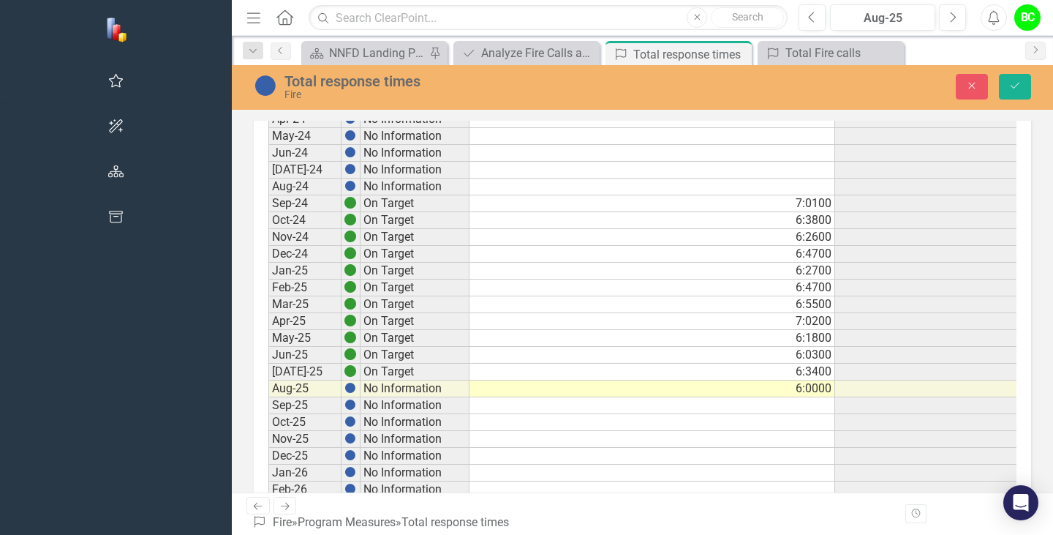
click at [1006, 103] on div "Total response times Fire Close Save" at bounding box center [642, 87] width 821 height 45
click at [1008, 95] on button "Save" at bounding box center [1015, 87] width 32 height 26
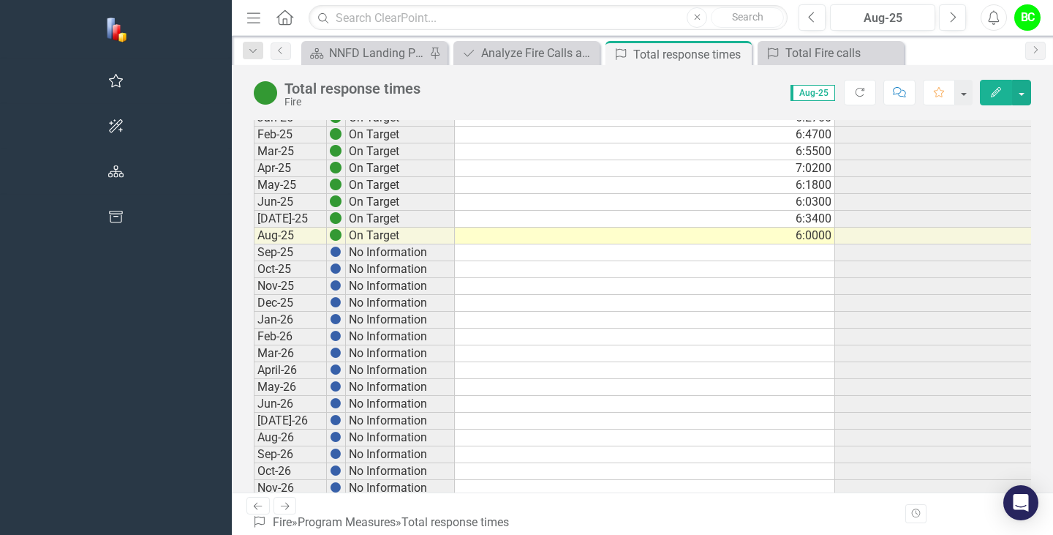
scroll to position [427, 0]
click at [731, 59] on icon "Close" at bounding box center [738, 54] width 15 height 12
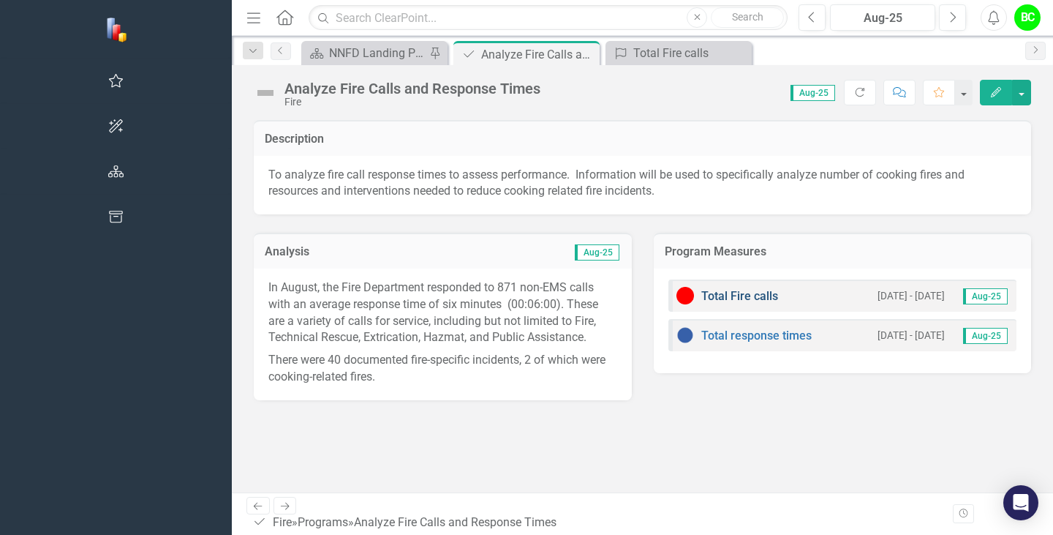
click at [702, 291] on link "Total Fire calls" at bounding box center [740, 296] width 77 height 14
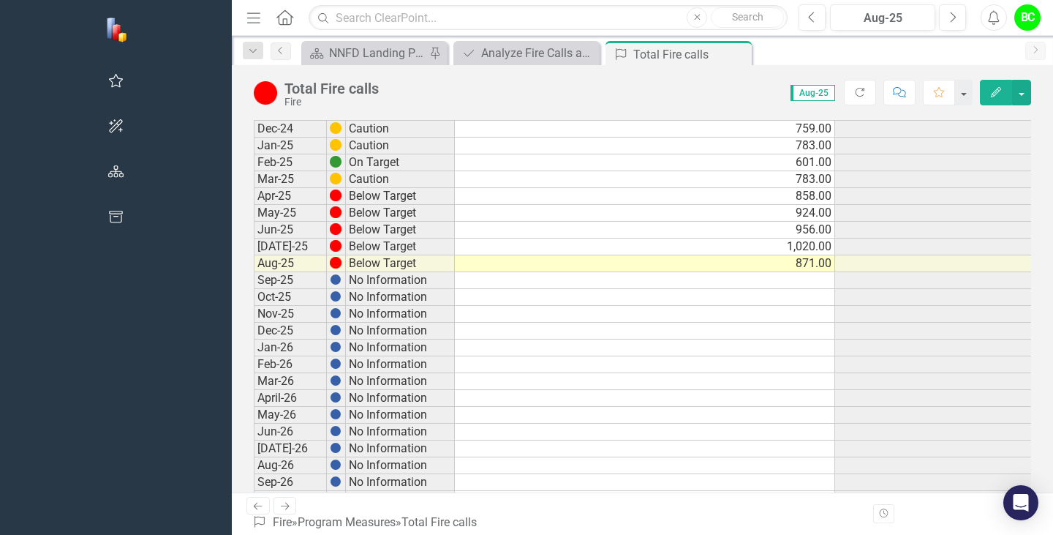
scroll to position [400, 0]
click at [731, 54] on icon "Close" at bounding box center [738, 54] width 15 height 12
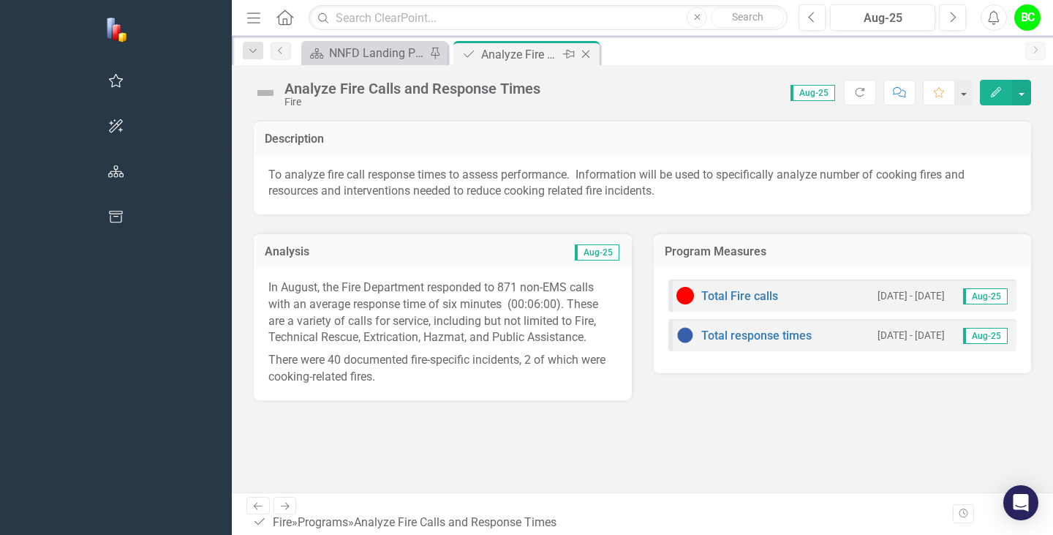
click at [579, 59] on icon "Close" at bounding box center [586, 54] width 15 height 12
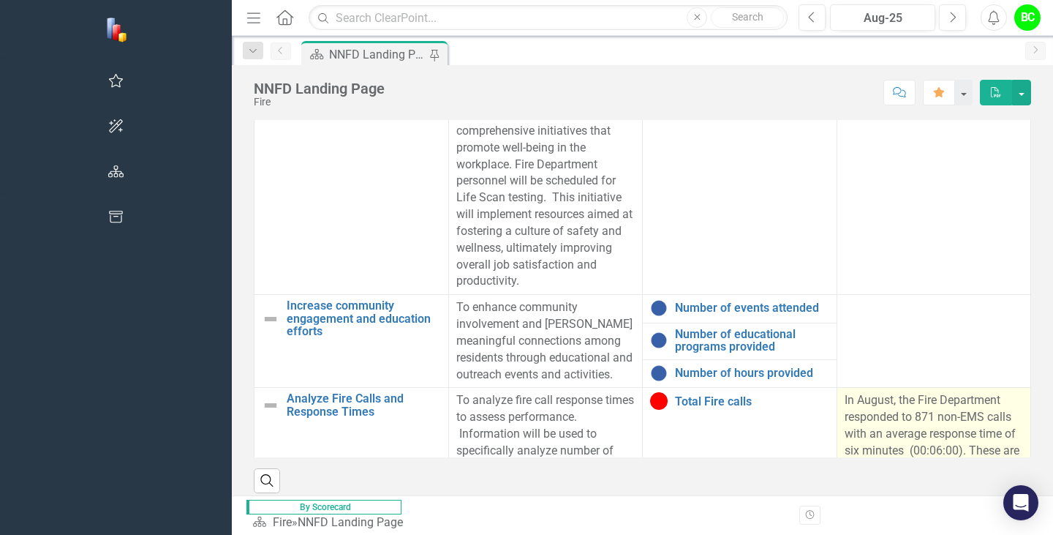
scroll to position [69, 0]
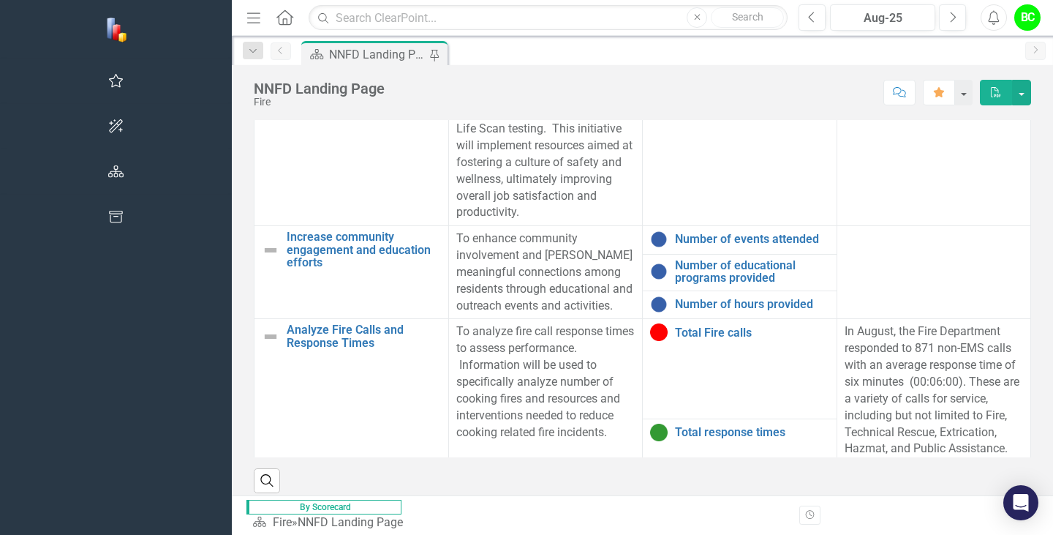
click at [287, 523] on link "Analyze EMS Calls and Response Times" at bounding box center [364, 536] width 154 height 26
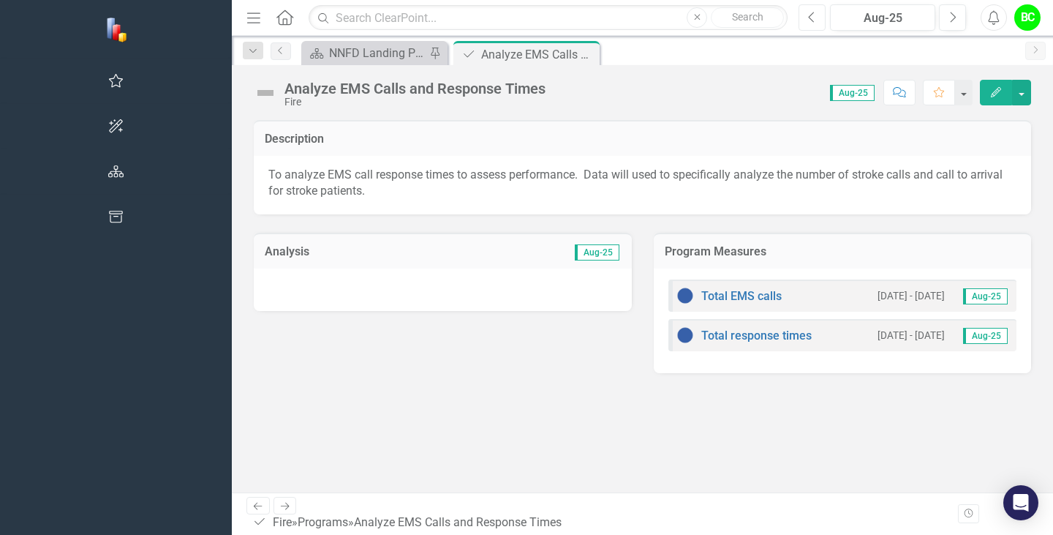
click at [803, 10] on button "Previous" at bounding box center [812, 17] width 27 height 26
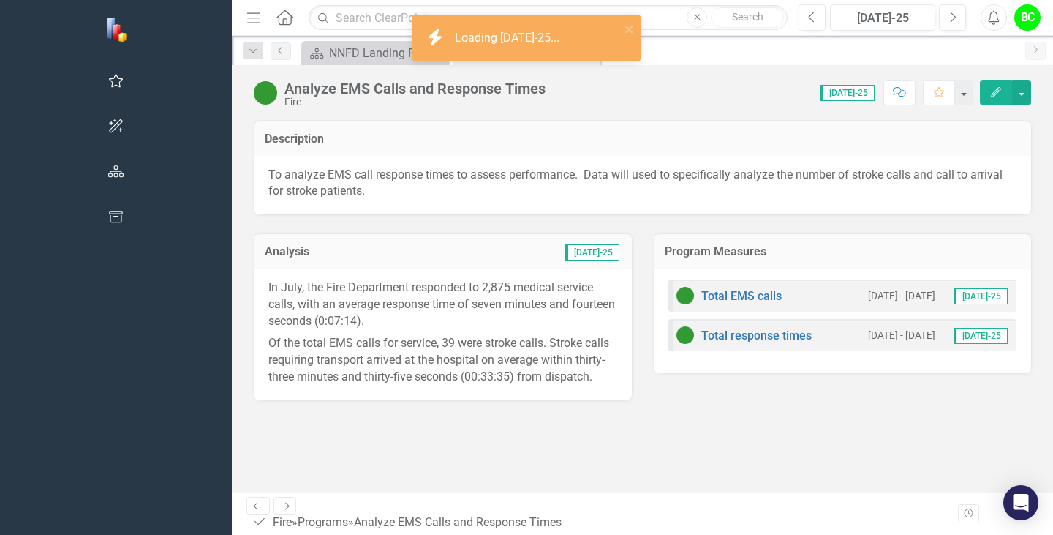
click at [381, 332] on p "Of the total EMS calls for service, 39 were stroke calls. Stroke calls requirin…" at bounding box center [442, 358] width 349 height 53
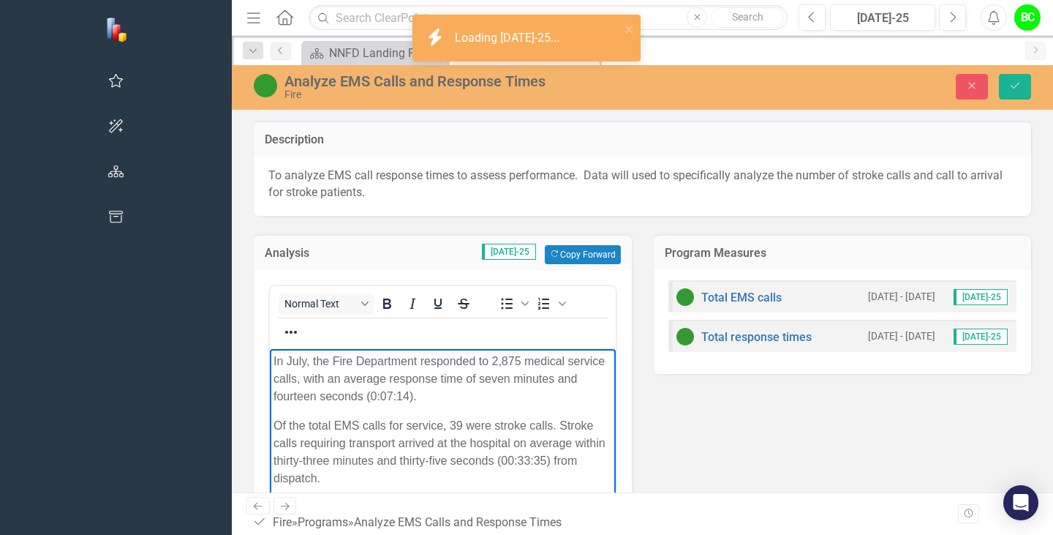
click at [567, 428] on p "Of the total EMS calls for service, 39 were stroke calls. Stroke calls requirin…" at bounding box center [443, 451] width 339 height 70
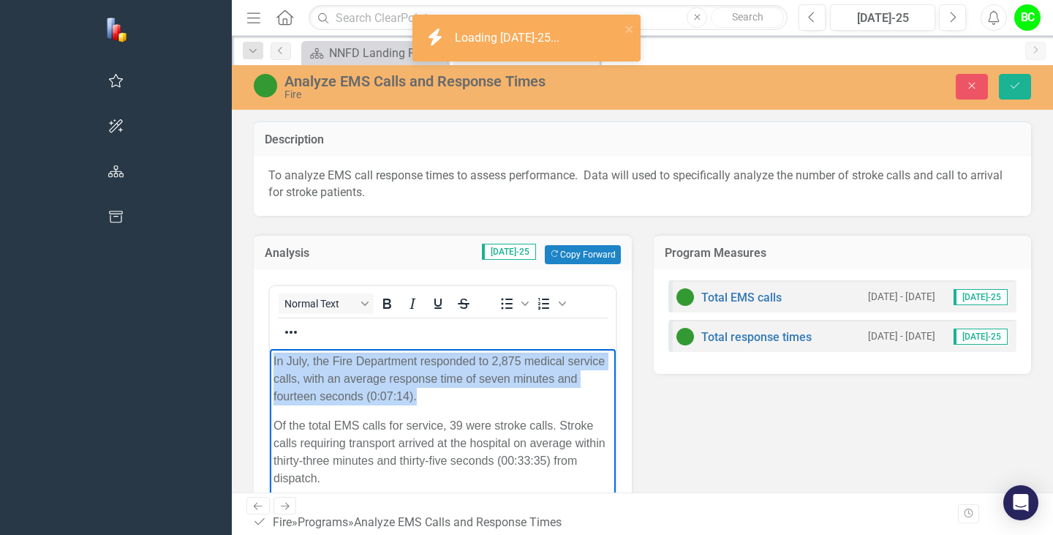
copy p "In July, the Fire Department responded to 2,875 medical service calls, with an …"
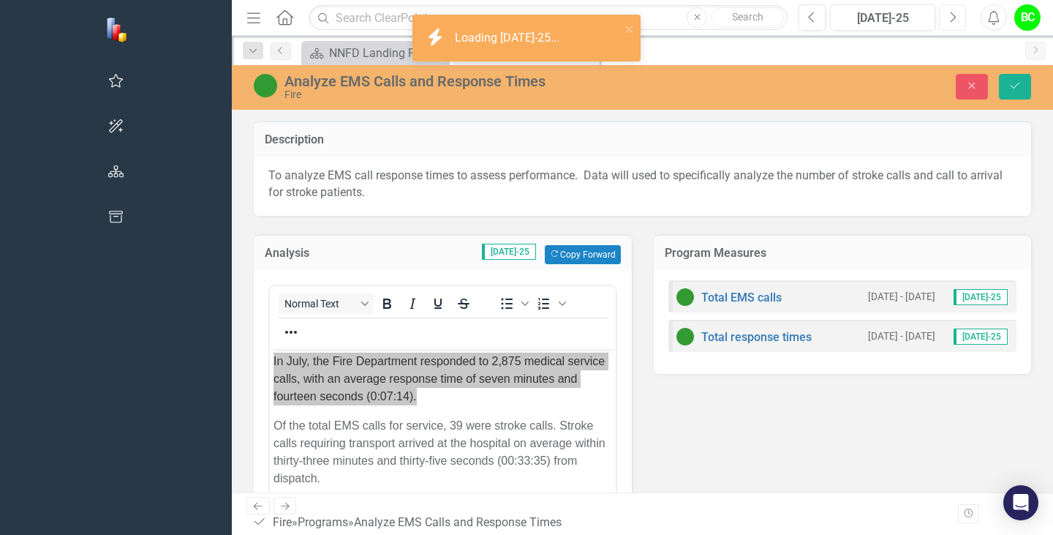
click at [948, 14] on button "Next" at bounding box center [952, 17] width 27 height 26
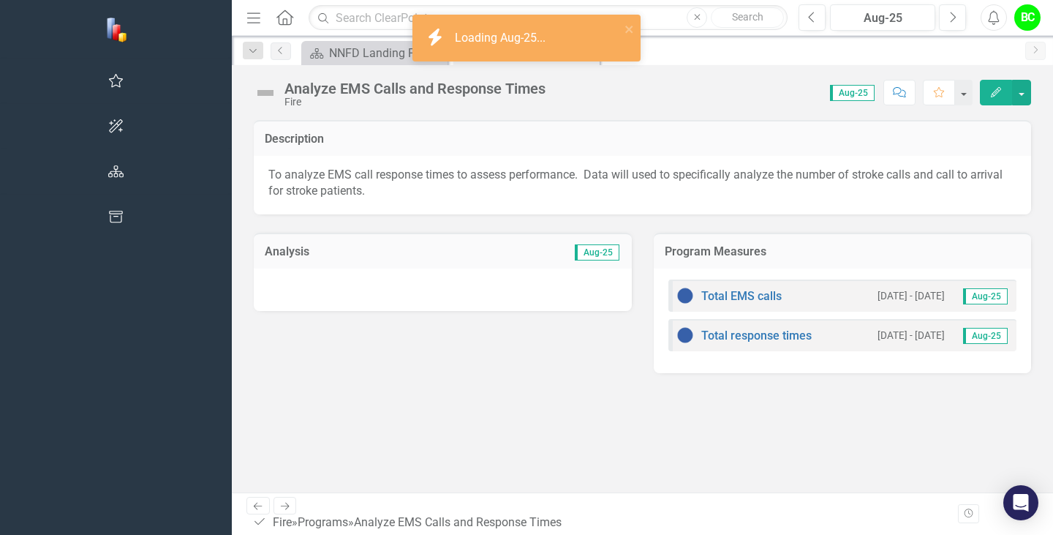
click at [351, 276] on div at bounding box center [443, 289] width 378 height 42
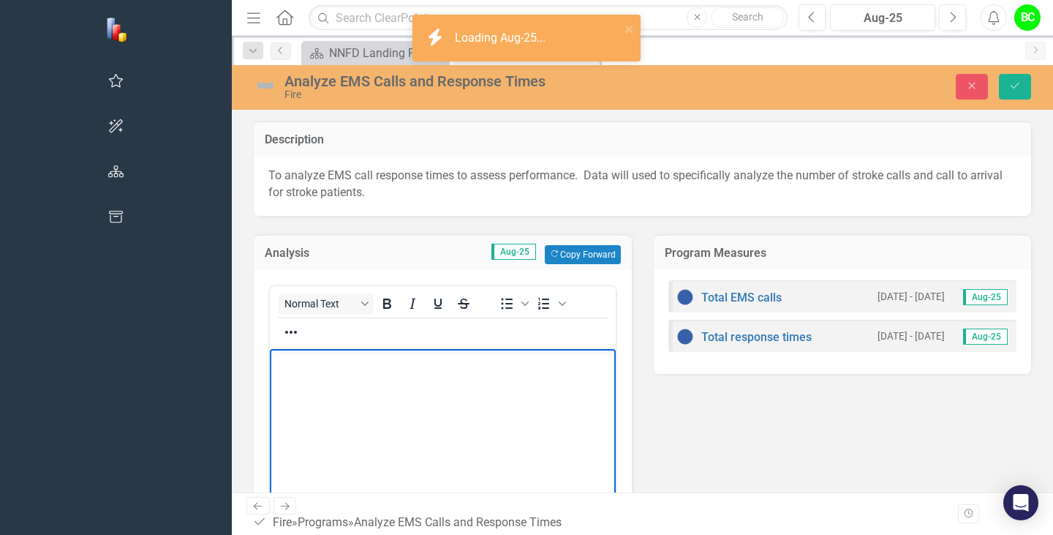
click at [481, 419] on body "Rich Text Area. Press ALT-0 for help." at bounding box center [443, 457] width 346 height 219
paste body "Rich Text Area. Press ALT-0 for help."
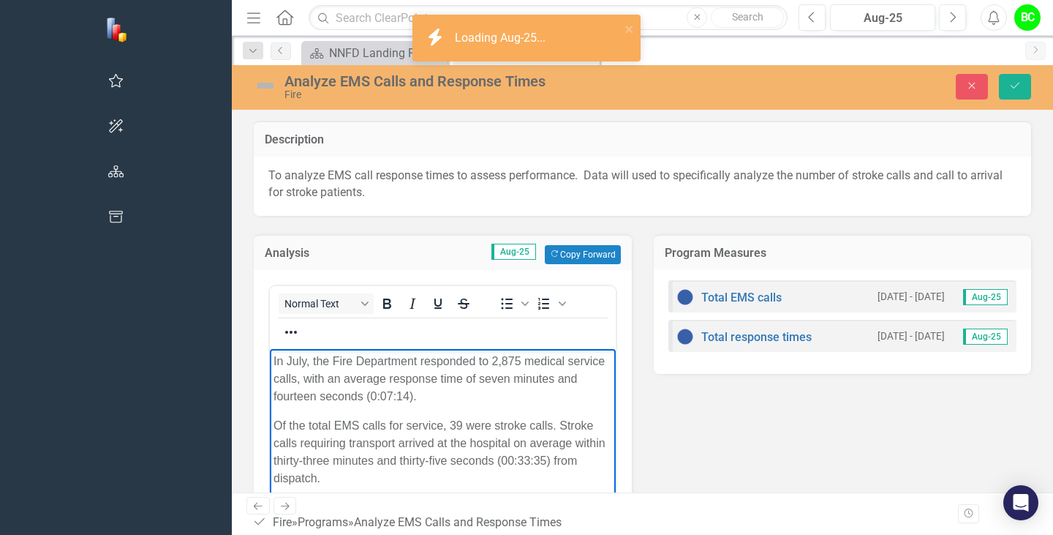
click at [295, 350] on body "In July, the Fire Department responded to 2,875 medical service calls, with an …" at bounding box center [443, 457] width 346 height 219
drag, startPoint x: 370, startPoint y: 652, endPoint x: 295, endPoint y: 350, distance: 310.7
click at [295, 350] on body "In July, the Fire Department responded to 2,875 medical service calls, with an …" at bounding box center [443, 457] width 346 height 219
click at [522, 361] on p "In August, the Fire Department responded to 2,875 medical service calls, with a…" at bounding box center [443, 378] width 339 height 53
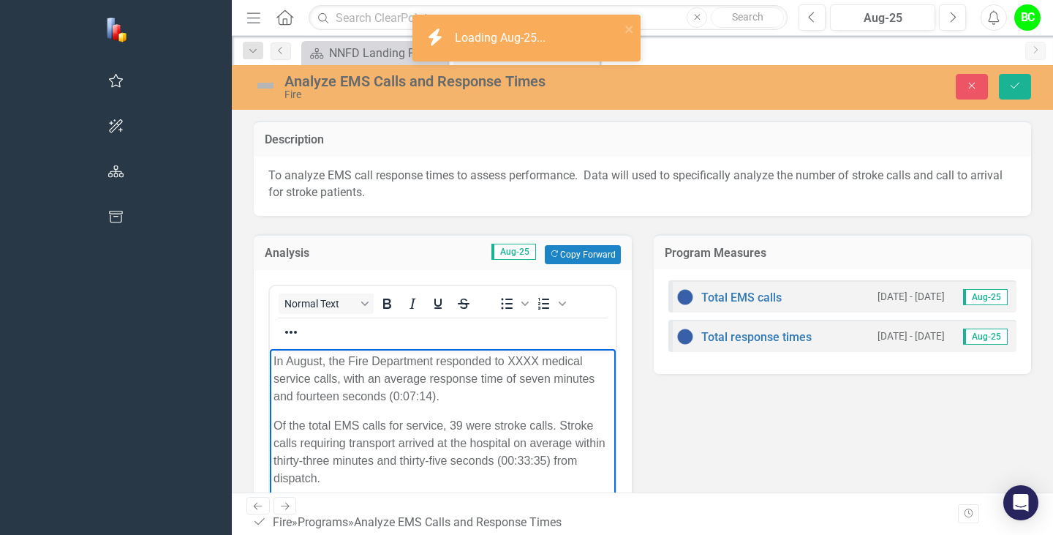
click at [515, 358] on p "In August, the Fire Department responded to XXXX medical service calls, with an…" at bounding box center [443, 378] width 339 height 53
click at [609, 456] on body "In August, the Fire Department responded to 2,822 medical service calls, with a…" at bounding box center [443, 457] width 346 height 219
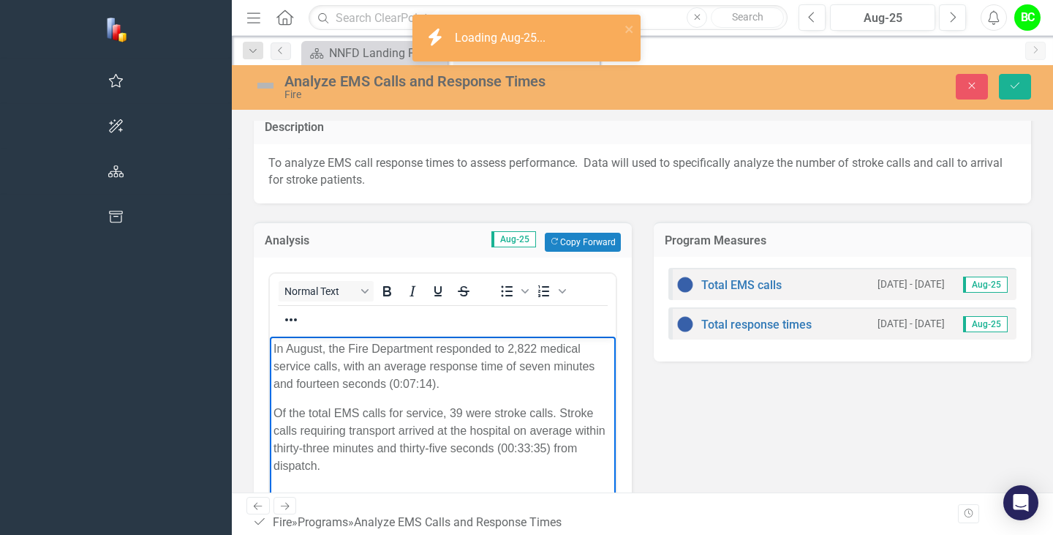
scroll to position [13, 0]
click at [612, 367] on p "In August, the Fire Department responded to 2,822 medical service calls, with a…" at bounding box center [443, 365] width 339 height 53
drag, startPoint x: 636, startPoint y: 362, endPoint x: 646, endPoint y: 365, distance: 10.7
click at [612, 365] on p "In August, the Fire Department responded to 2,822 medical service calls, with a…" at bounding box center [443, 365] width 339 height 53
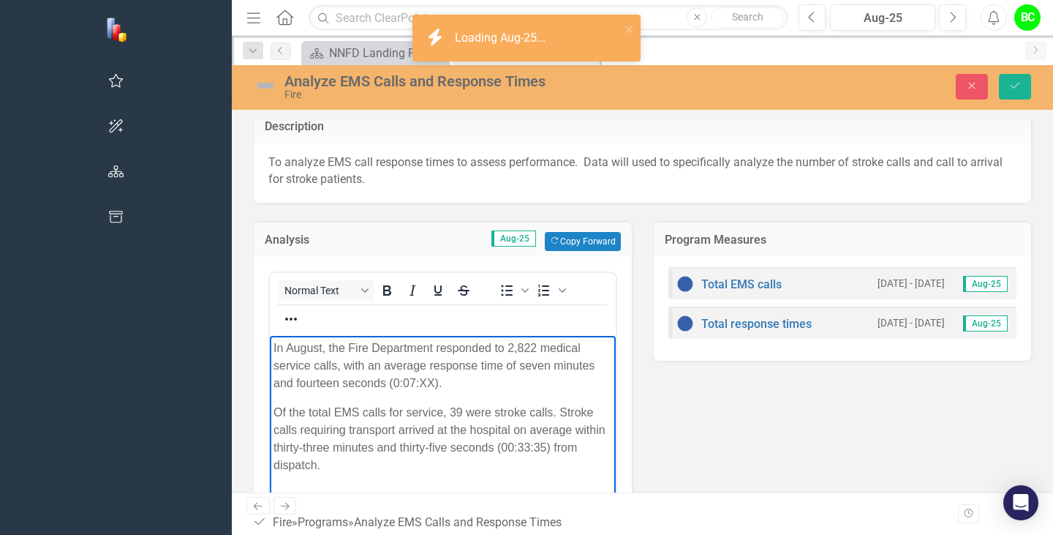
click at [612, 365] on p "In August, the Fire Department responded to 2,822 medical service calls, with a…" at bounding box center [443, 365] width 339 height 53
click at [458, 403] on p "Of the total EMS calls for service, 39 were stroke calls. Stroke calls requirin…" at bounding box center [443, 438] width 339 height 70
click at [500, 443] on body "In August, the Fire Department responded to 2,822 medical service calls, with a…" at bounding box center [443, 444] width 346 height 219
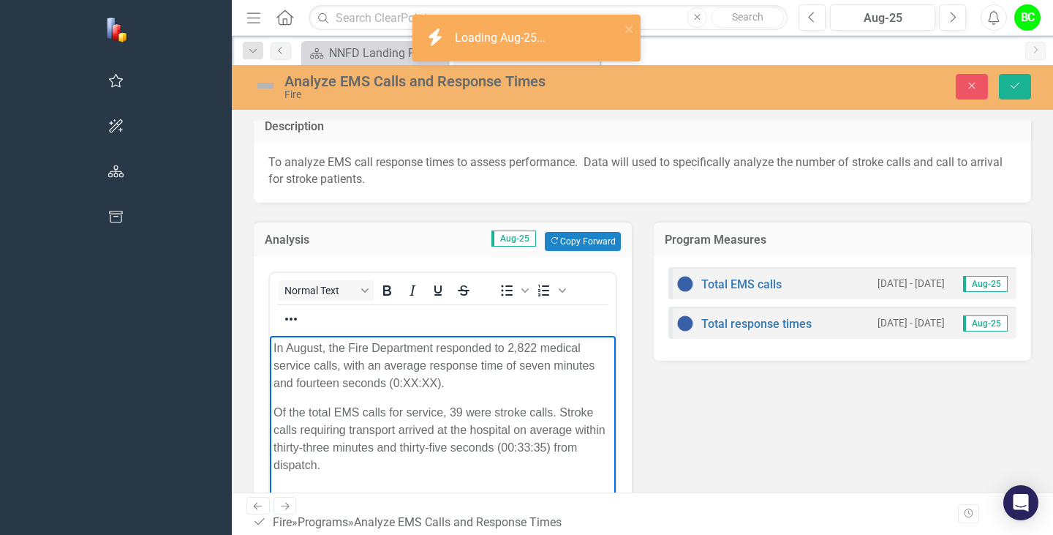
click at [460, 403] on p "Of the total EMS calls for service, 39 were stroke calls. Stroke calls requirin…" at bounding box center [443, 438] width 339 height 70
click at [454, 403] on p "Of the total EMS calls for service, 39 were stroke calls. Stroke calls requirin…" at bounding box center [443, 438] width 339 height 70
click at [612, 364] on p "In August, the Fire Department responded to 2,822 medical service calls, with a…" at bounding box center [443, 365] width 339 height 53
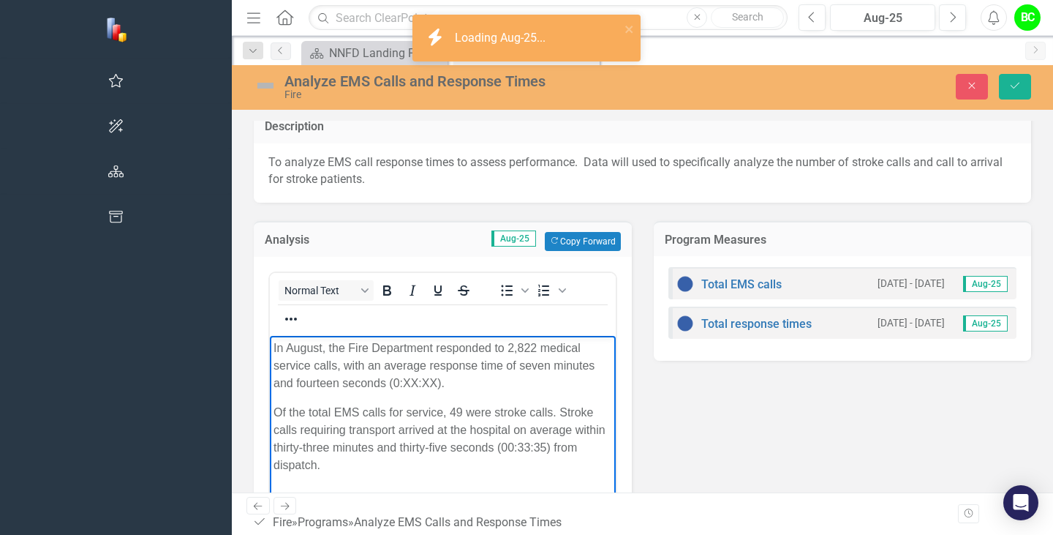
click at [612, 364] on p "In August, the Fire Department responded to 2,822 medical service calls, with a…" at bounding box center [443, 365] width 339 height 53
click at [528, 364] on p "In August, the Fire Department responded to 2,822 medical service calls, with a…" at bounding box center [443, 365] width 339 height 53
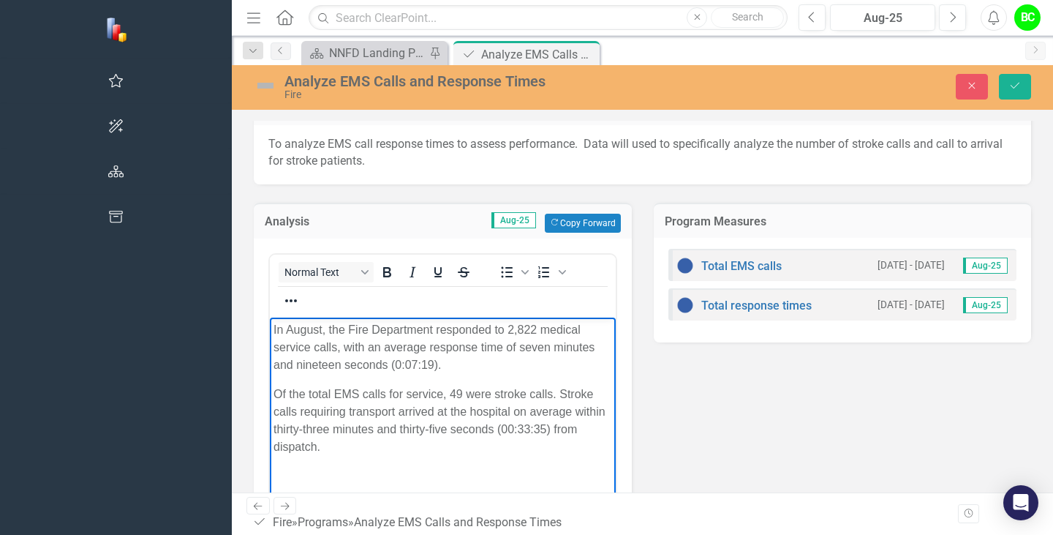
scroll to position [32, 0]
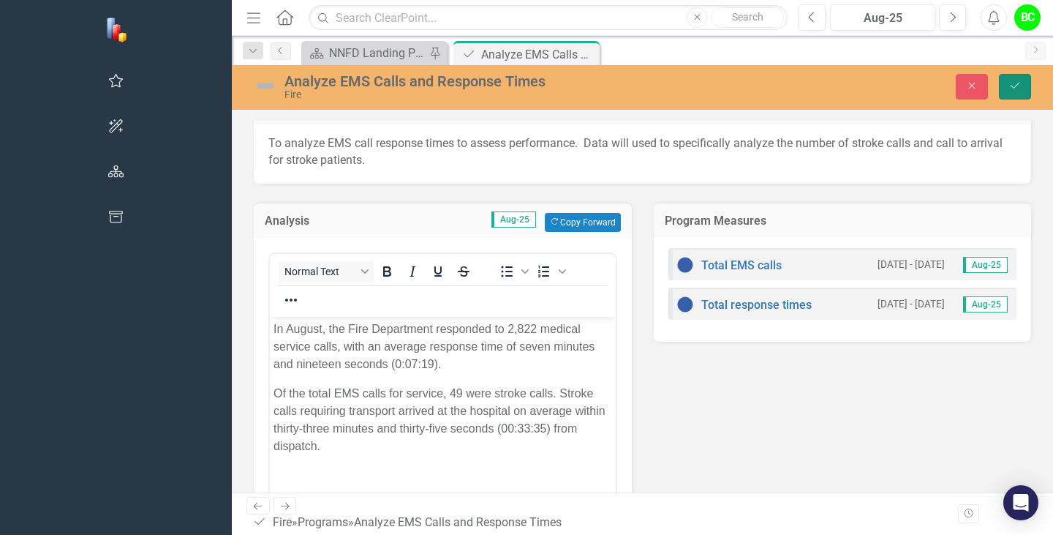
click at [1016, 85] on icon "Save" at bounding box center [1015, 85] width 13 height 10
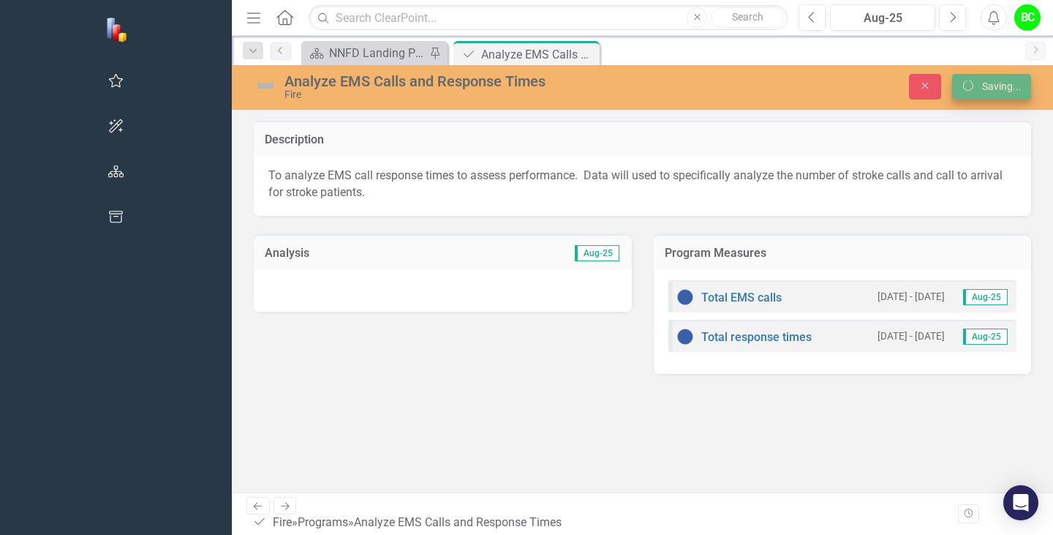
scroll to position [0, 0]
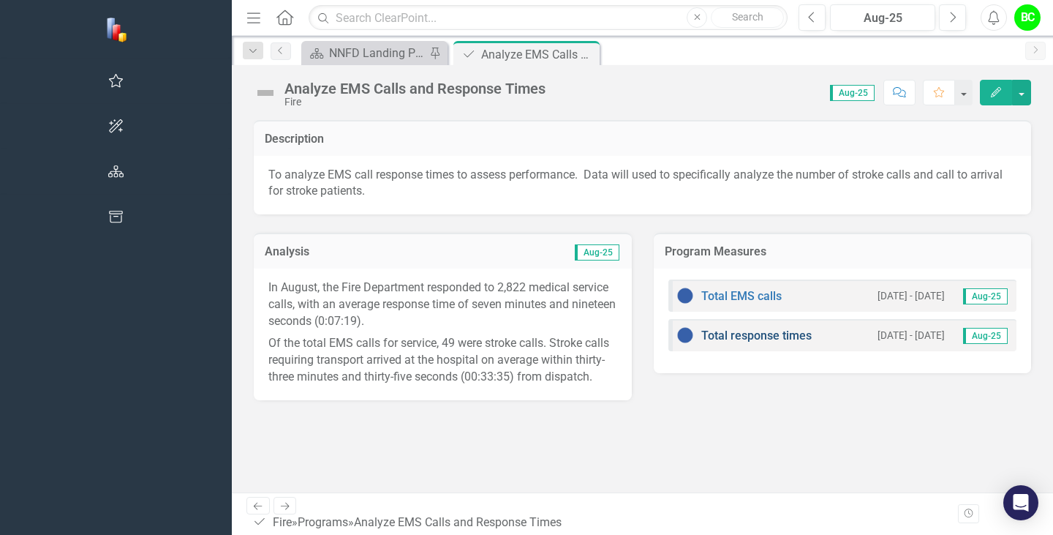
click at [702, 328] on link "Total response times" at bounding box center [757, 335] width 110 height 14
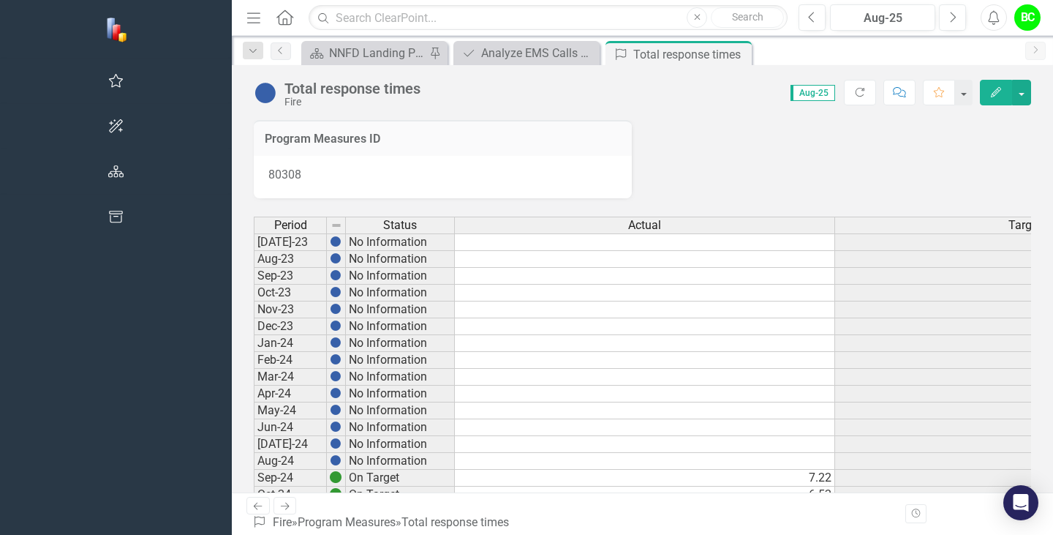
scroll to position [298, 0]
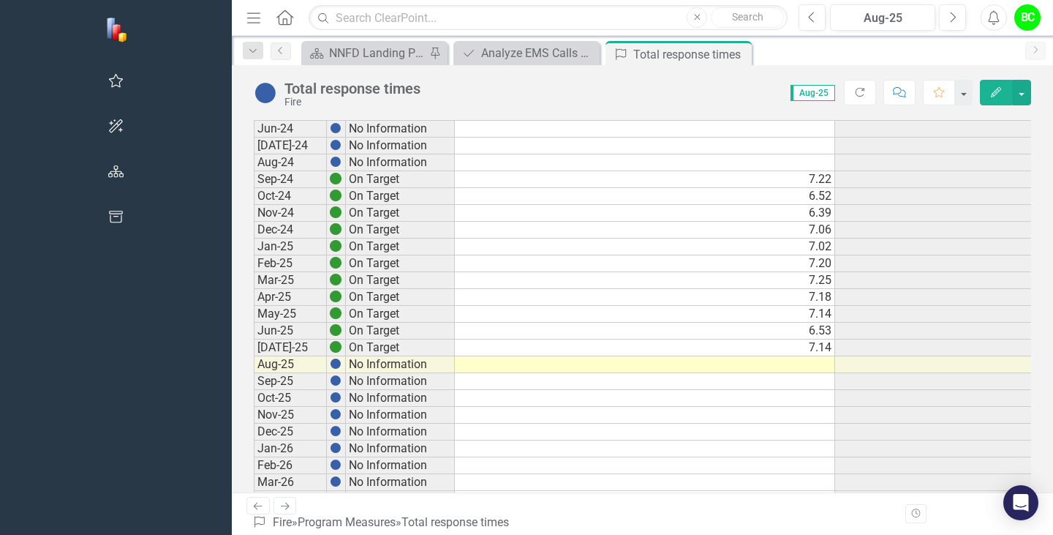
click at [628, 360] on td at bounding box center [645, 364] width 380 height 17
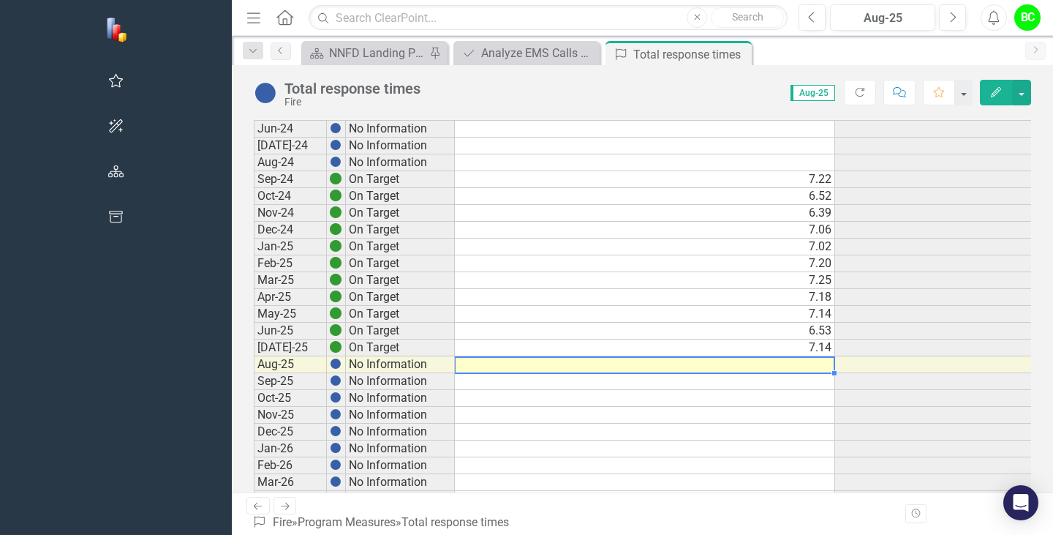
click at [628, 360] on td at bounding box center [645, 364] width 380 height 17
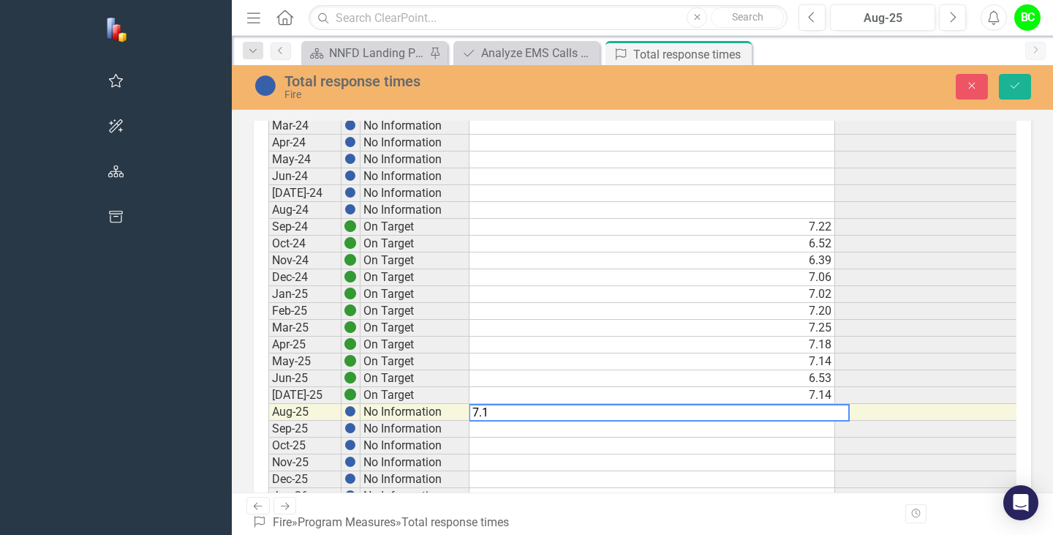
type textarea "7.19"
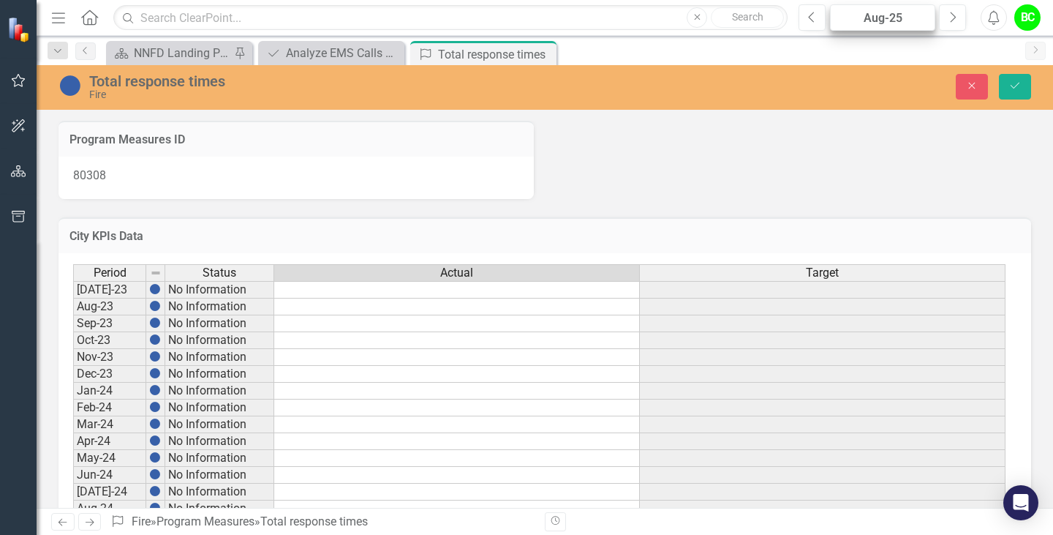
scroll to position [298, 0]
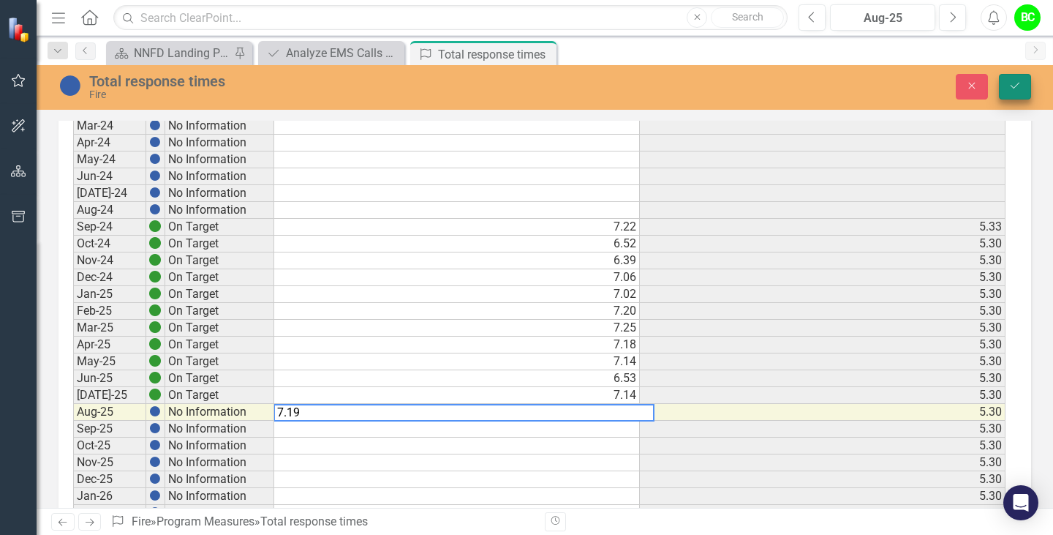
type textarea "7.19"
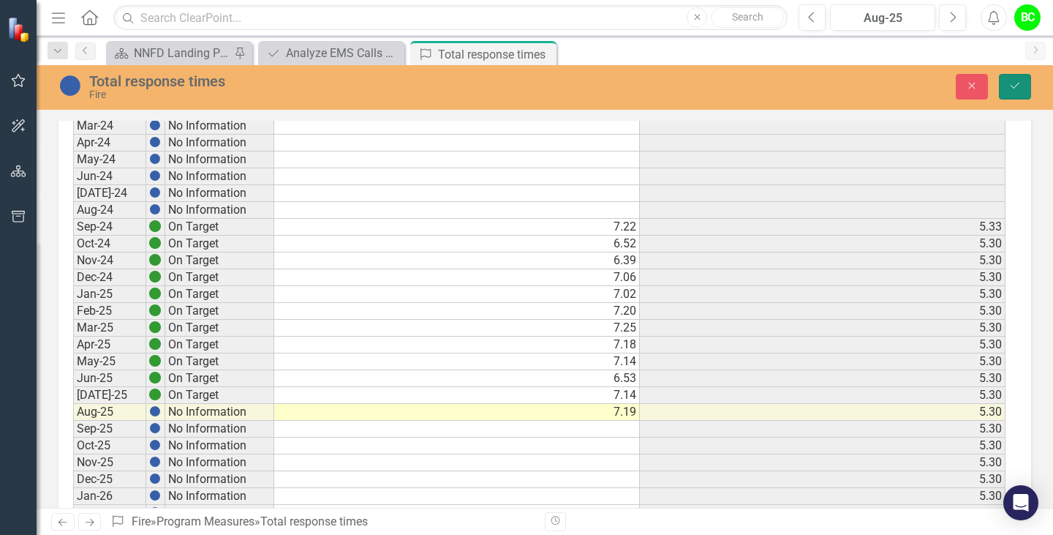
click at [1016, 87] on icon "Save" at bounding box center [1015, 85] width 13 height 10
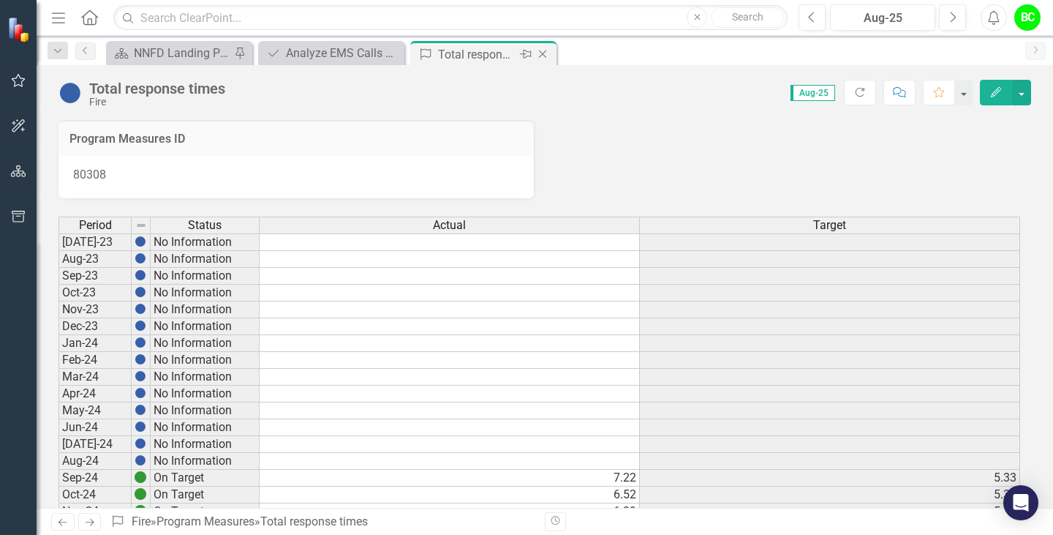
click at [547, 57] on icon "Close" at bounding box center [542, 54] width 15 height 12
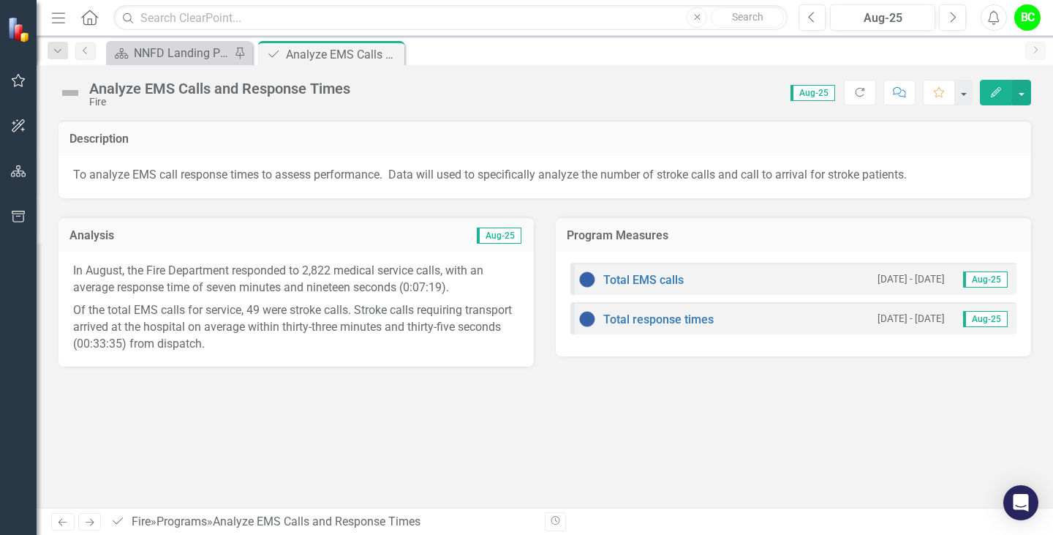
click at [353, 298] on p "In August, the Fire Department responded to 2,822 medical service calls, with a…" at bounding box center [296, 281] width 446 height 37
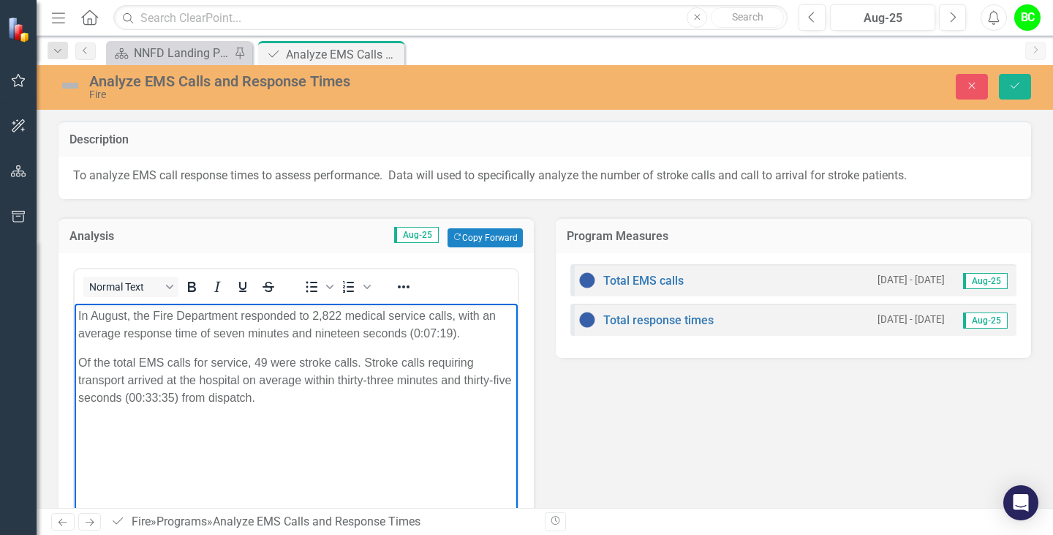
click at [178, 402] on p "Of the total EMS calls for service, 49 were stroke calls. Stroke calls requirin…" at bounding box center [296, 380] width 436 height 53
click at [108, 398] on p "Of the total EMS calls for service, 49 were stroke calls. Stroke calls requirin…" at bounding box center [296, 380] width 436 height 53
click at [87, 398] on p "Of the total EMS calls for service, 49 were stroke calls. Stroke calls requirin…" at bounding box center [296, 380] width 436 height 53
click at [102, 402] on p "Of the total EMS calls for service, 49 were stroke calls. Stroke calls requirin…" at bounding box center [296, 380] width 436 height 53
click at [97, 402] on p "Of the total EMS calls for service, 49 were stroke calls. Stroke calls requirin…" at bounding box center [296, 380] width 436 height 53
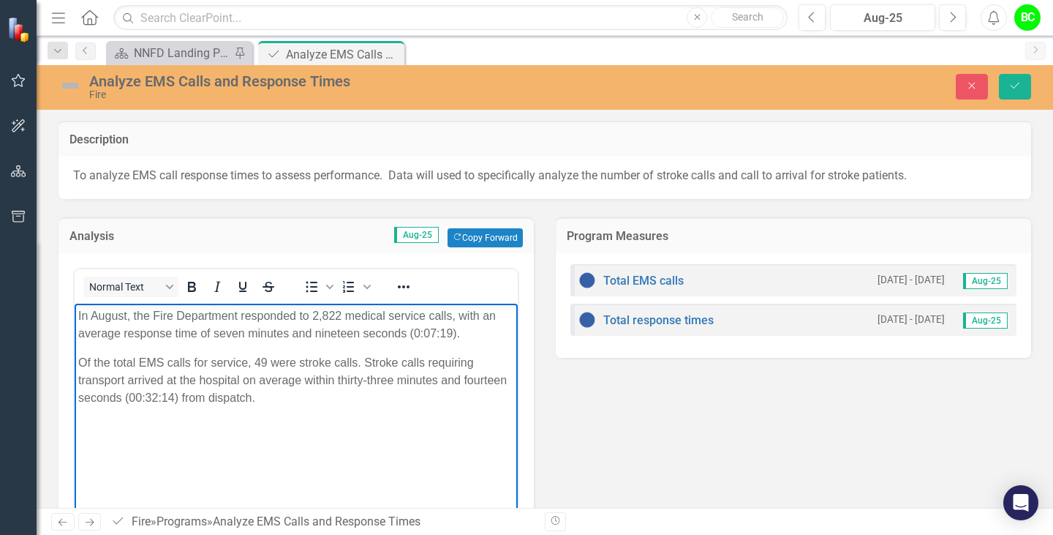
click at [385, 375] on p "Of the total EMS calls for service, 49 were stroke calls. Stroke calls requirin…" at bounding box center [296, 380] width 436 height 53
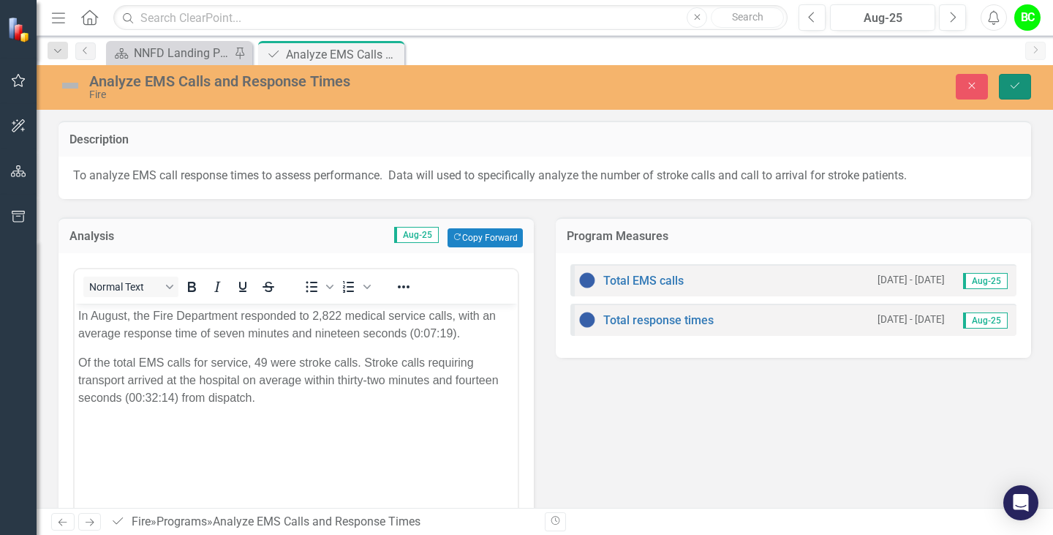
click at [1021, 84] on icon "Save" at bounding box center [1015, 85] width 13 height 10
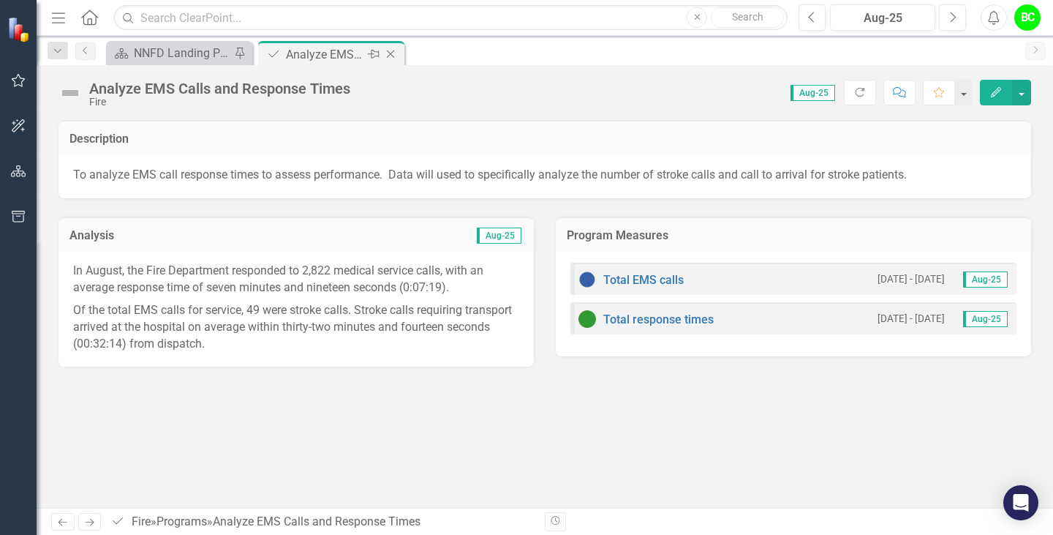
click at [393, 61] on div "Close" at bounding box center [392, 54] width 18 height 18
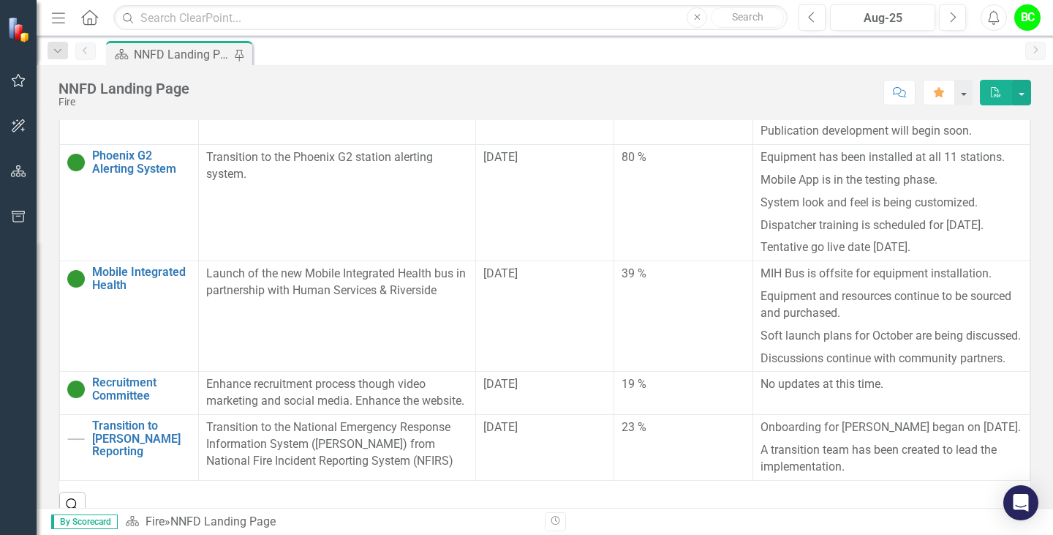
scroll to position [247, 1]
click at [133, 376] on link "Recruitment Committee" at bounding box center [141, 389] width 99 height 26
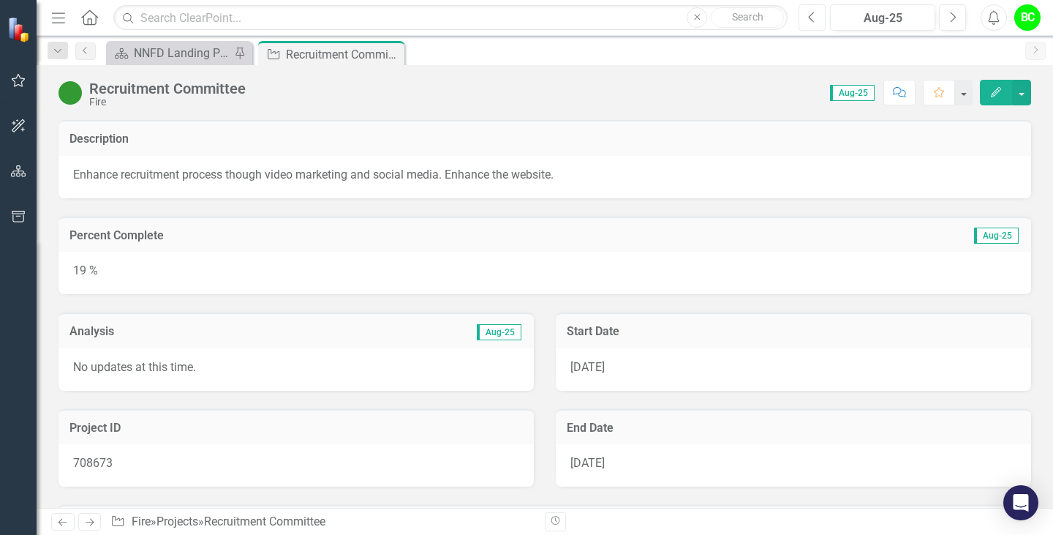
click at [821, 20] on button "Previous" at bounding box center [812, 17] width 27 height 26
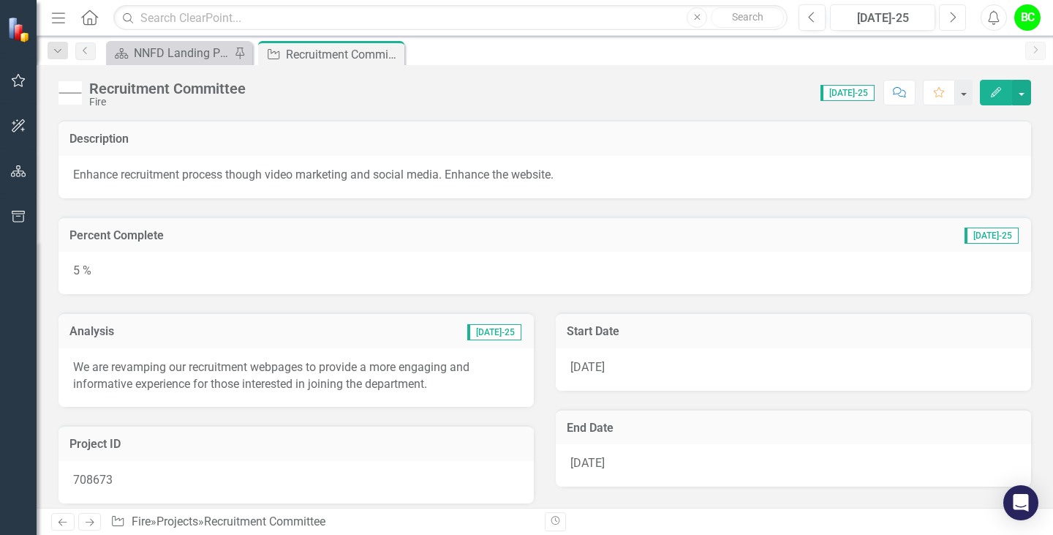
click at [950, 25] on button "Next" at bounding box center [952, 17] width 27 height 26
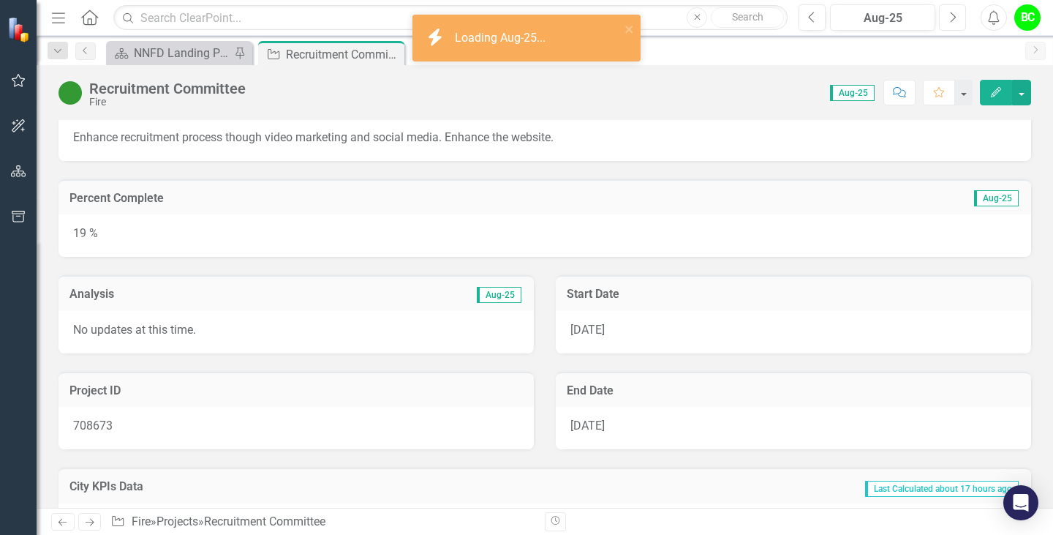
scroll to position [38, 0]
click at [418, 333] on p "No updates at this time." at bounding box center [296, 329] width 446 height 17
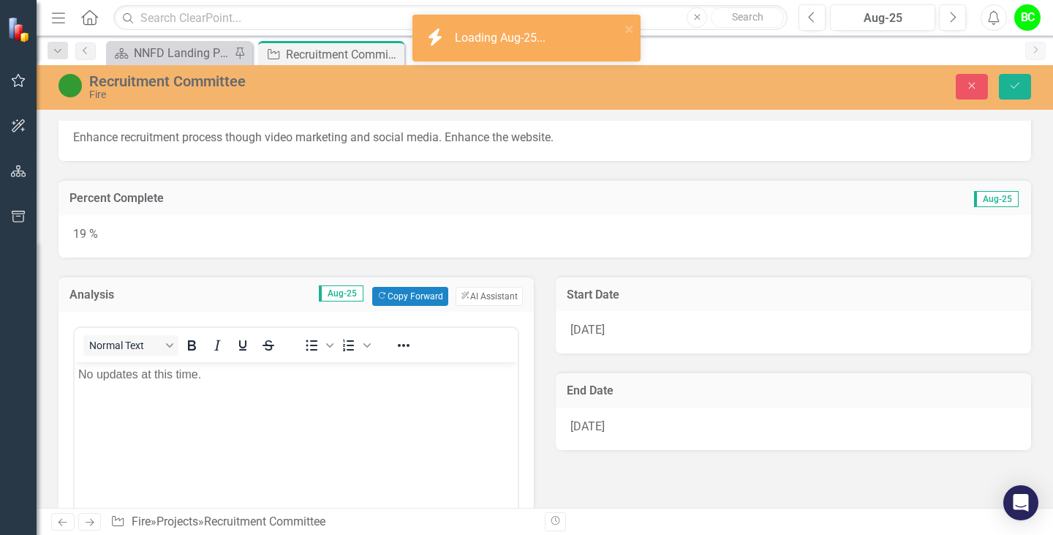
scroll to position [0, 0]
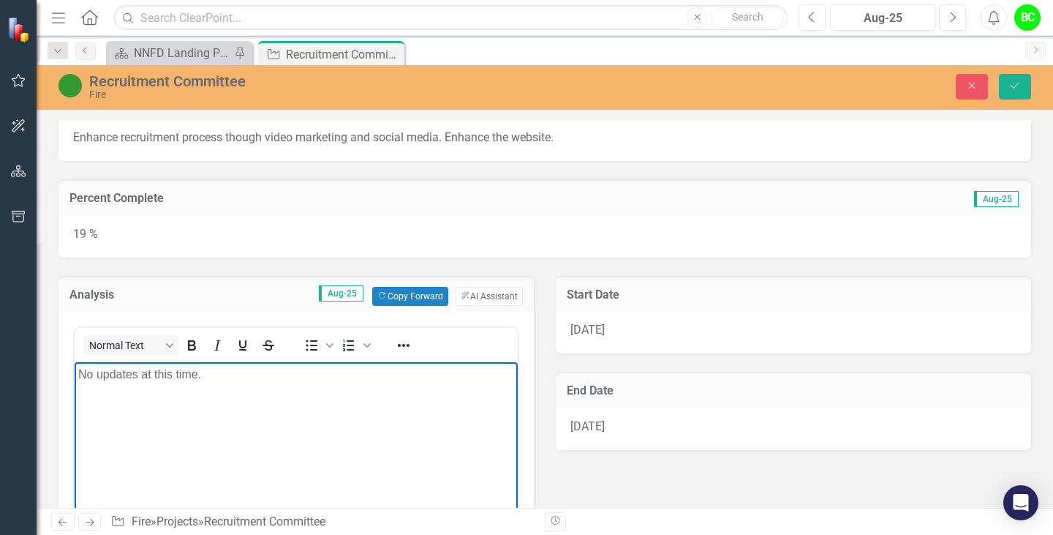
drag, startPoint x: 379, startPoint y: 380, endPoint x: 0, endPoint y: 396, distance: 379.2
click at [75, 396] on html "No updates at this time." at bounding box center [296, 470] width 443 height 219
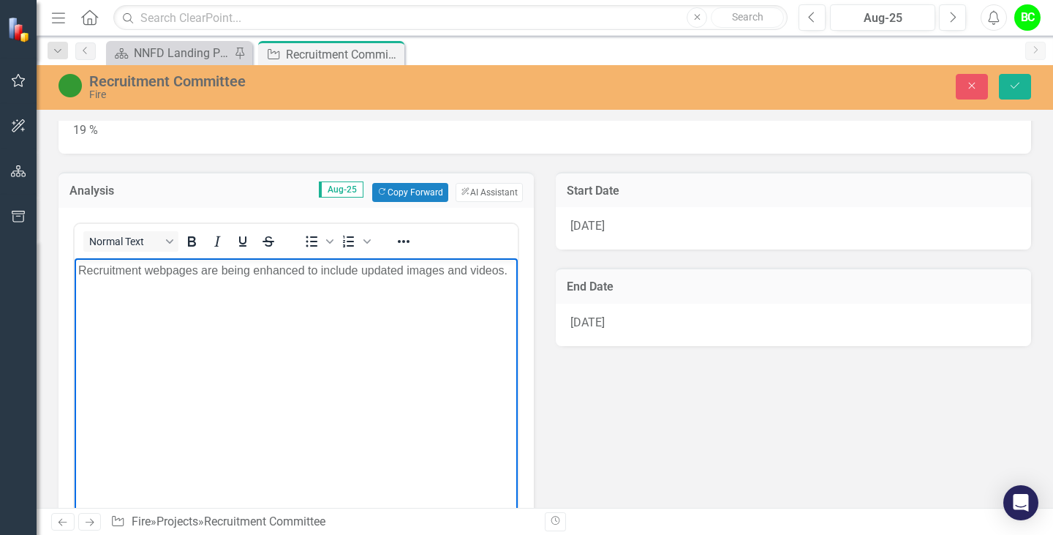
scroll to position [143, 0]
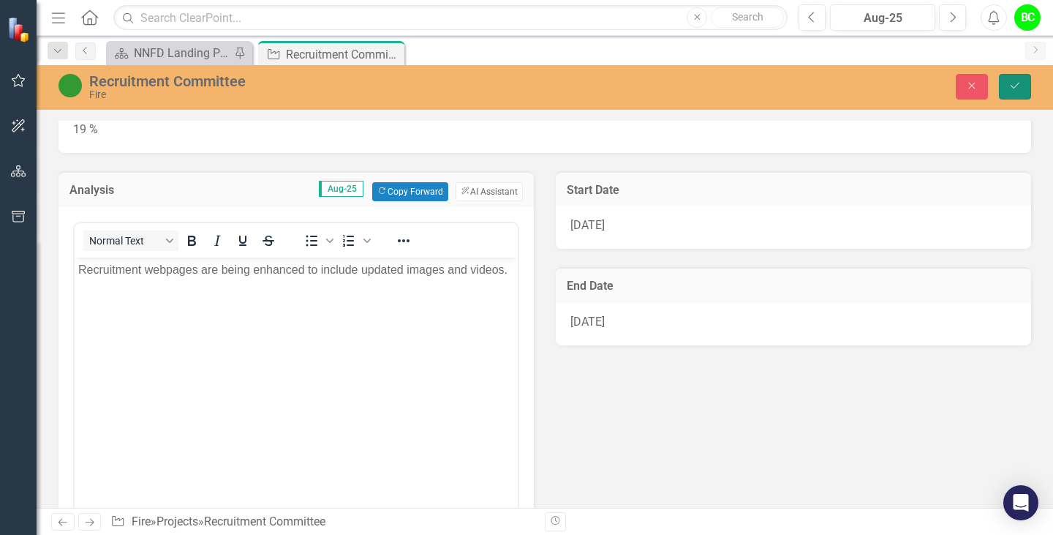
click at [1009, 83] on icon "Save" at bounding box center [1015, 85] width 13 height 10
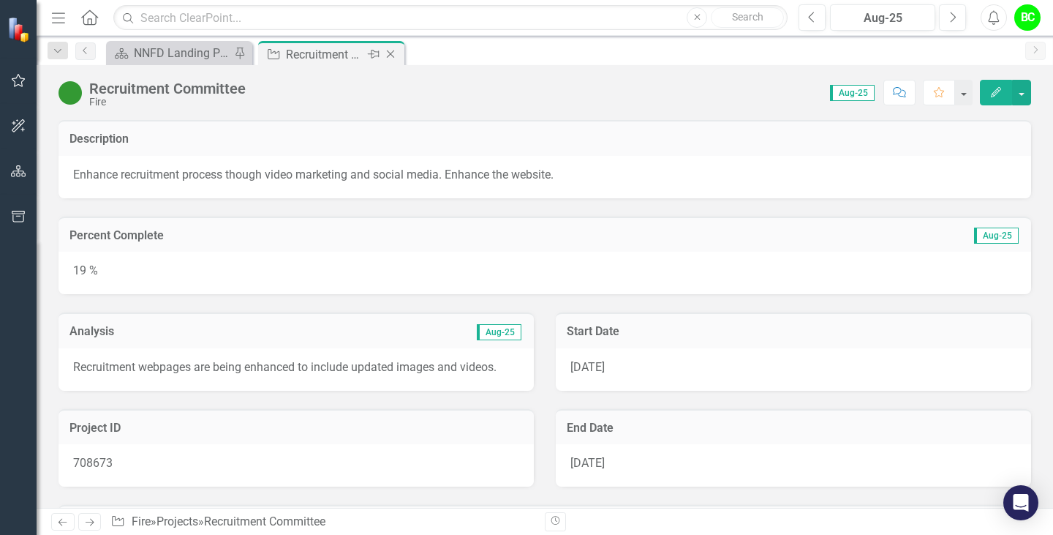
click at [388, 53] on icon "Close" at bounding box center [390, 54] width 15 height 12
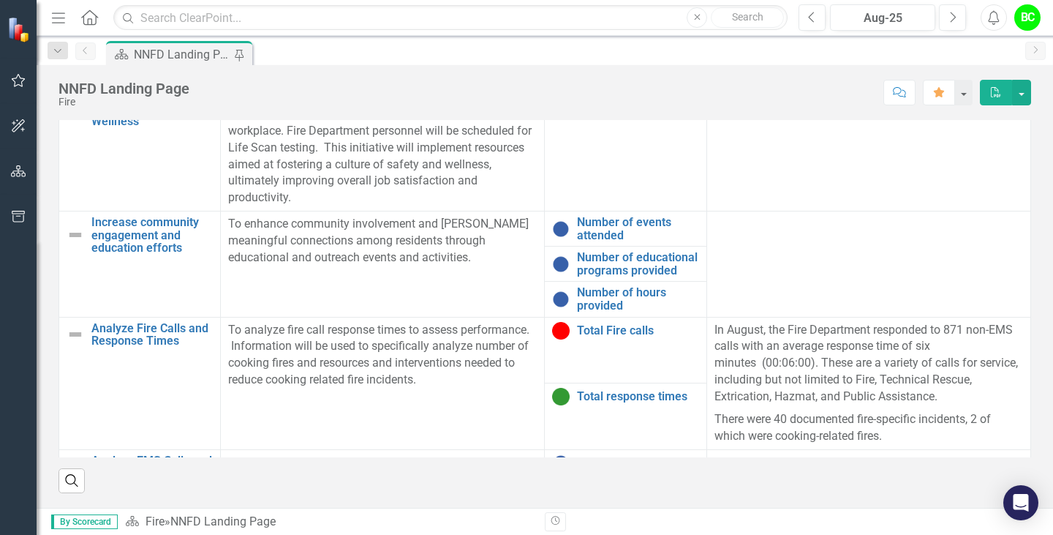
scroll to position [124, 0]
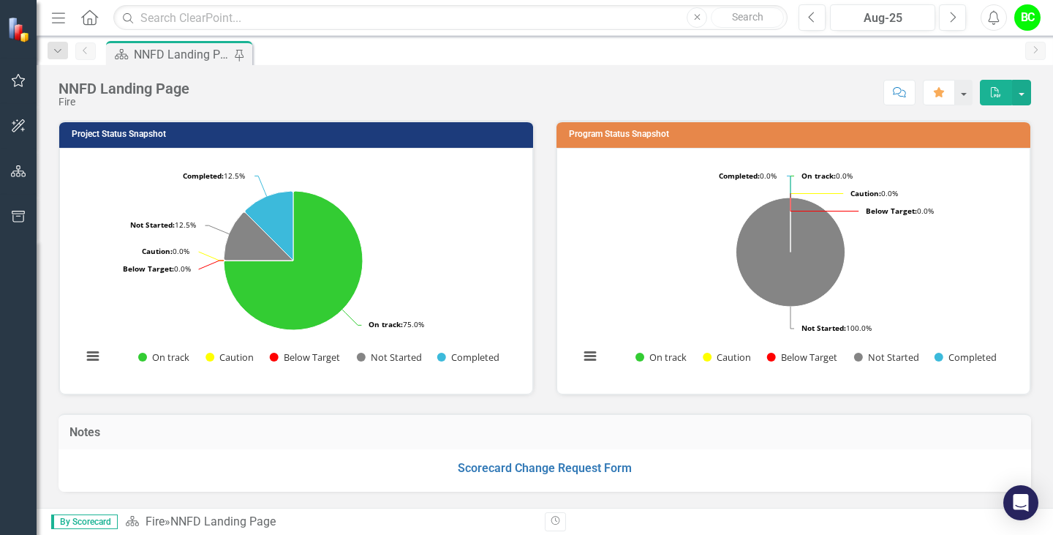
scroll to position [124, 0]
